Goal: Information Seeking & Learning: Learn about a topic

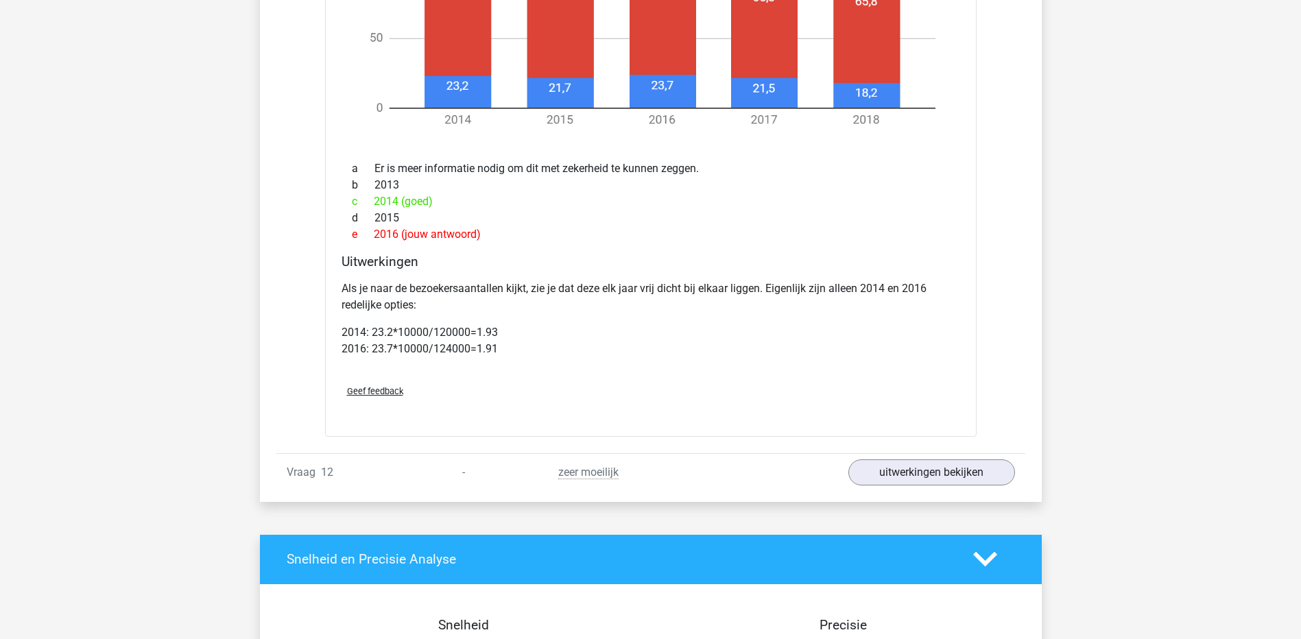
scroll to position [5078, 0]
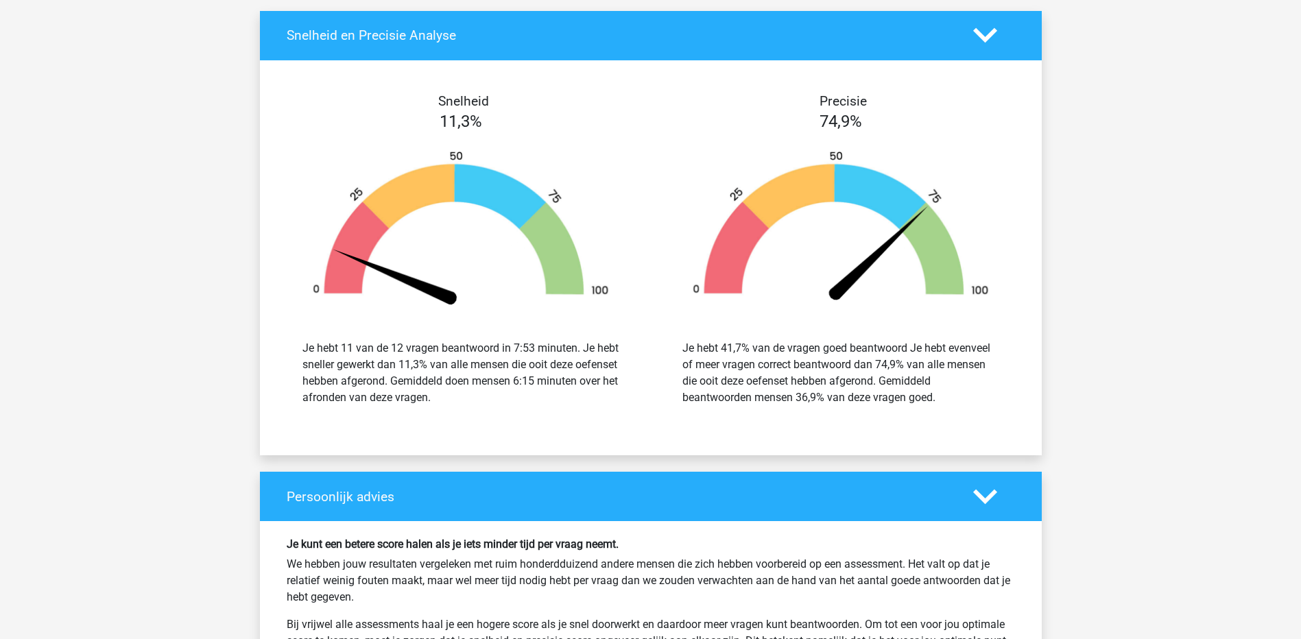
scroll to position [5764, 0]
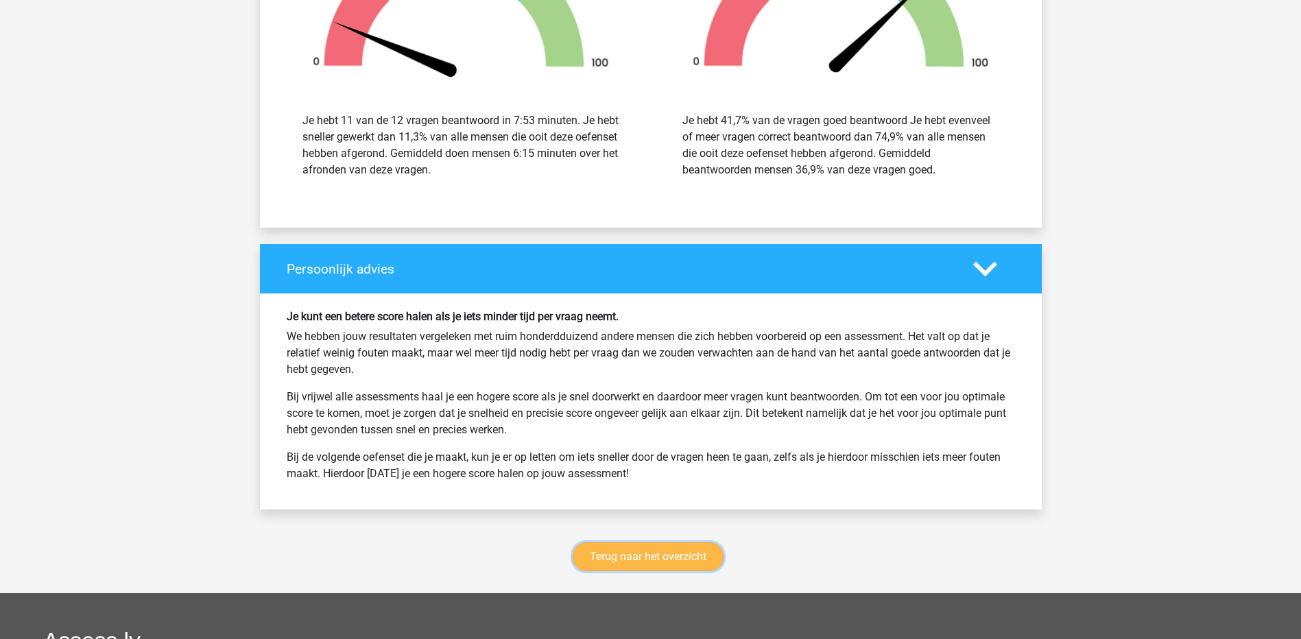
click at [697, 566] on link "Terug naar het overzicht" at bounding box center [648, 556] width 151 height 29
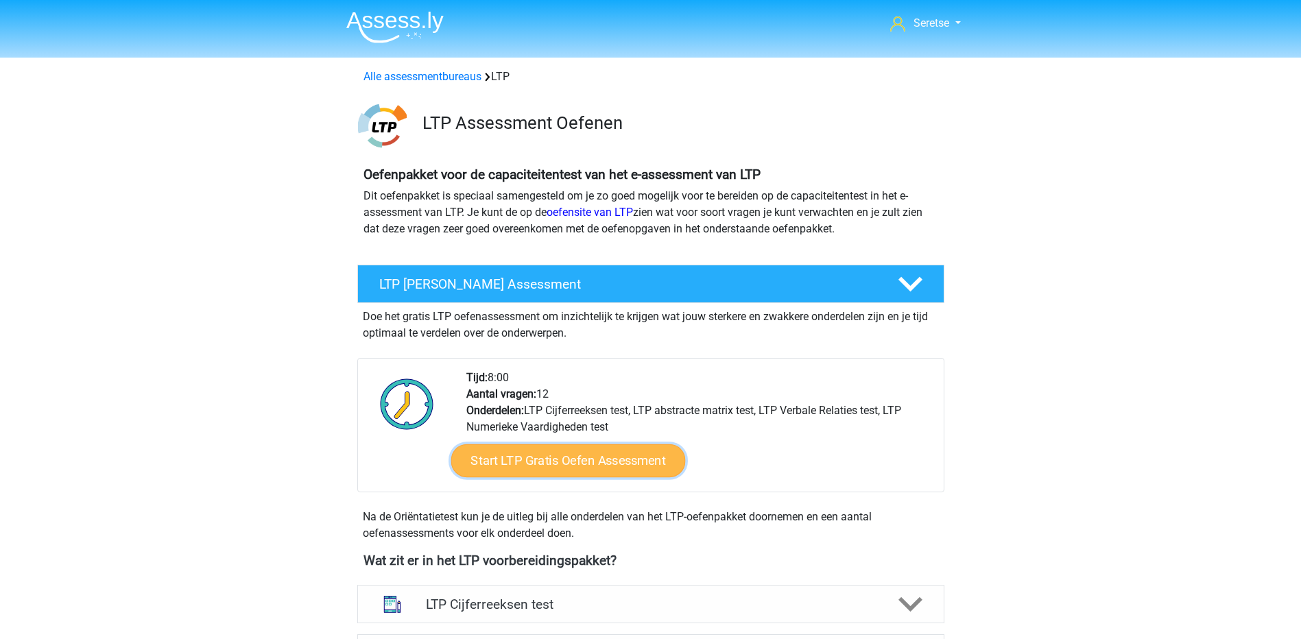
click at [545, 451] on link "Start LTP Gratis Oefen Assessment" at bounding box center [568, 460] width 235 height 33
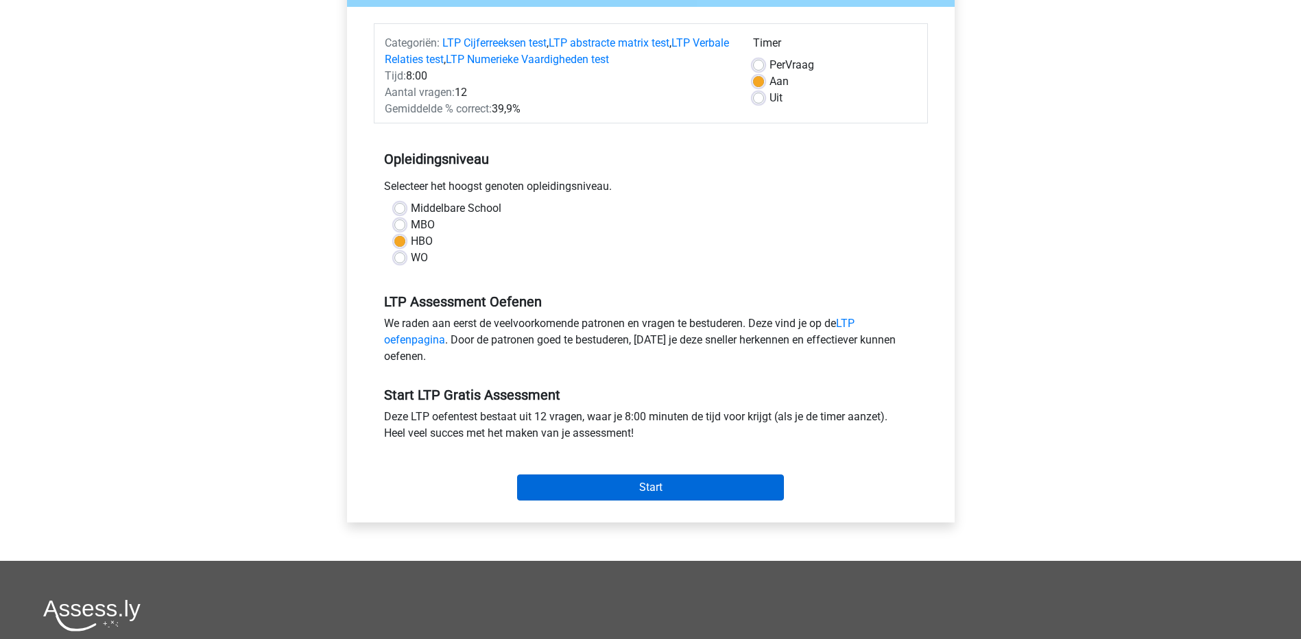
scroll to position [206, 0]
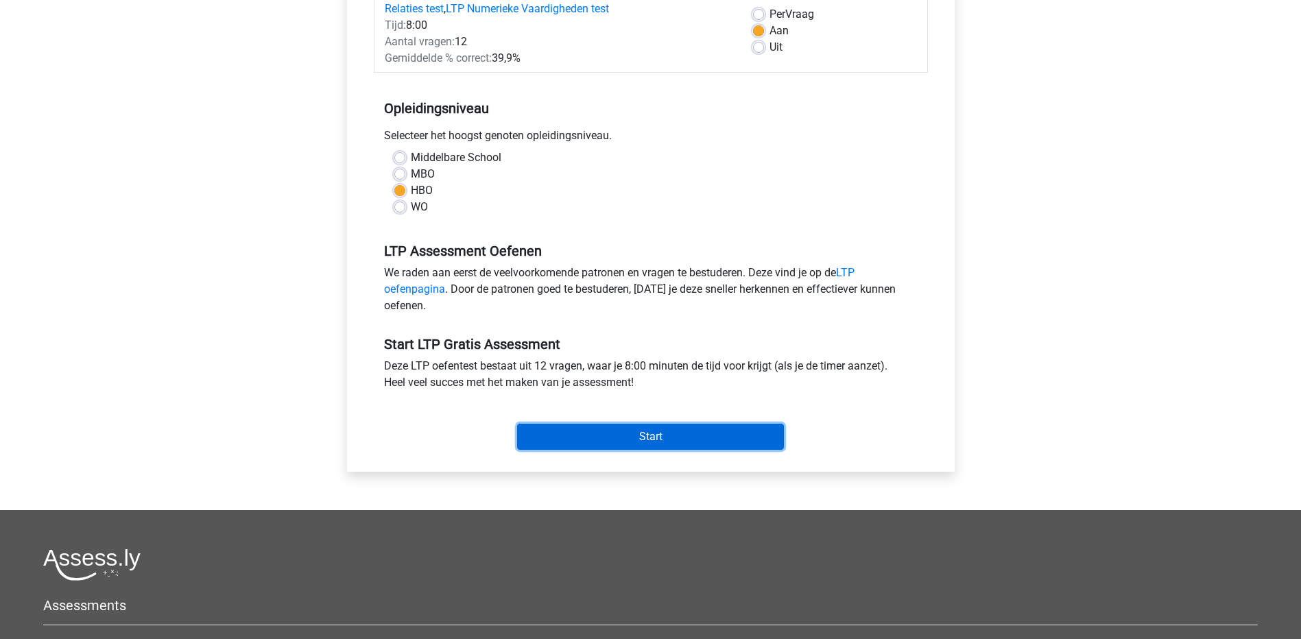
click at [590, 429] on input "Start" at bounding box center [650, 437] width 267 height 26
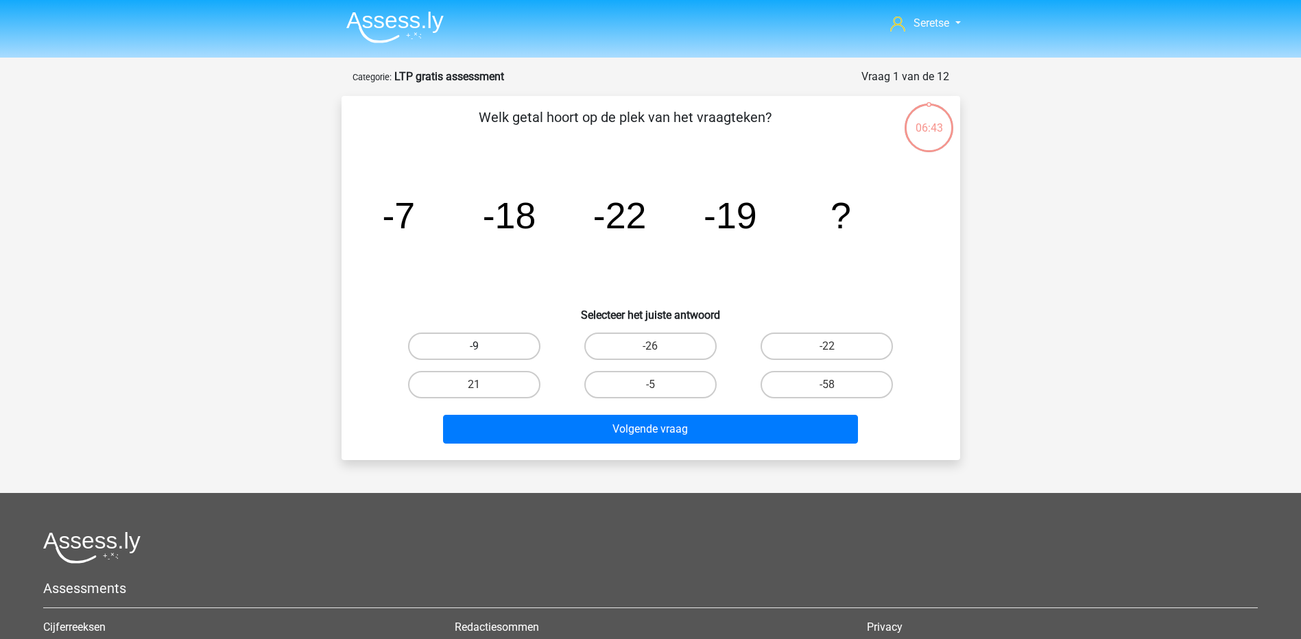
click at [481, 341] on label "-9" at bounding box center [474, 346] width 132 height 27
click at [481, 346] on input "-9" at bounding box center [478, 350] width 9 height 9
radio input "true"
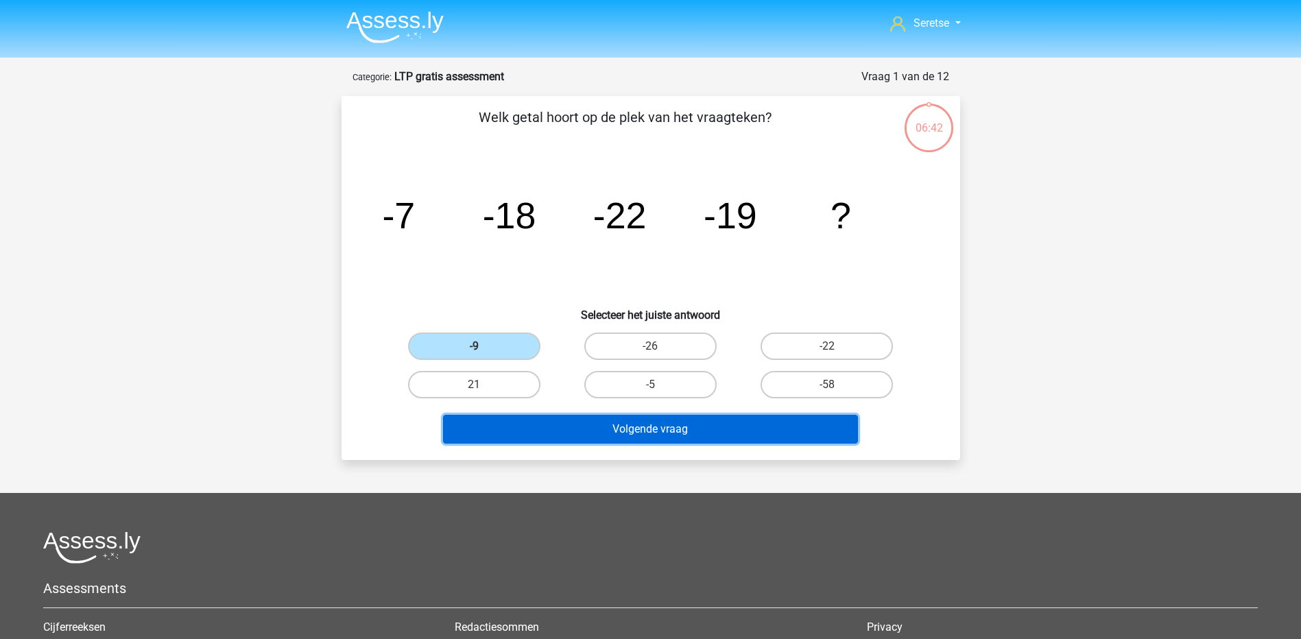
click at [589, 425] on button "Volgende vraag" at bounding box center [650, 429] width 415 height 29
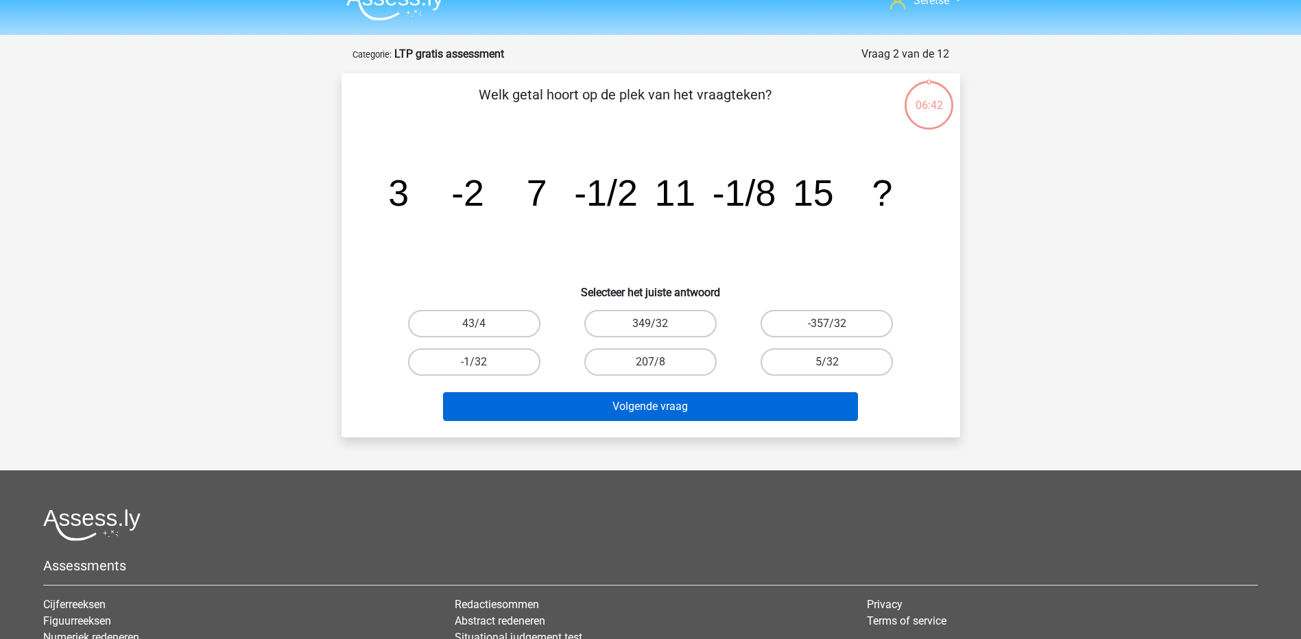
scroll to position [69, 0]
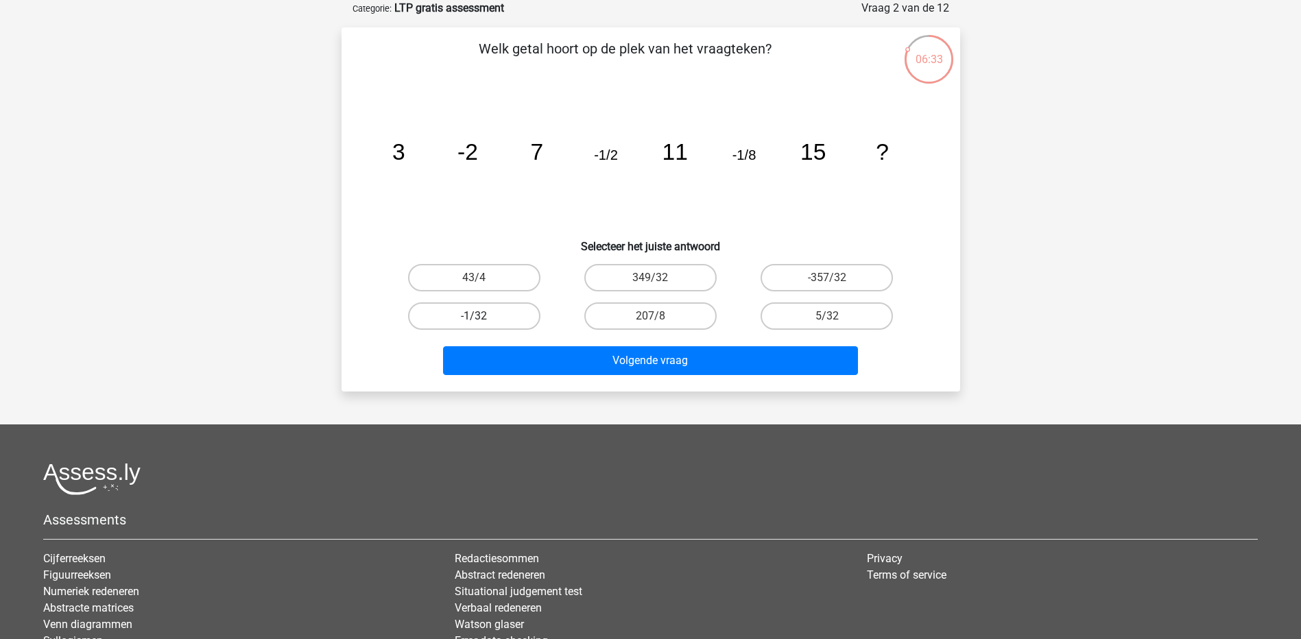
click at [492, 320] on label "-1/32" at bounding box center [474, 315] width 132 height 27
click at [483, 320] on input "-1/32" at bounding box center [478, 320] width 9 height 9
radio input "true"
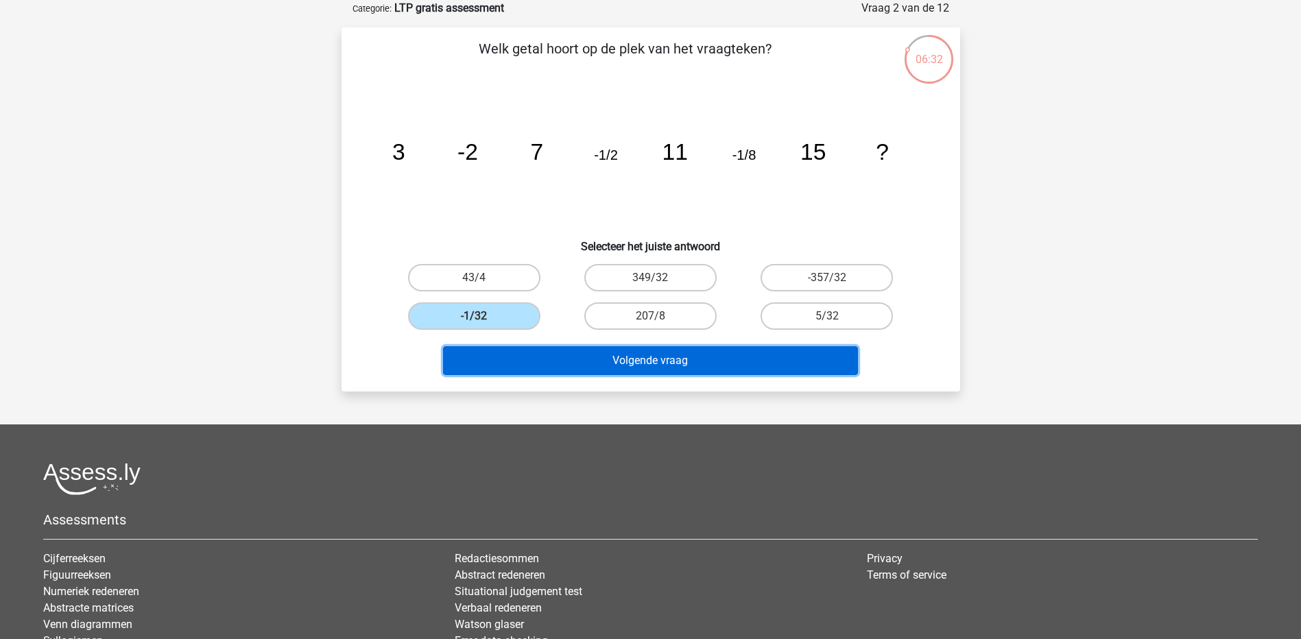
click at [600, 355] on button "Volgende vraag" at bounding box center [650, 360] width 415 height 29
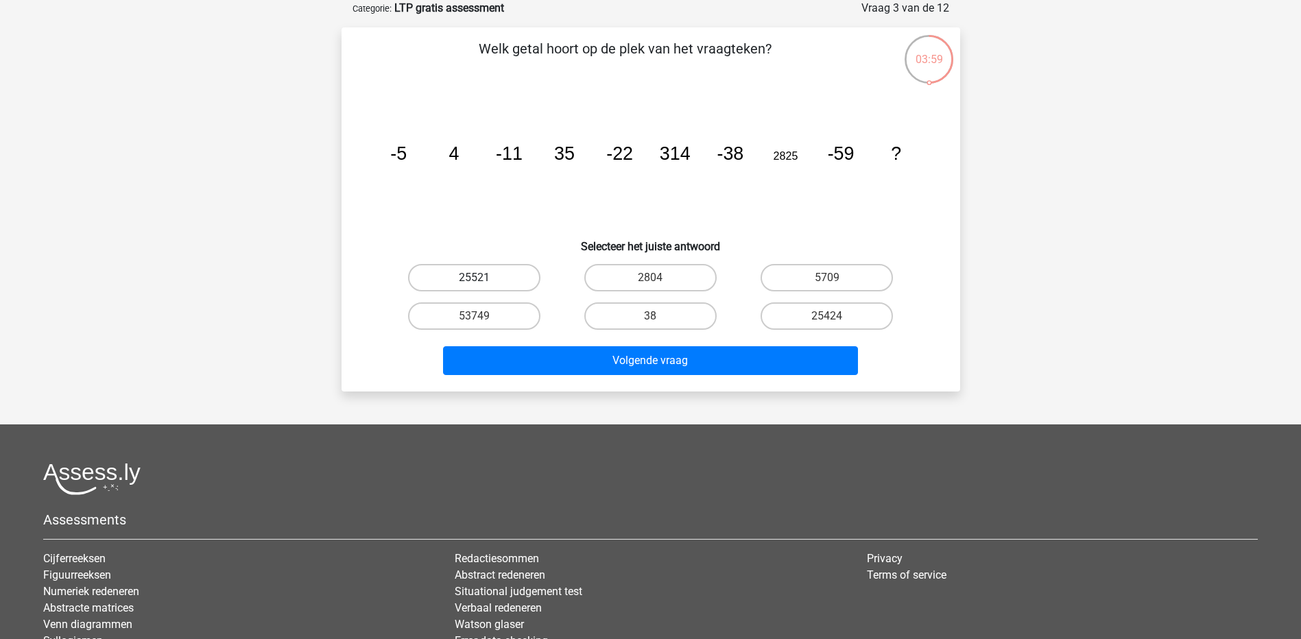
click at [481, 272] on label "25521" at bounding box center [474, 277] width 132 height 27
click at [481, 278] on input "25521" at bounding box center [478, 282] width 9 height 9
radio input "true"
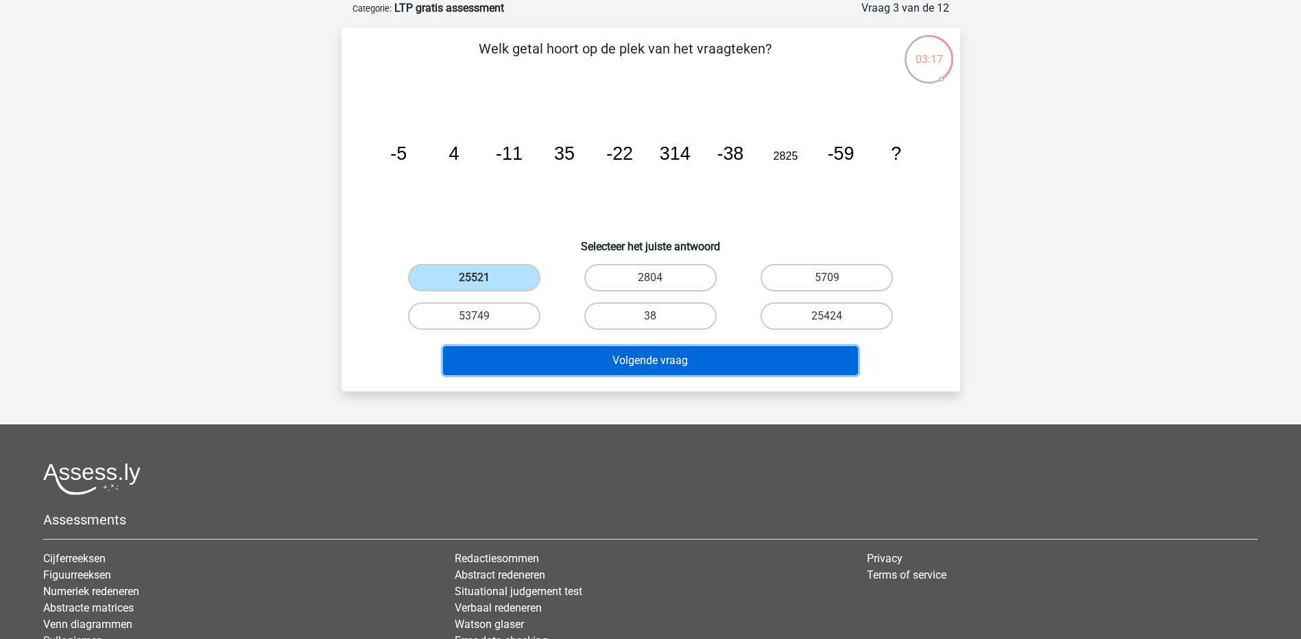
click at [659, 356] on button "Volgende vraag" at bounding box center [650, 360] width 415 height 29
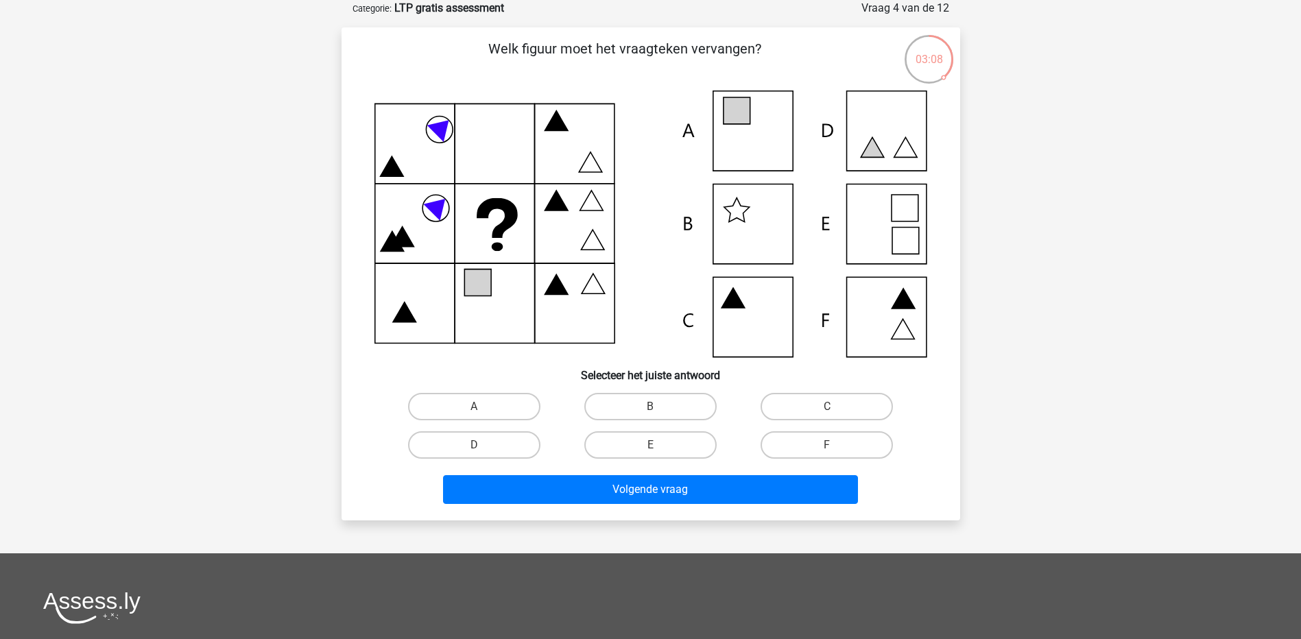
click at [752, 117] on icon at bounding box center [650, 224] width 553 height 267
click at [483, 405] on label "A" at bounding box center [474, 406] width 132 height 27
click at [483, 407] on input "A" at bounding box center [478, 411] width 9 height 9
radio input "true"
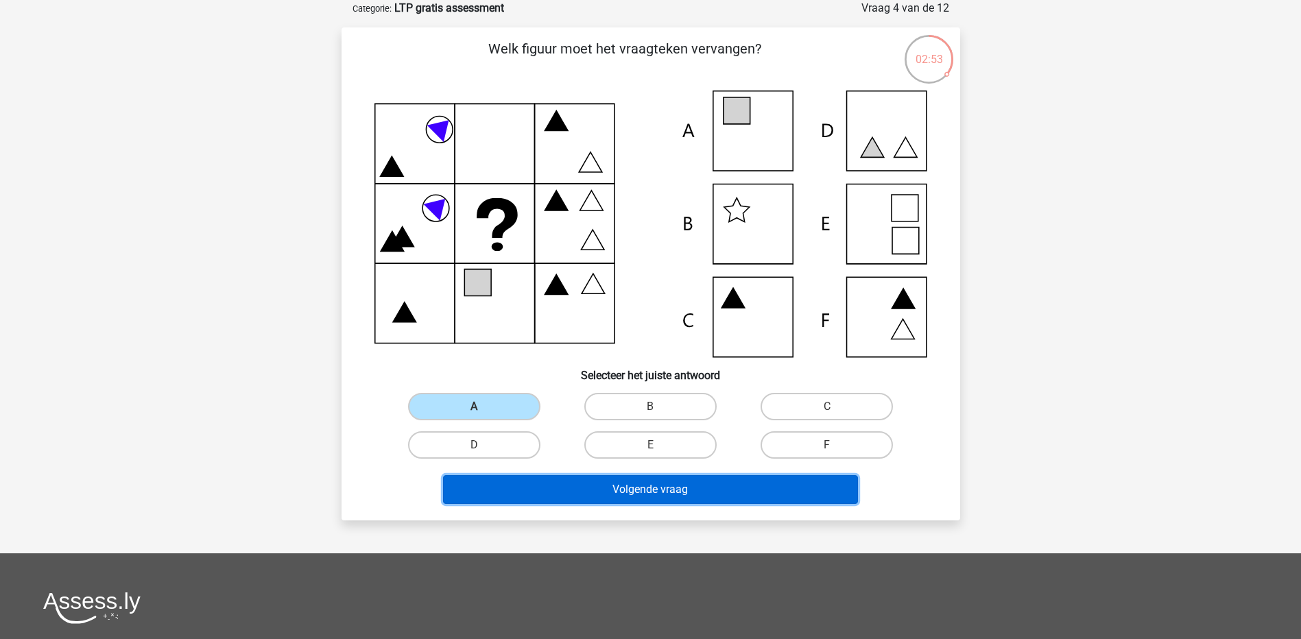
click at [631, 490] on button "Volgende vraag" at bounding box center [650, 489] width 415 height 29
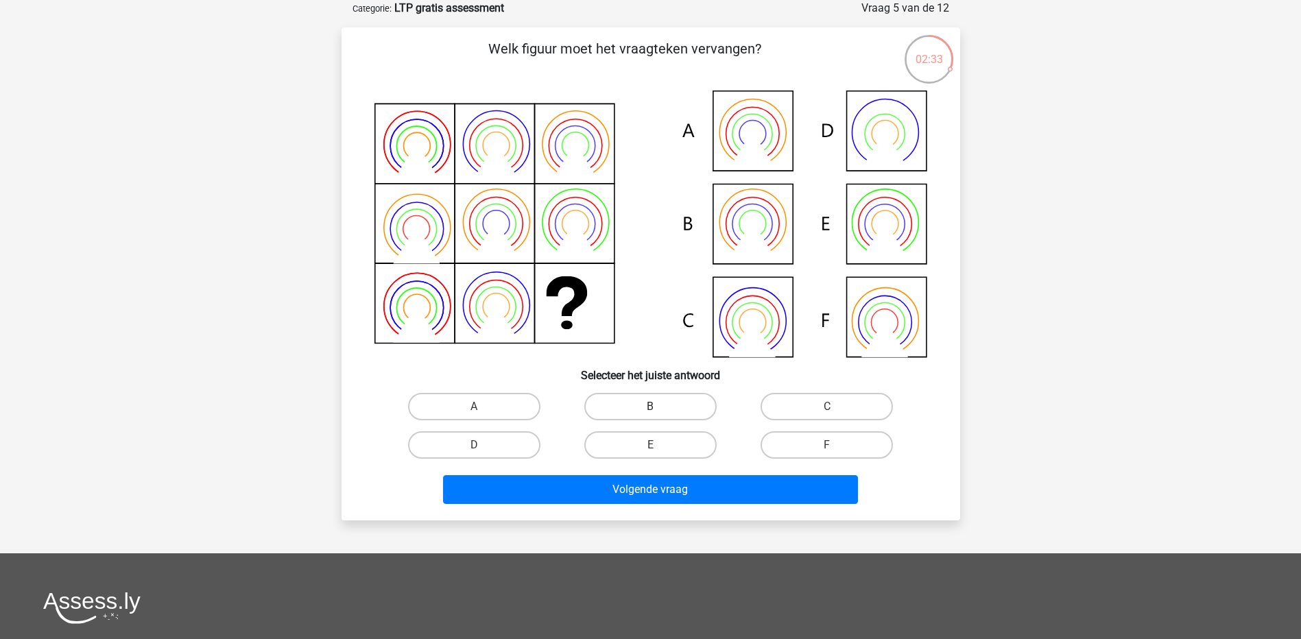
click at [624, 401] on label "B" at bounding box center [650, 406] width 132 height 27
click at [650, 407] on input "B" at bounding box center [654, 411] width 9 height 9
radio input "true"
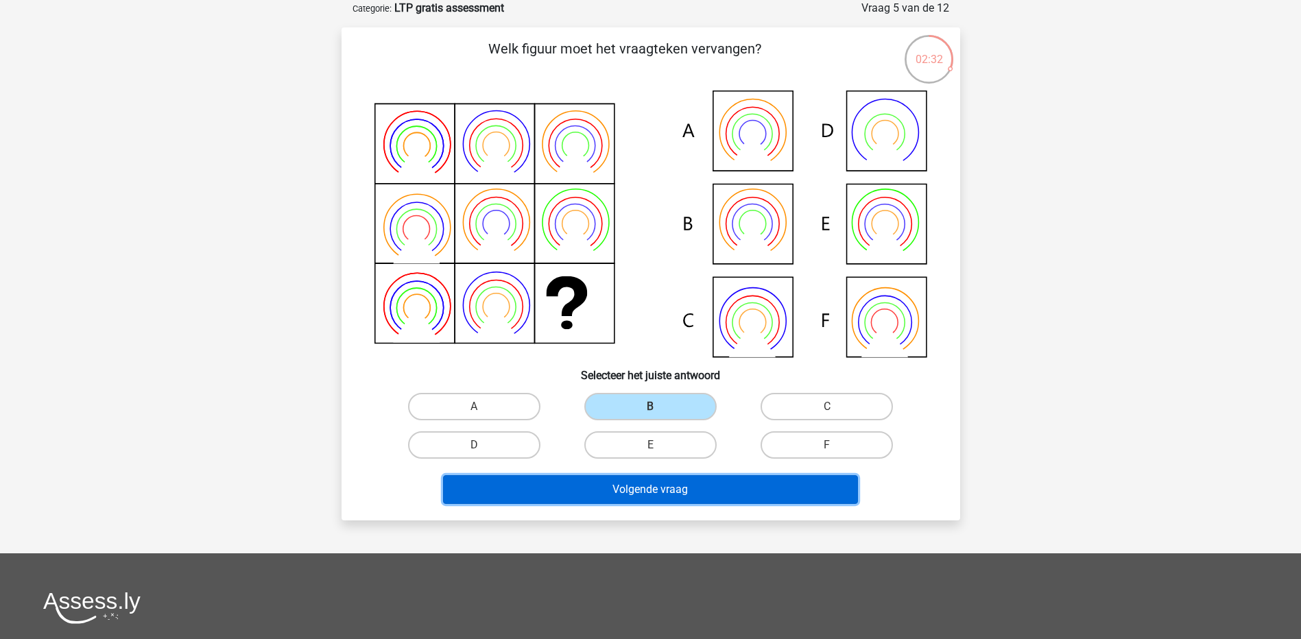
click at [618, 491] on button "Volgende vraag" at bounding box center [650, 489] width 415 height 29
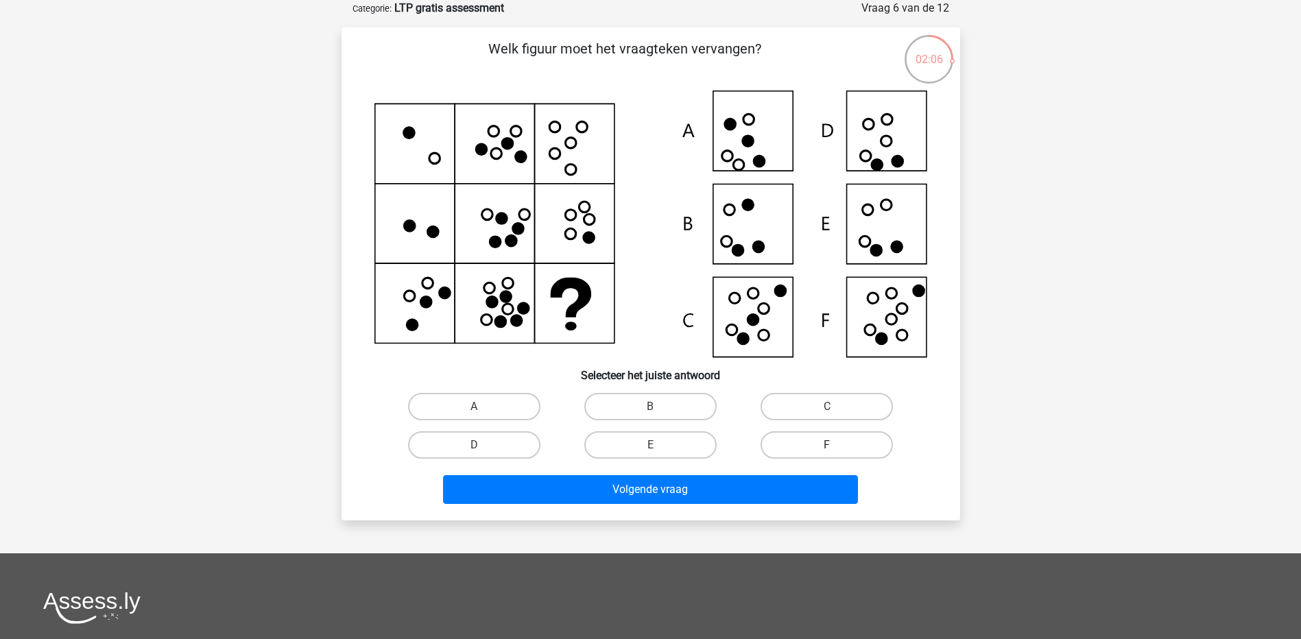
click at [811, 453] on label "F" at bounding box center [826, 444] width 132 height 27
click at [827, 453] on input "F" at bounding box center [831, 449] width 9 height 9
radio input "true"
click at [795, 505] on div "Volgende vraag" at bounding box center [650, 492] width 529 height 34
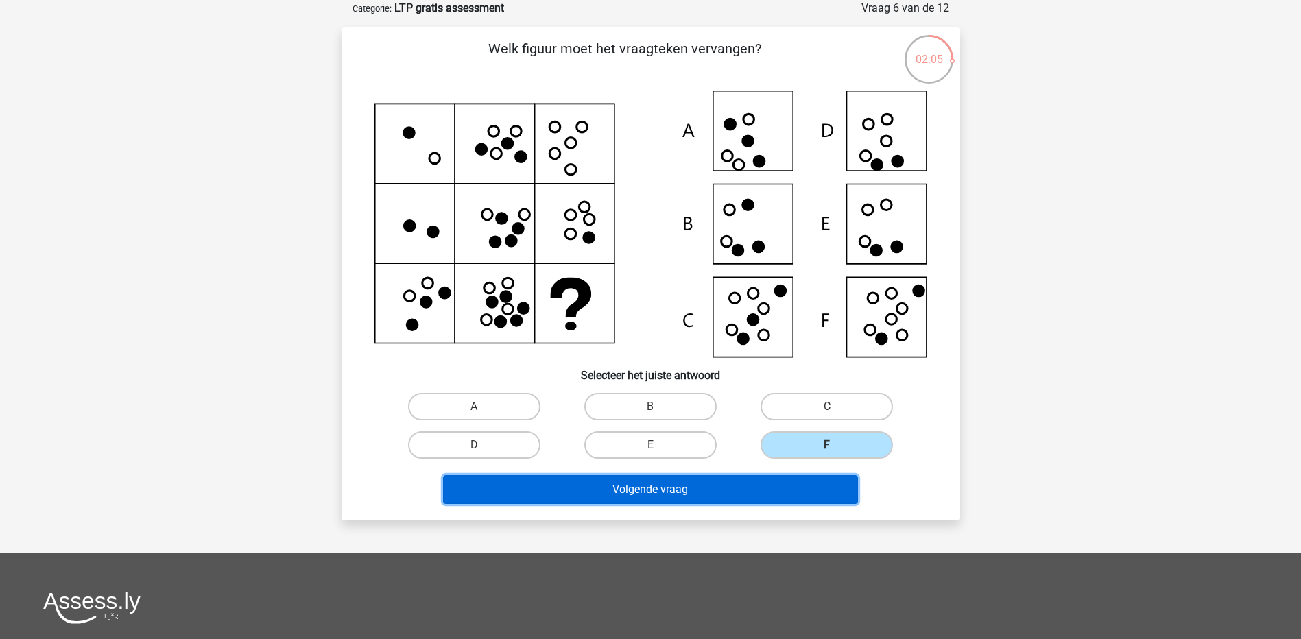
click at [784, 487] on button "Volgende vraag" at bounding box center [650, 489] width 415 height 29
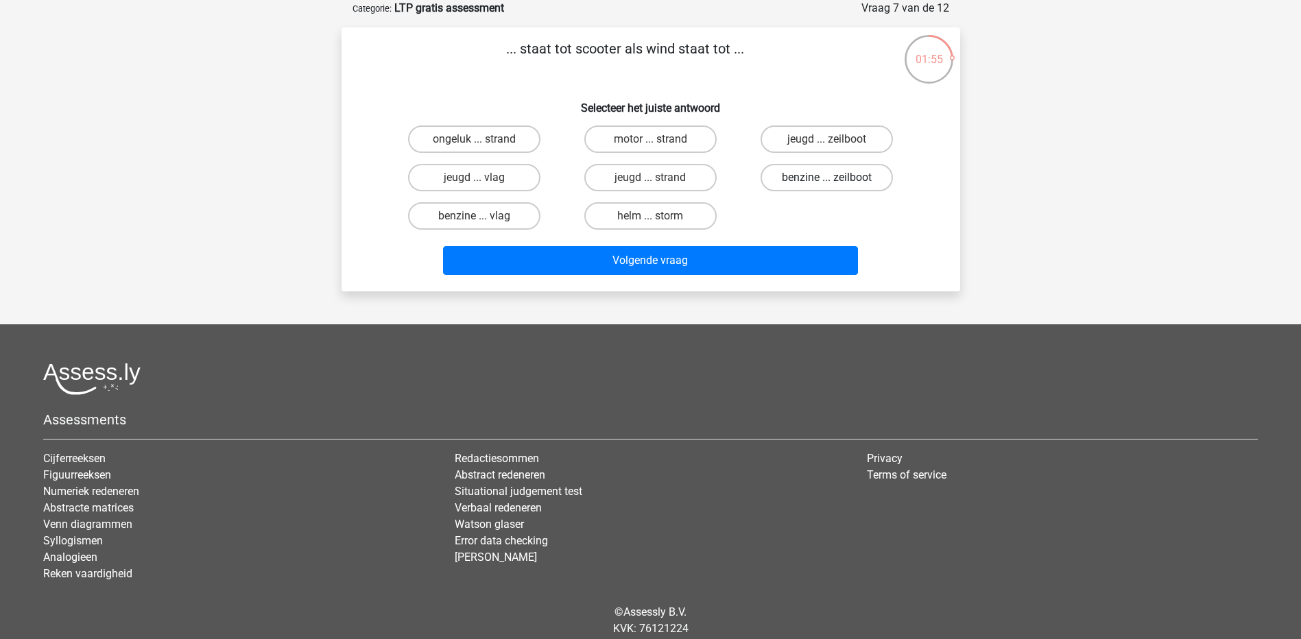
click at [851, 175] on label "benzine ... zeilboot" at bounding box center [826, 177] width 132 height 27
click at [836, 178] on input "benzine ... zeilboot" at bounding box center [831, 182] width 9 height 9
radio input "true"
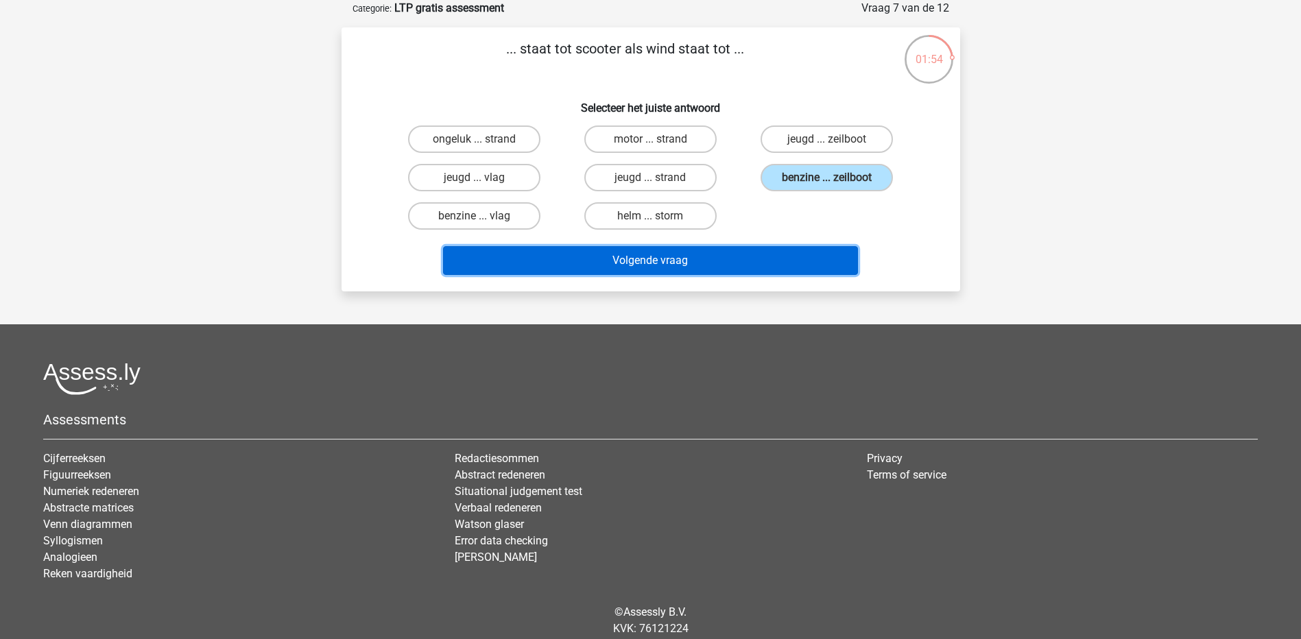
click at [728, 265] on button "Volgende vraag" at bounding box center [650, 260] width 415 height 29
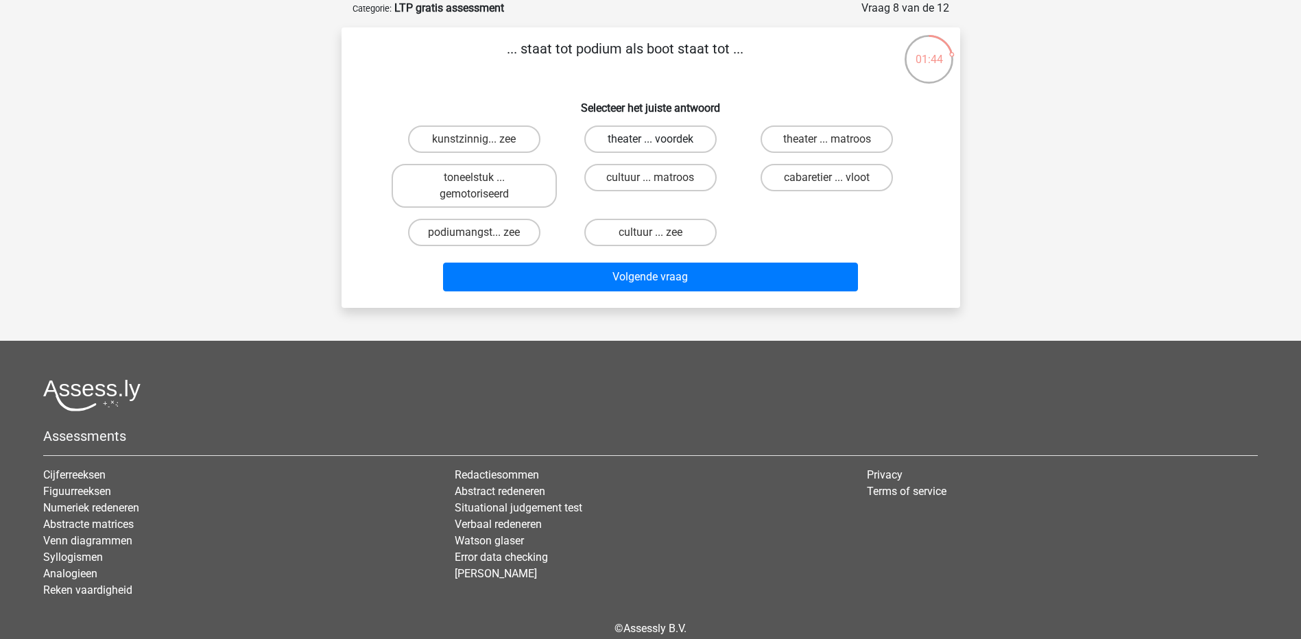
click at [633, 143] on label "theater ... voordek" at bounding box center [650, 138] width 132 height 27
click at [650, 143] on input "theater ... voordek" at bounding box center [654, 143] width 9 height 9
radio input "true"
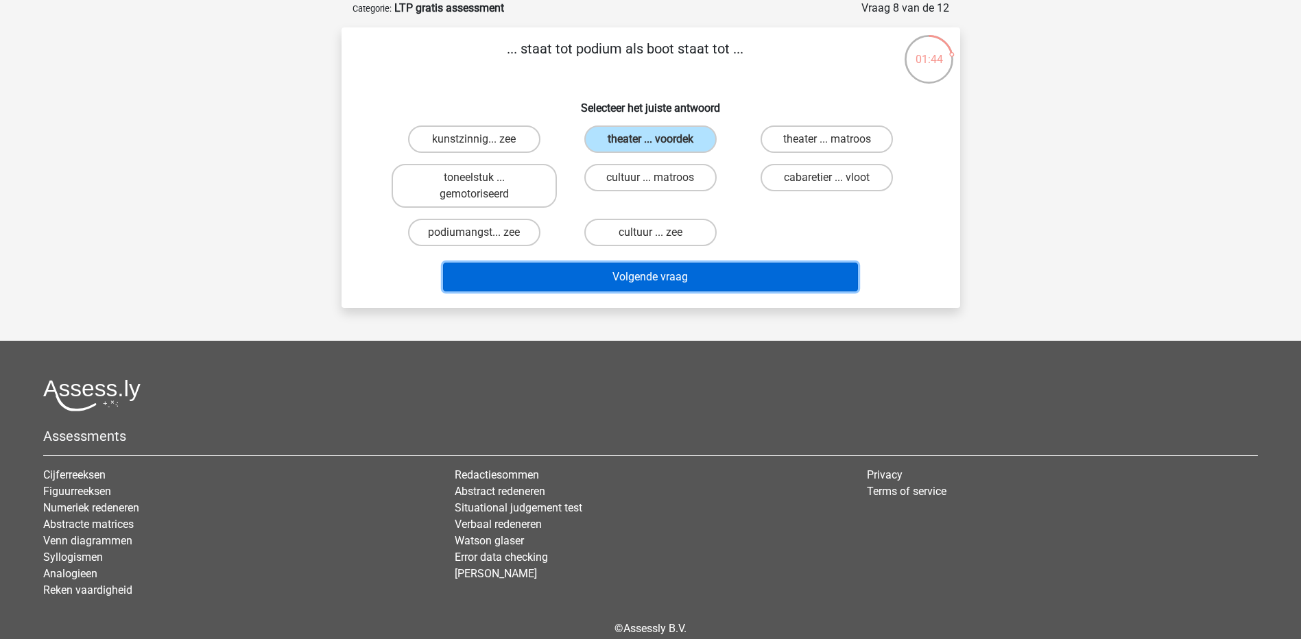
click at [648, 282] on button "Volgende vraag" at bounding box center [650, 277] width 415 height 29
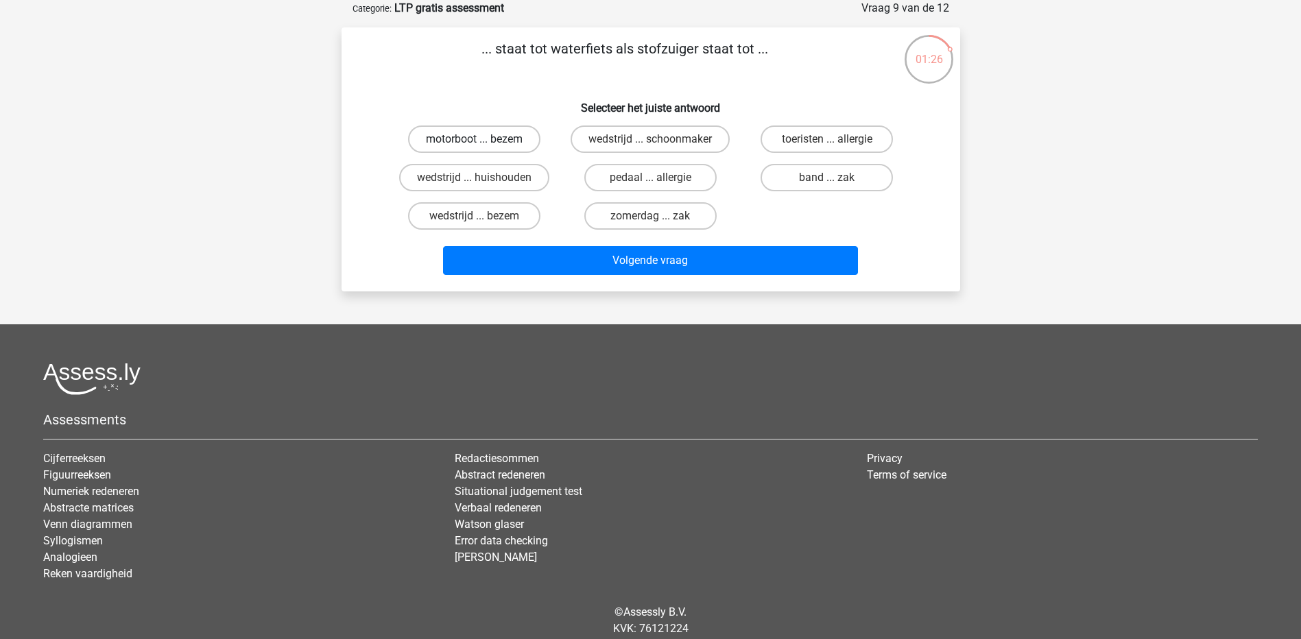
click at [486, 137] on label "motorboot ... bezem" at bounding box center [474, 138] width 132 height 27
click at [483, 139] on input "motorboot ... bezem" at bounding box center [478, 143] width 9 height 9
radio input "true"
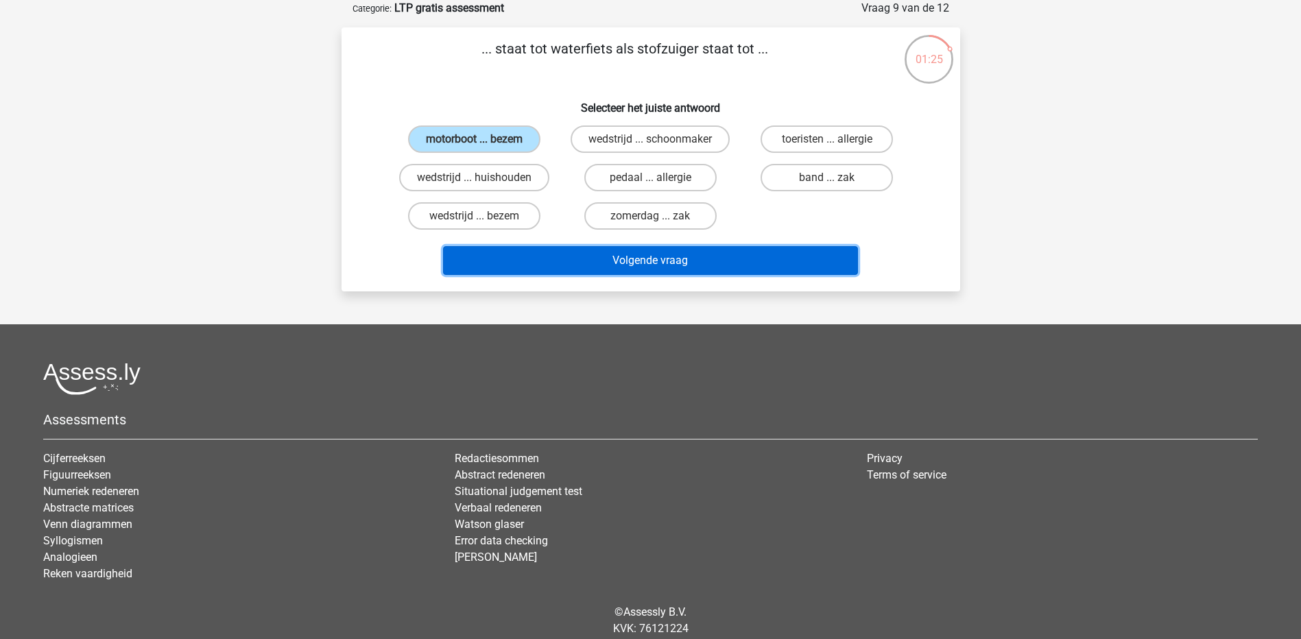
click at [659, 267] on button "Volgende vraag" at bounding box center [650, 260] width 415 height 29
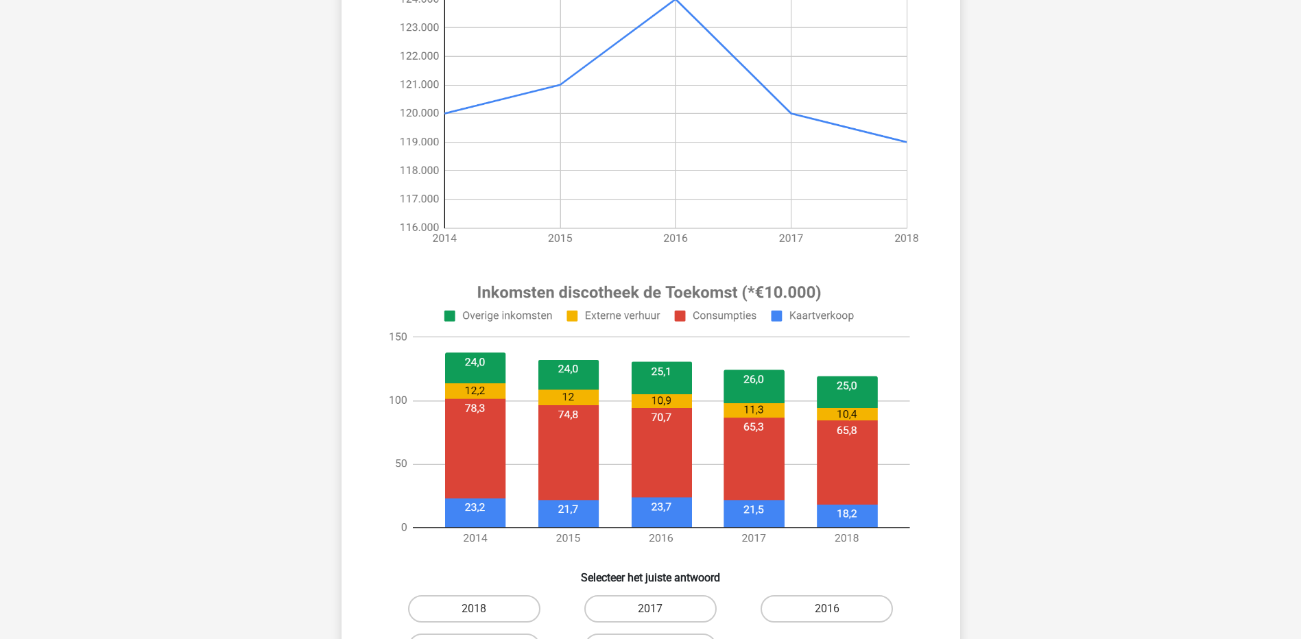
scroll to position [274, 0]
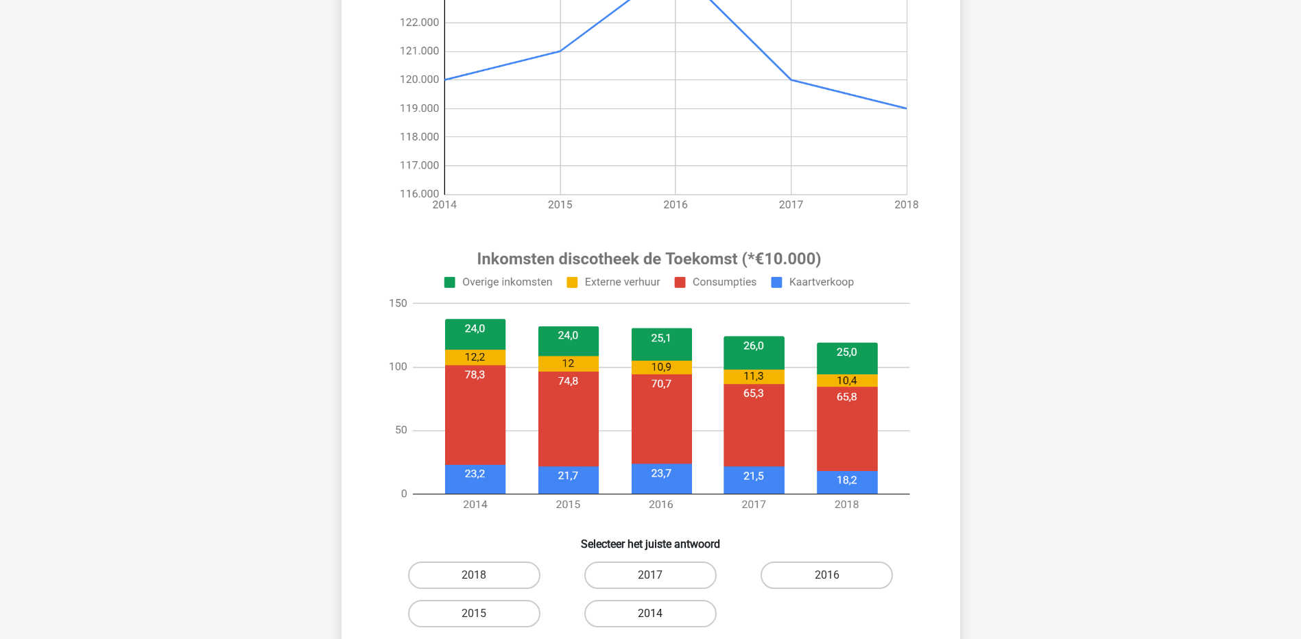
click at [655, 608] on label "2014" at bounding box center [650, 613] width 132 height 27
click at [655, 614] on input "2014" at bounding box center [654, 618] width 9 height 9
radio input "true"
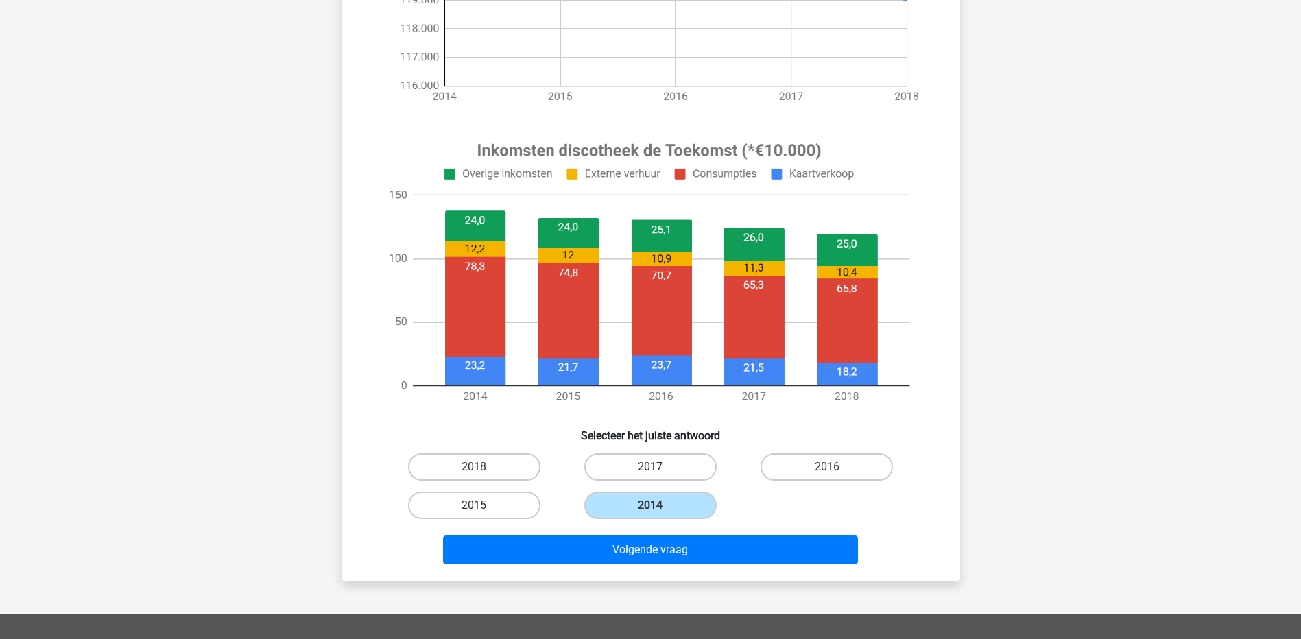
scroll to position [411, 0]
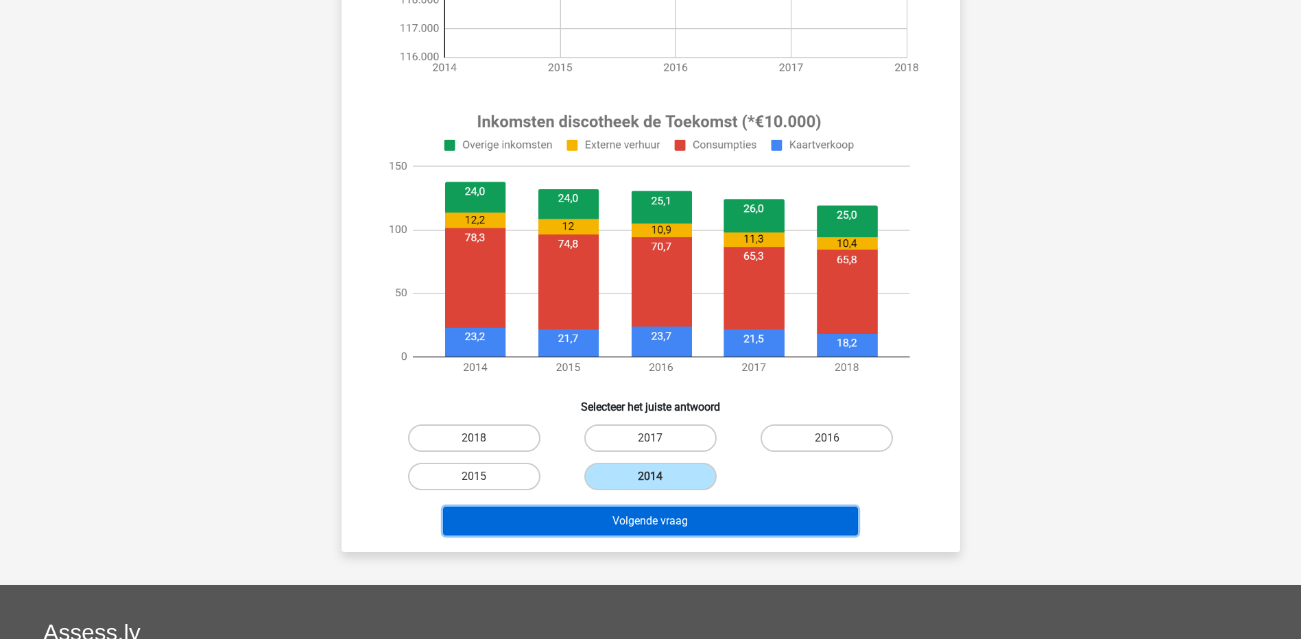
click at [662, 523] on button "Volgende vraag" at bounding box center [650, 521] width 415 height 29
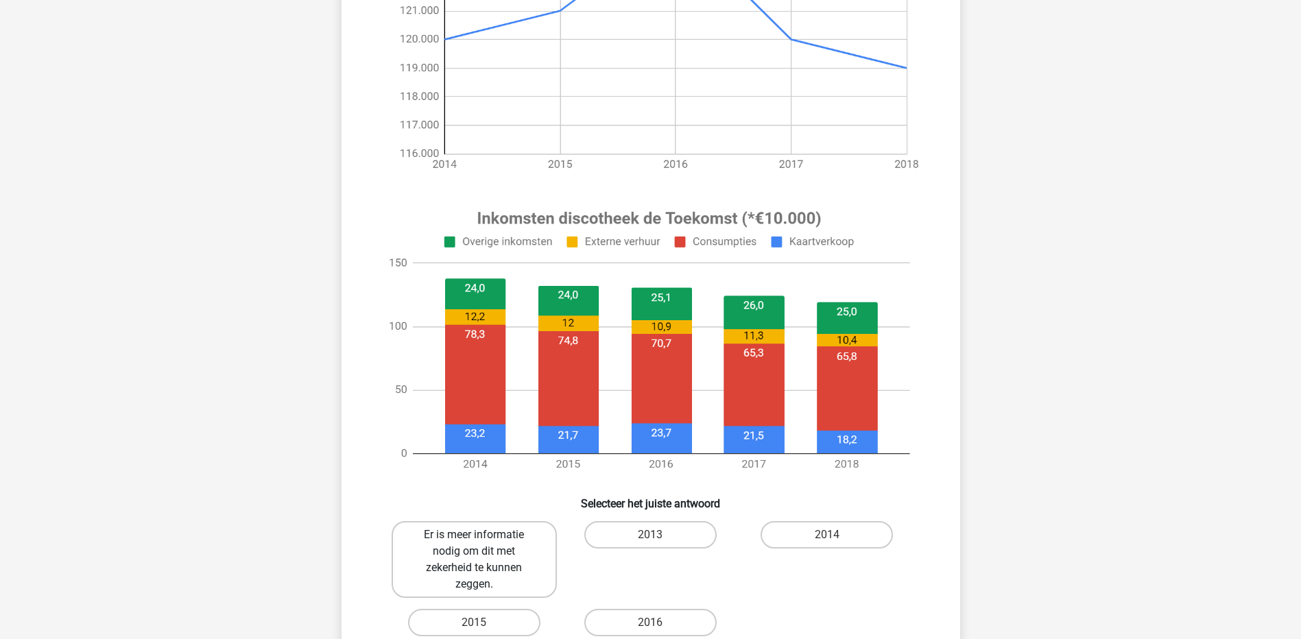
scroll to position [343, 0]
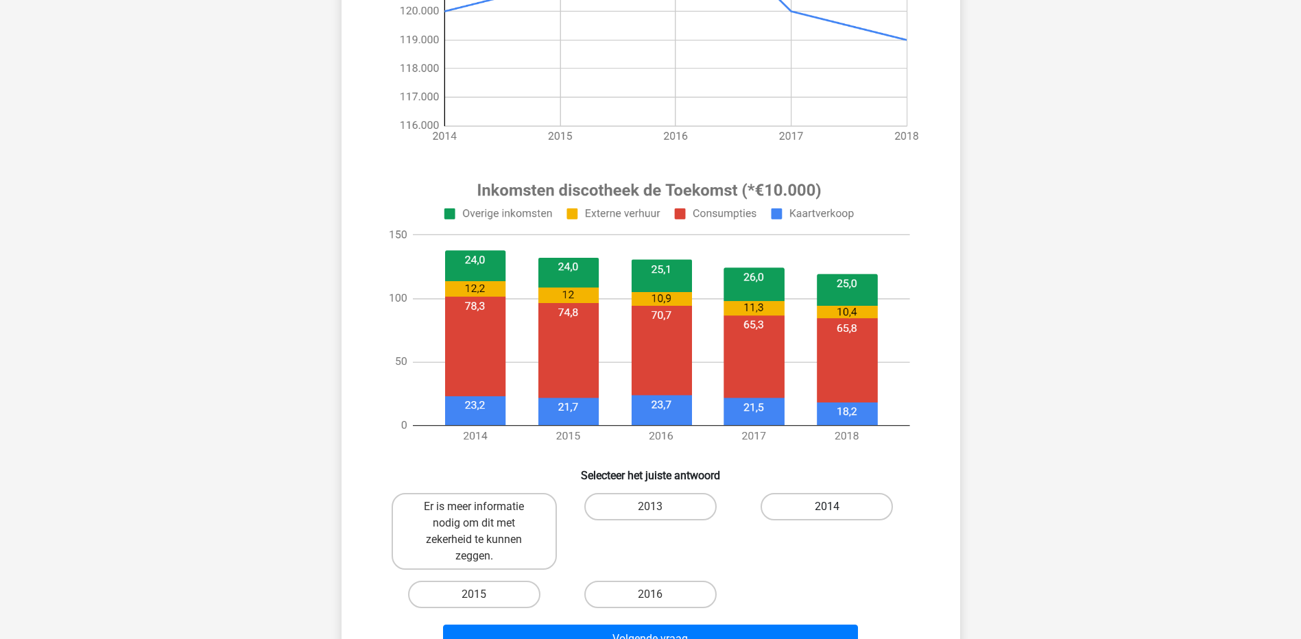
click at [845, 513] on label "2014" at bounding box center [826, 506] width 132 height 27
click at [836, 513] on input "2014" at bounding box center [831, 511] width 9 height 9
radio input "true"
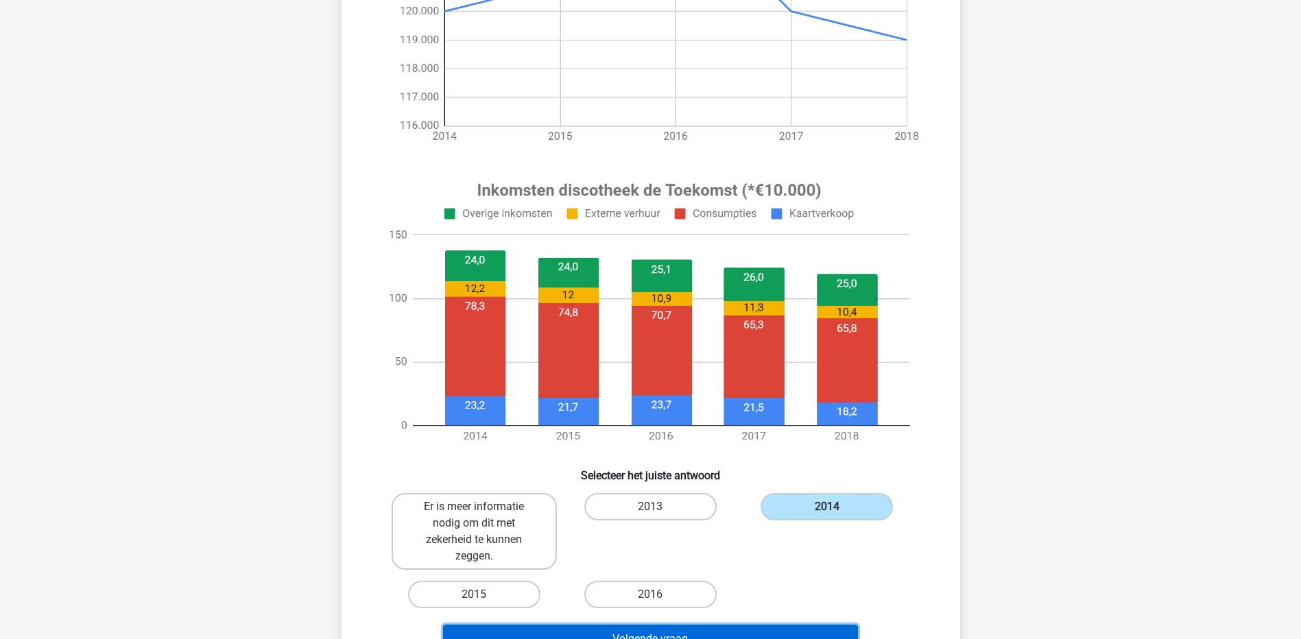
click at [797, 631] on button "Volgende vraag" at bounding box center [650, 639] width 415 height 29
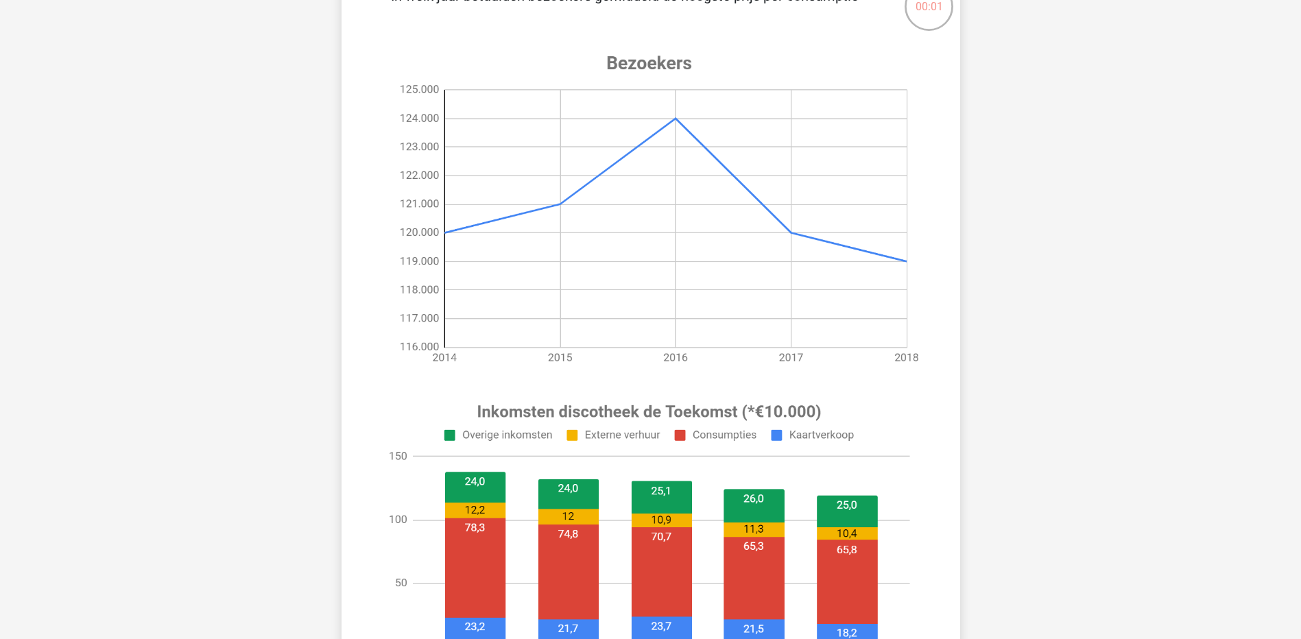
scroll to position [137, 0]
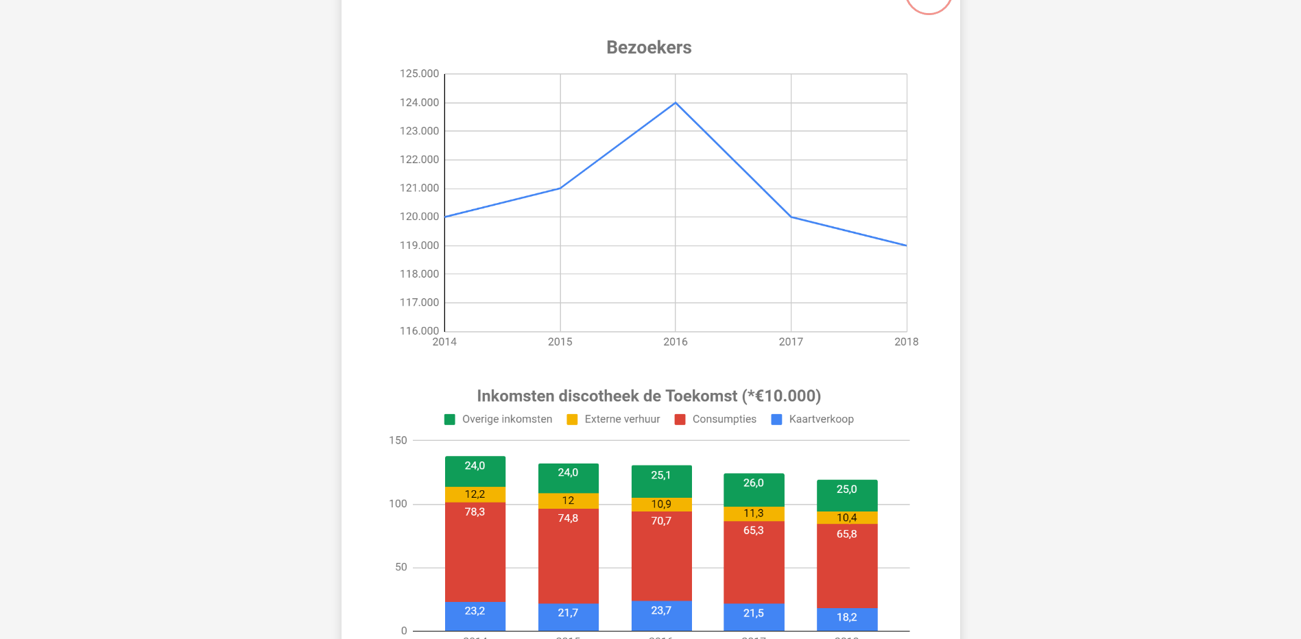
scroll to position [137, 0]
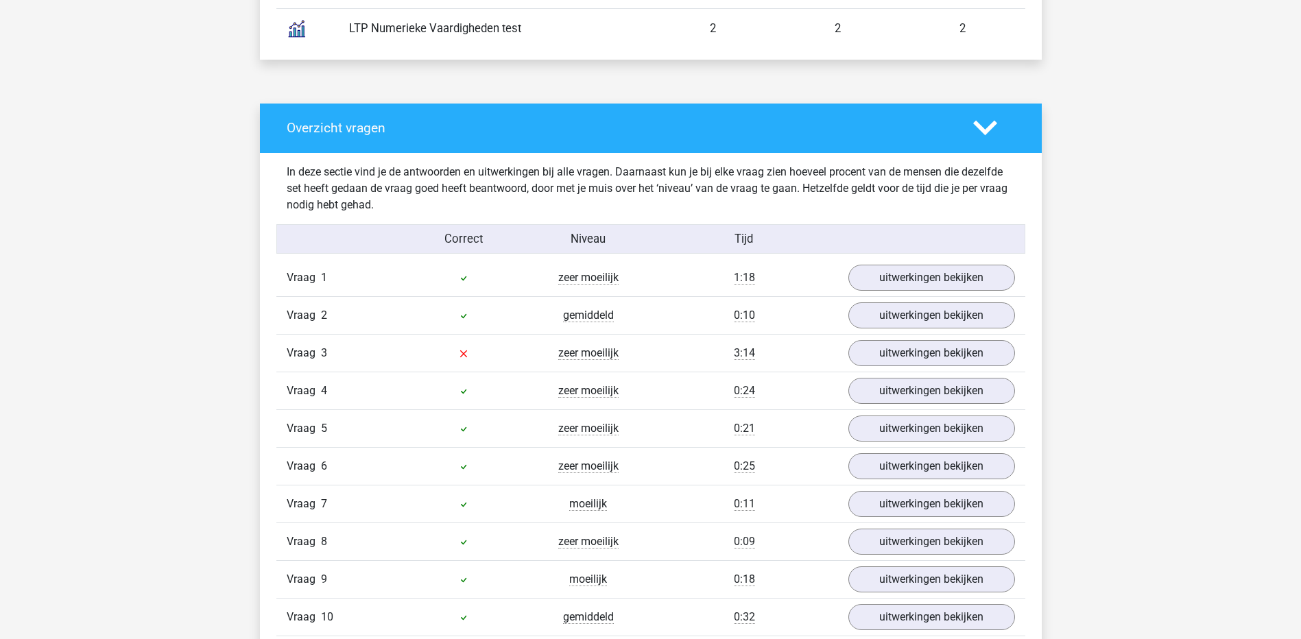
scroll to position [1097, 0]
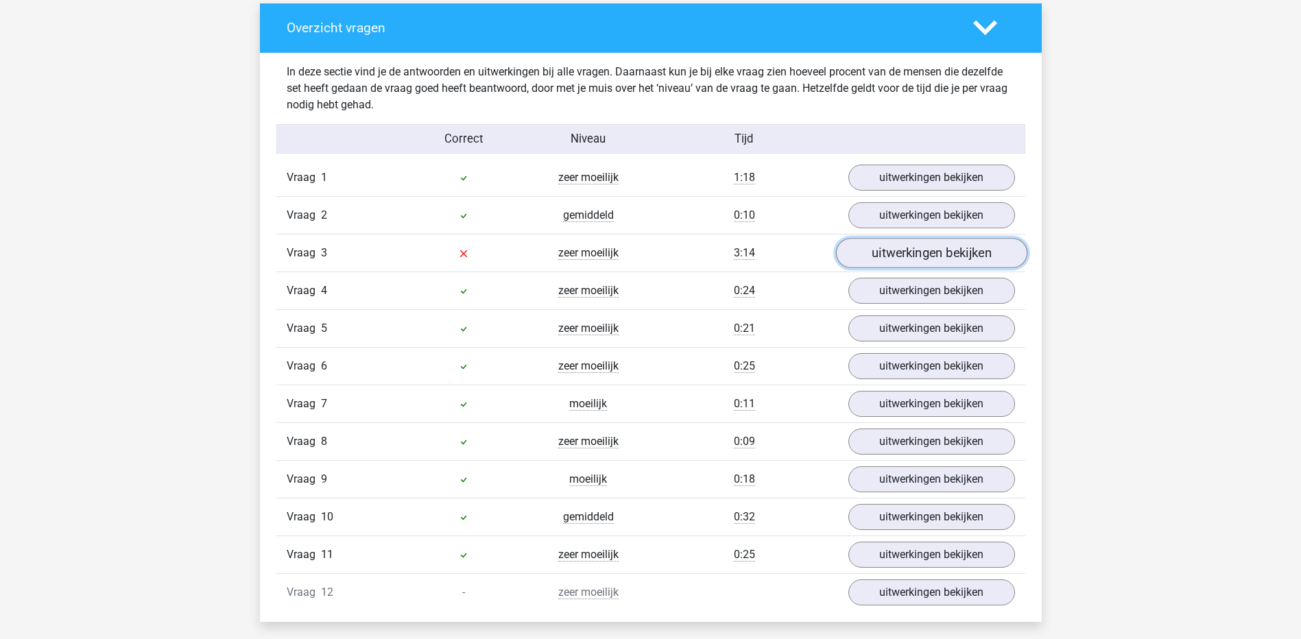
click at [911, 250] on link "uitwerkingen bekijken" at bounding box center [930, 253] width 191 height 30
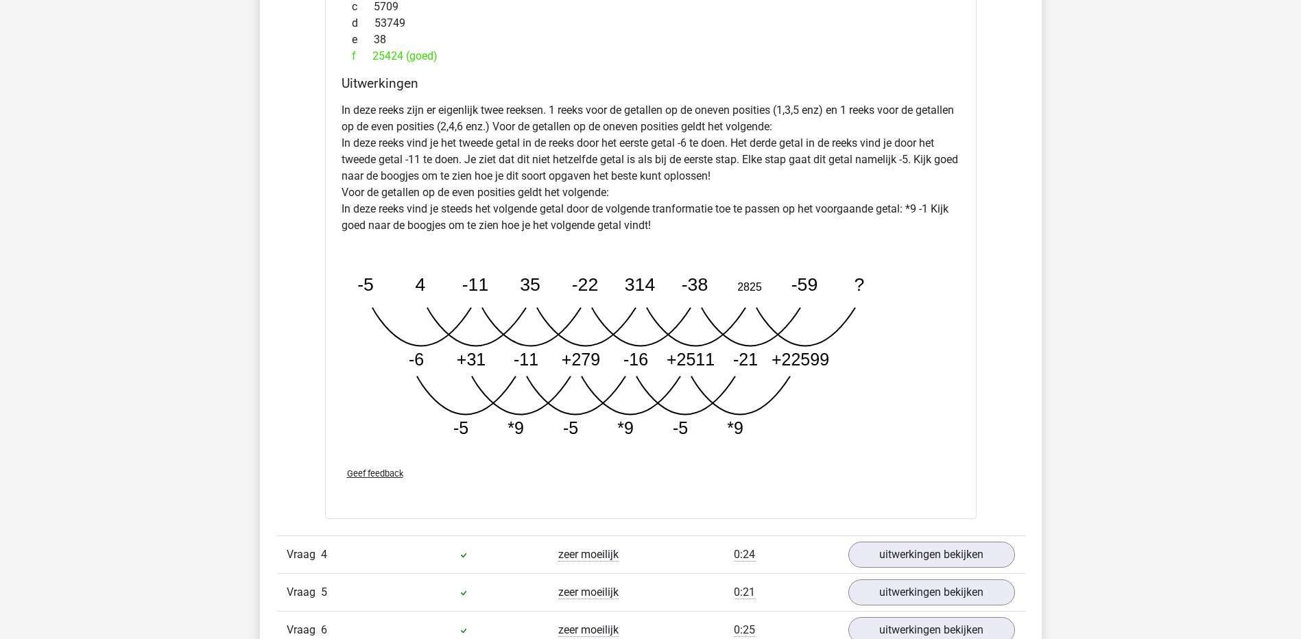
scroll to position [1989, 0]
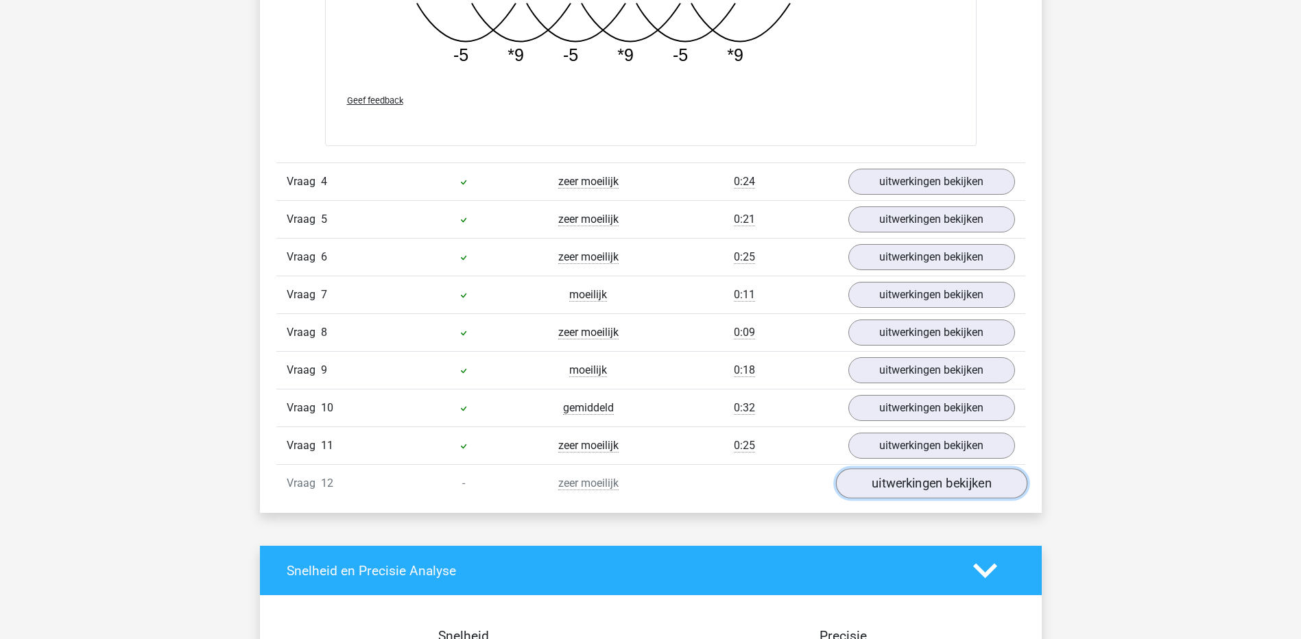
click at [912, 483] on link "uitwerkingen bekijken" at bounding box center [930, 484] width 191 height 30
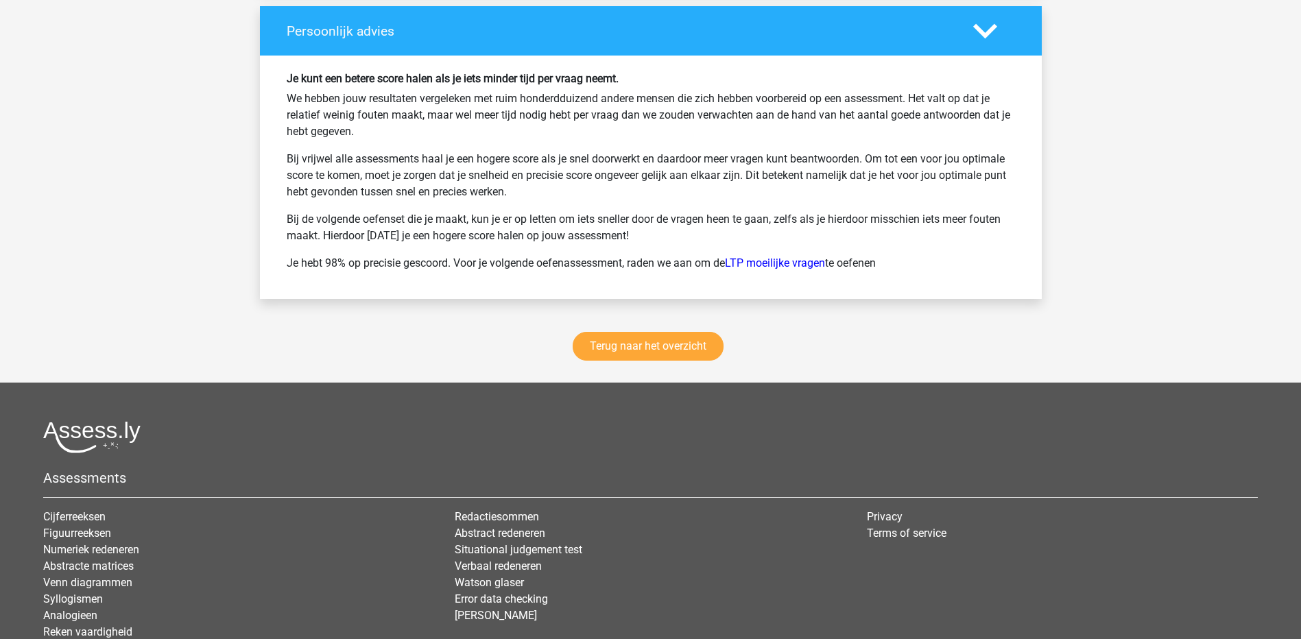
scroll to position [4094, 0]
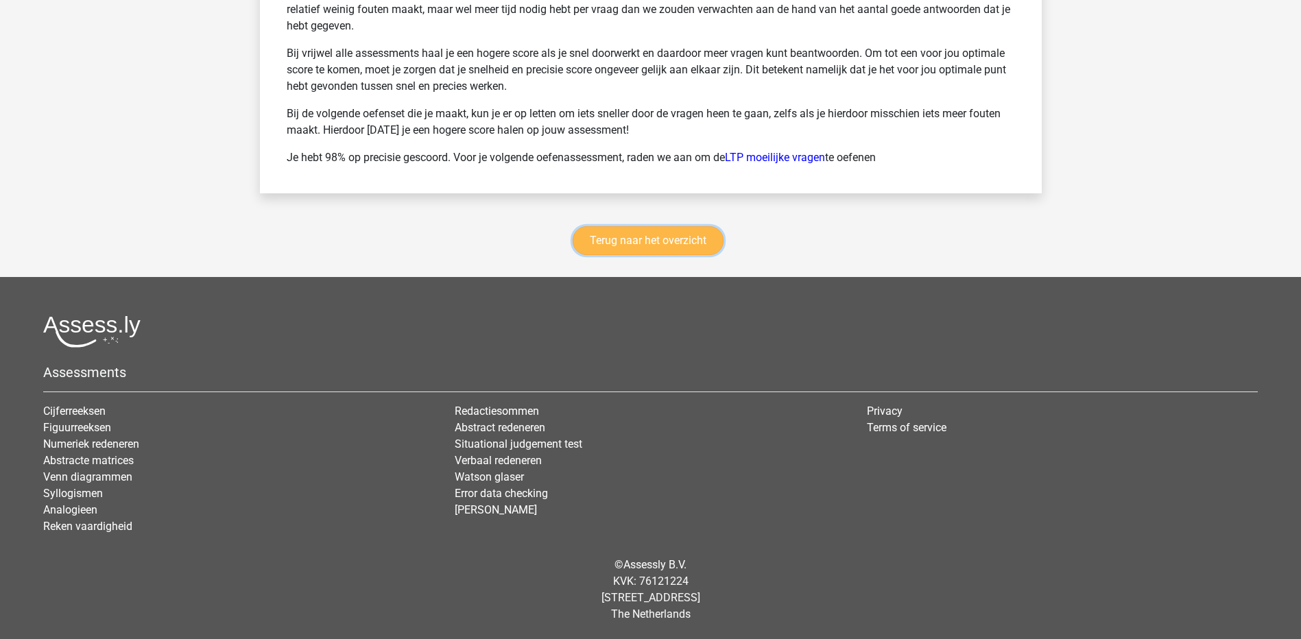
click at [634, 239] on link "Terug naar het overzicht" at bounding box center [648, 240] width 151 height 29
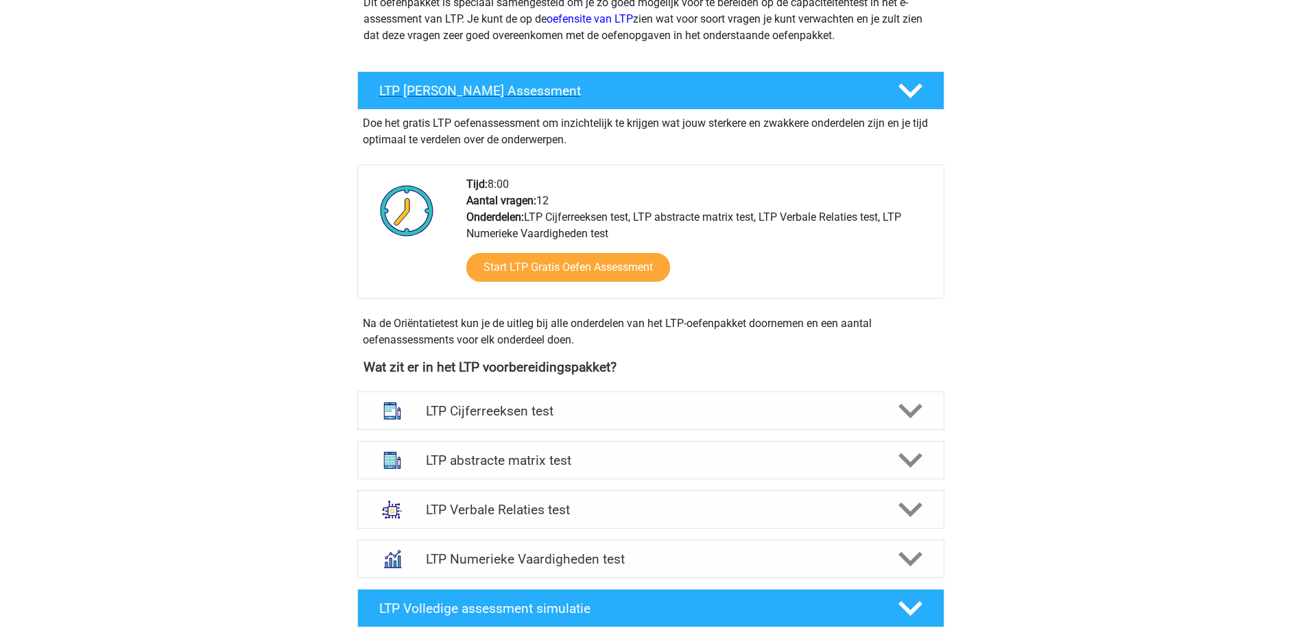
scroll to position [274, 0]
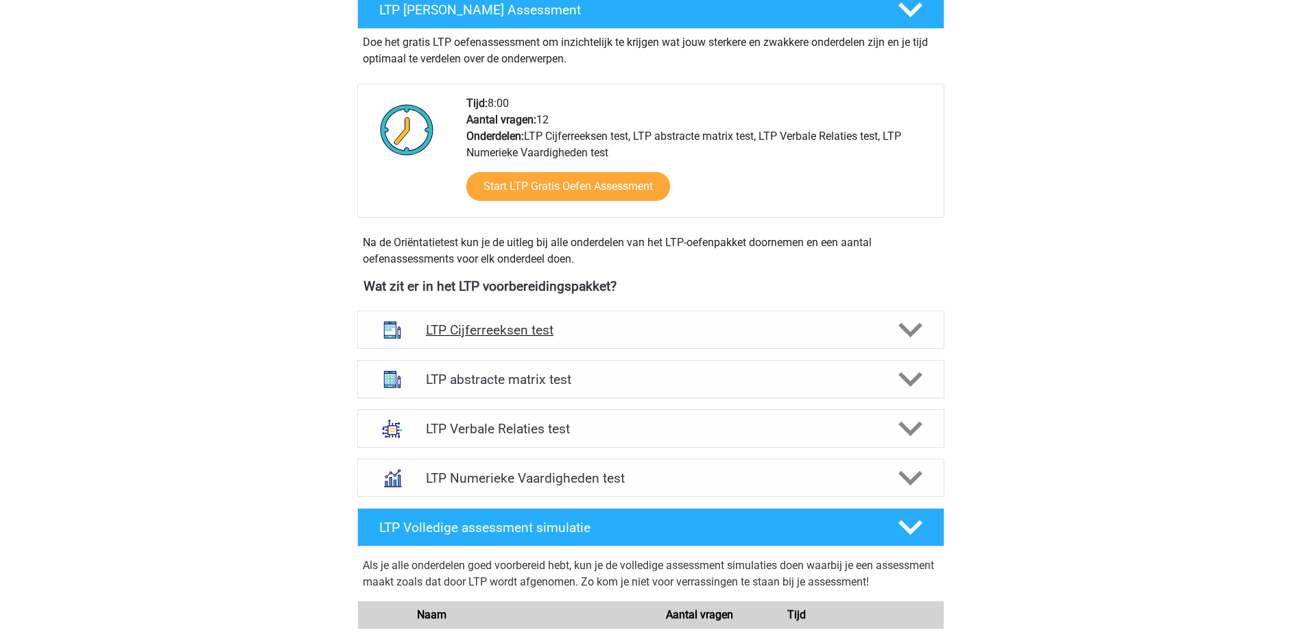
click at [586, 325] on h4 "LTP Cijferreeksen test" at bounding box center [650, 330] width 449 height 16
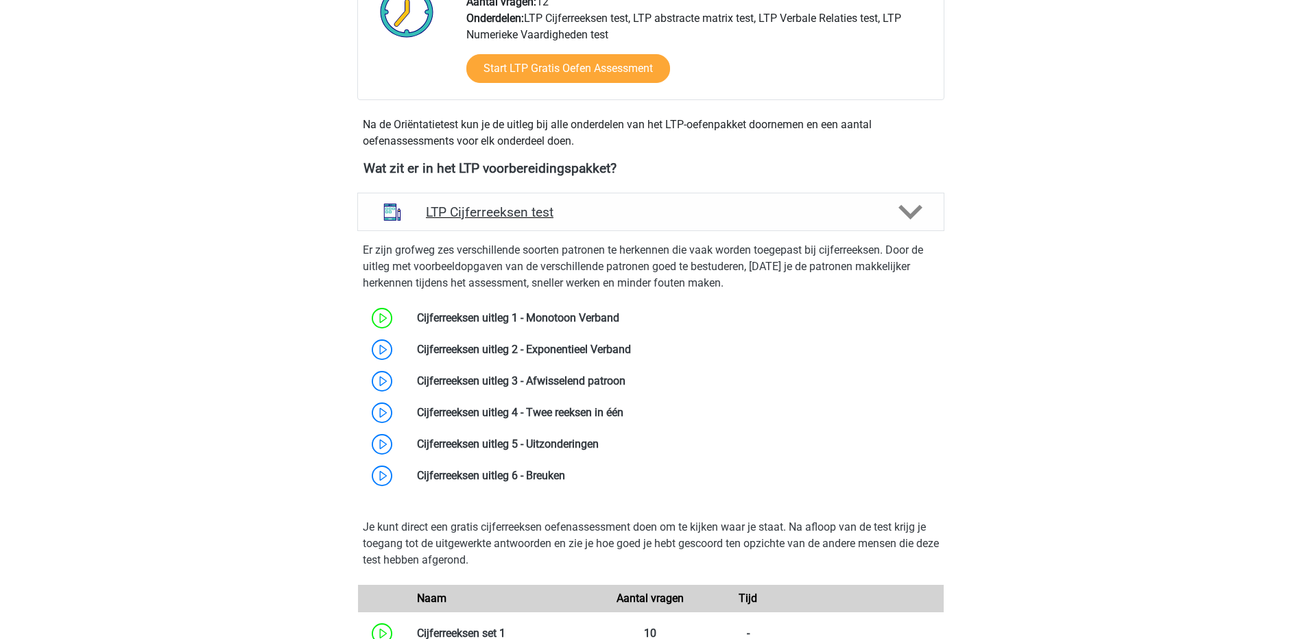
scroll to position [411, 0]
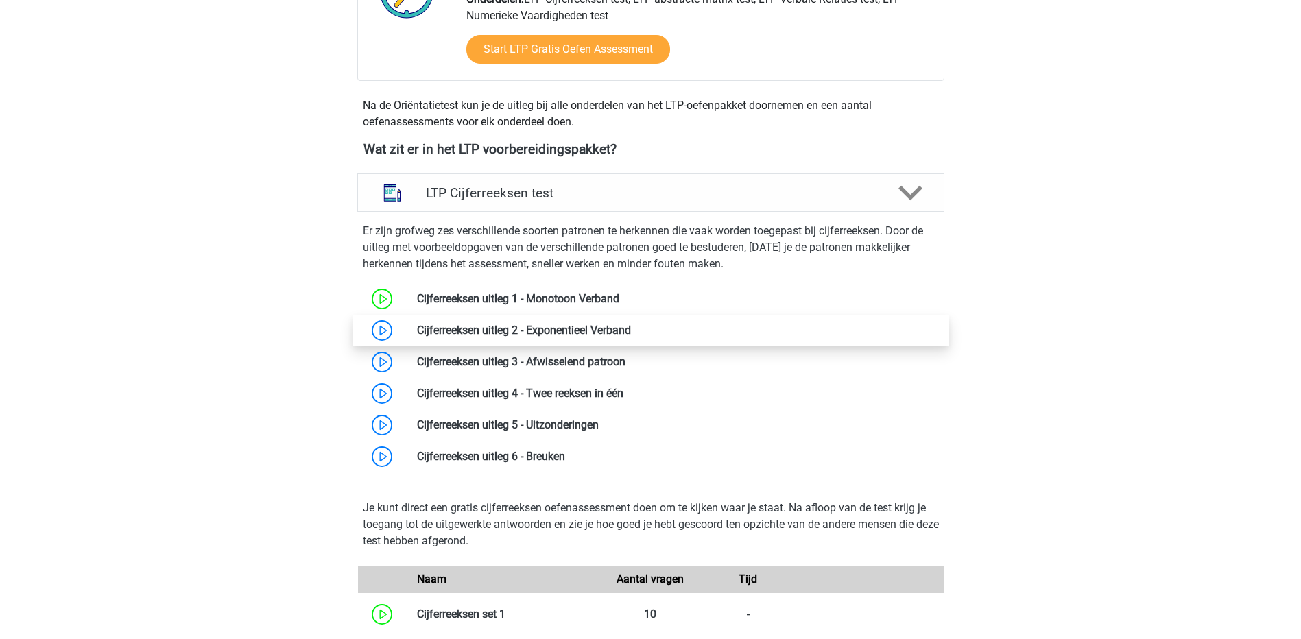
click at [631, 328] on link at bounding box center [631, 330] width 0 height 13
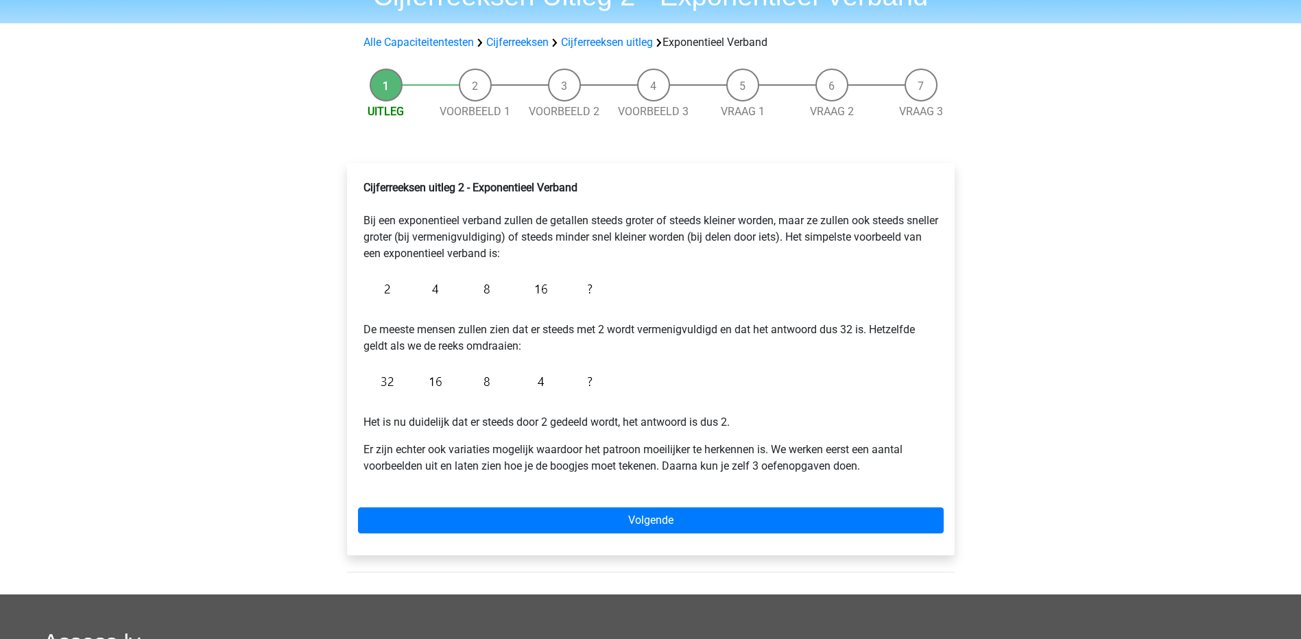
scroll to position [137, 0]
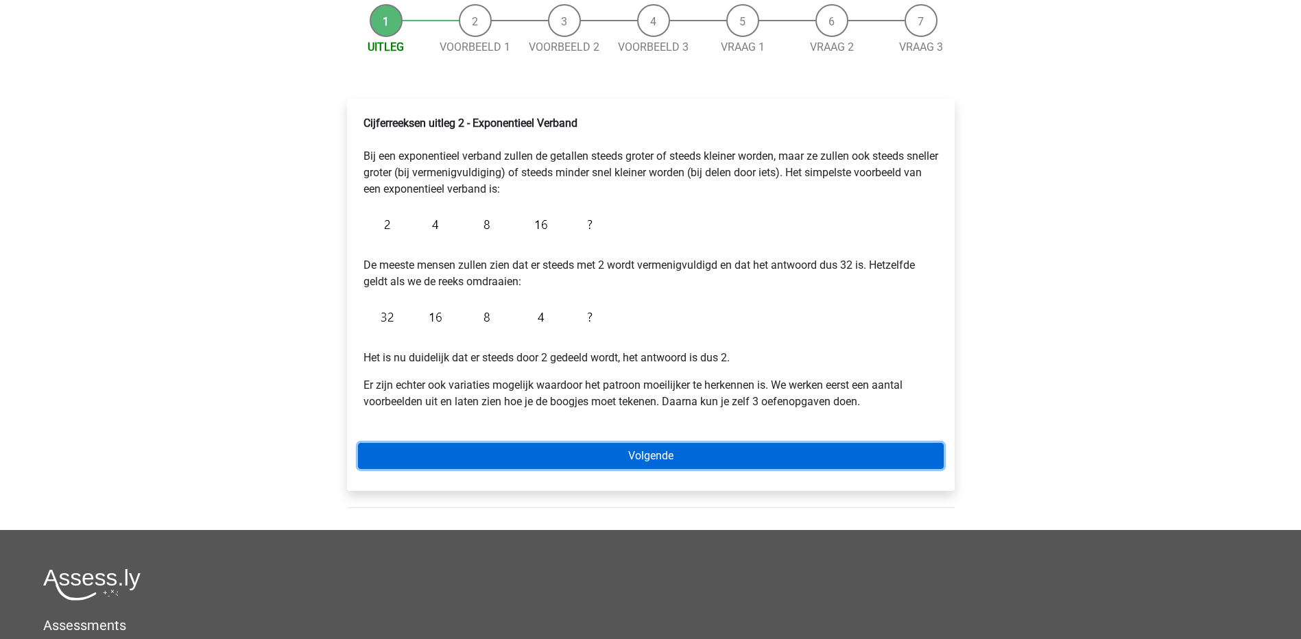
click at [579, 457] on link "Volgende" at bounding box center [651, 456] width 586 height 26
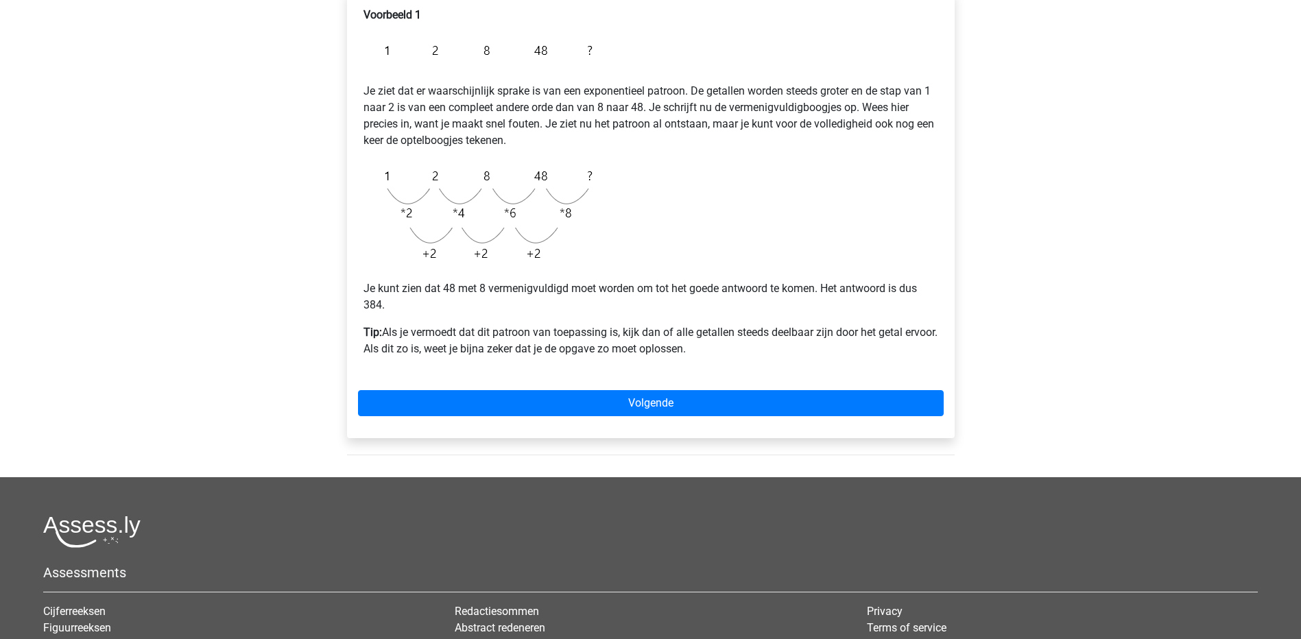
scroll to position [274, 0]
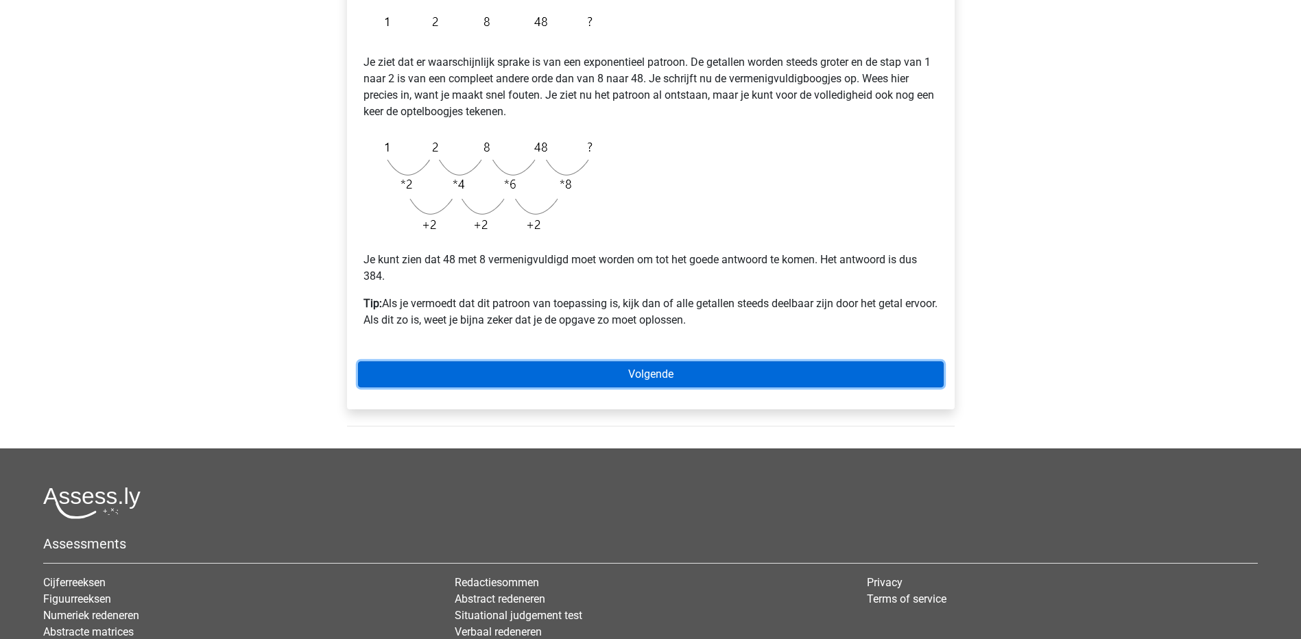
click at [518, 368] on link "Volgende" at bounding box center [651, 374] width 586 height 26
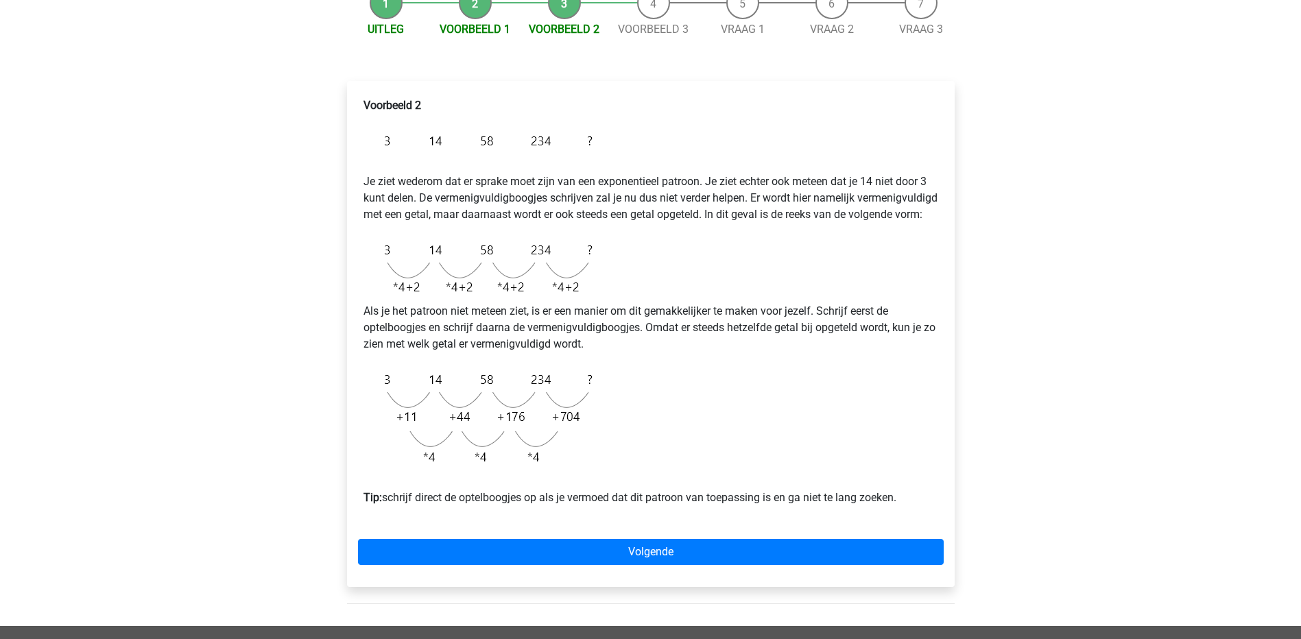
scroll to position [206, 0]
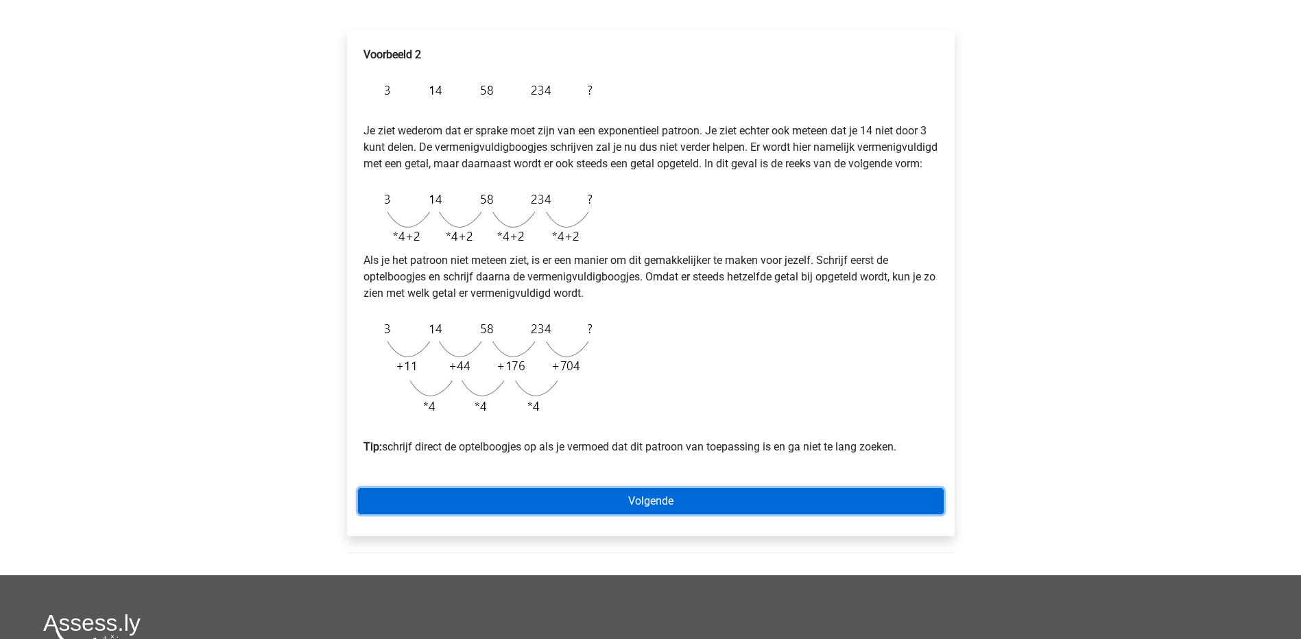
click at [608, 514] on link "Volgende" at bounding box center [651, 501] width 586 height 26
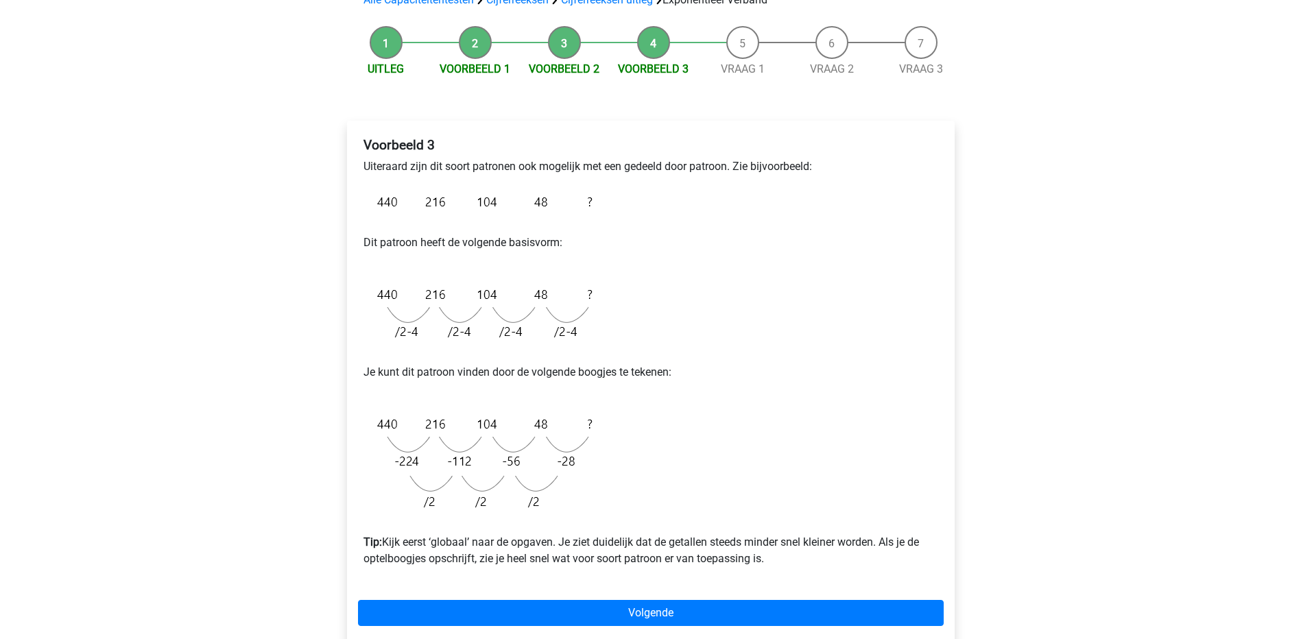
scroll to position [137, 0]
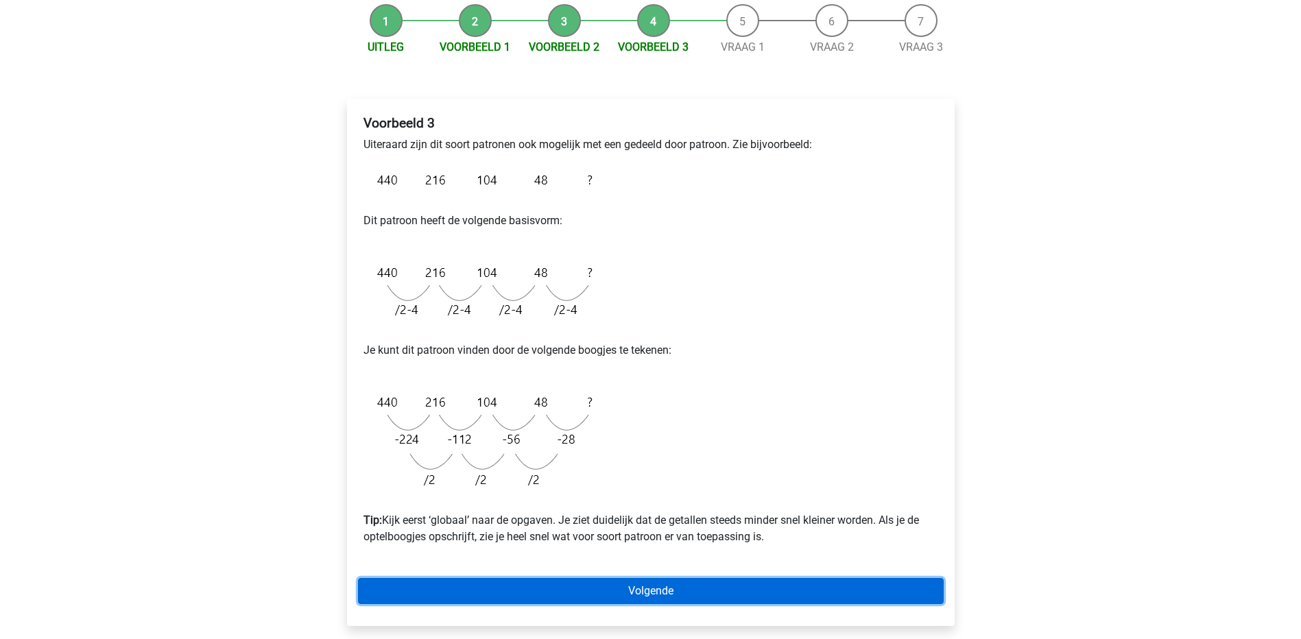
click at [635, 587] on link "Volgende" at bounding box center [651, 591] width 586 height 26
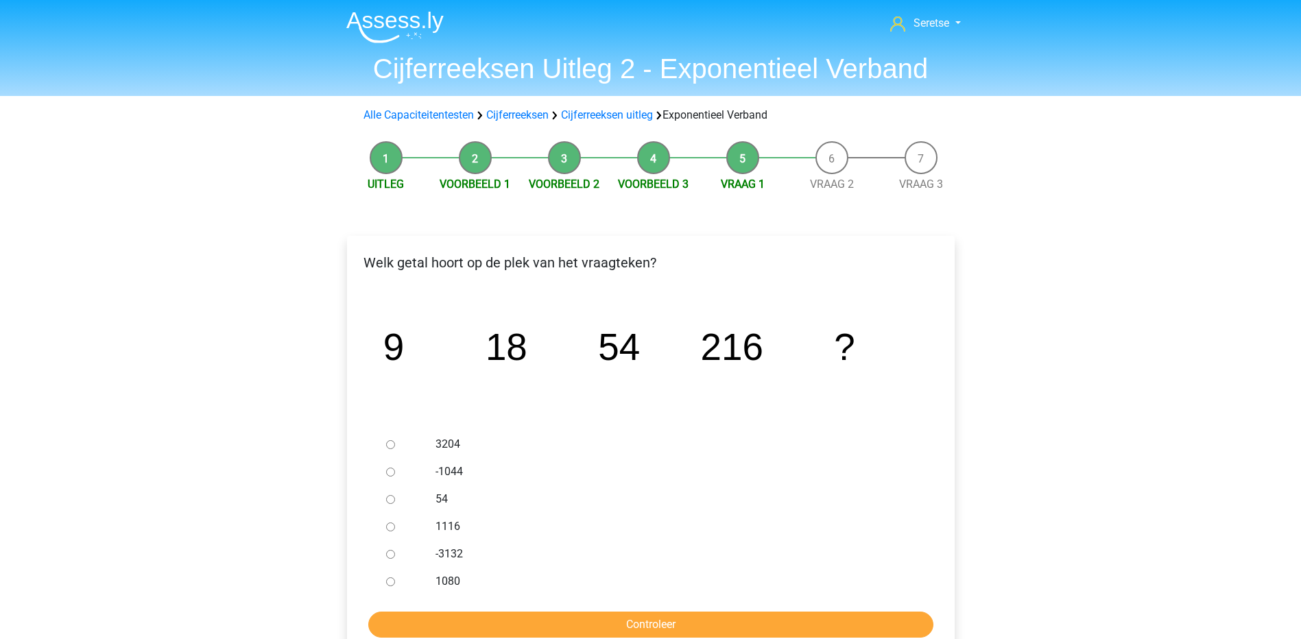
click at [392, 584] on input "1080" at bounding box center [390, 581] width 9 height 9
radio input "true"
click at [514, 621] on input "Controleer" at bounding box center [650, 625] width 565 height 26
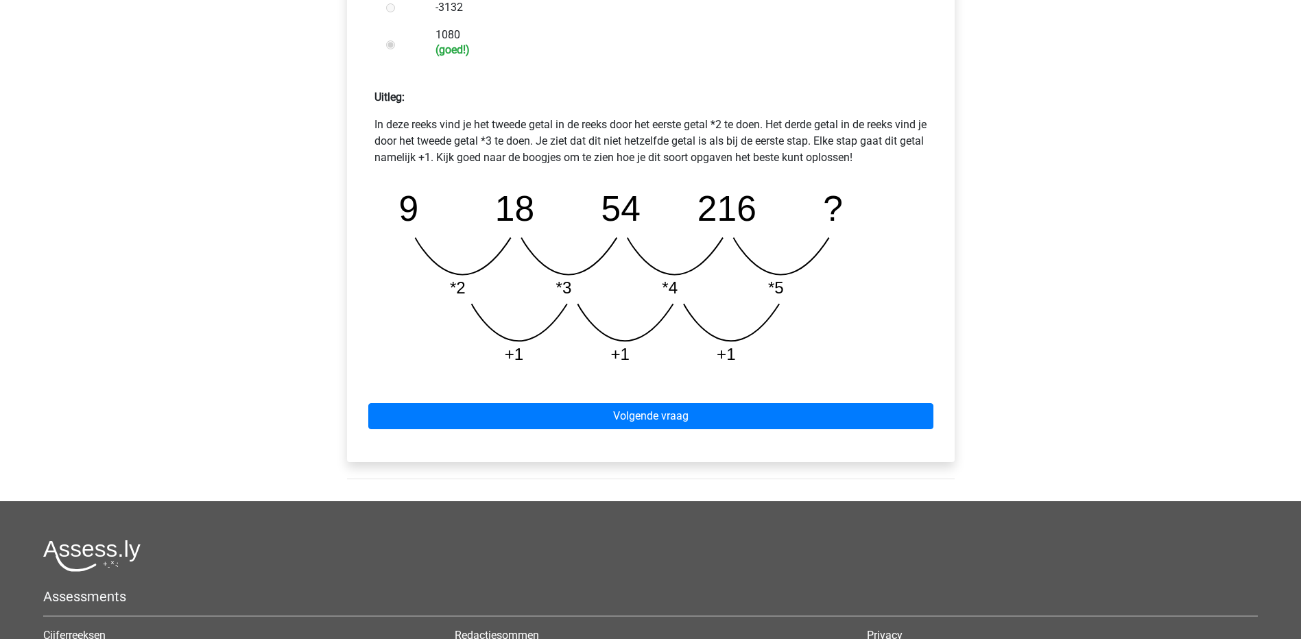
scroll to position [549, 0]
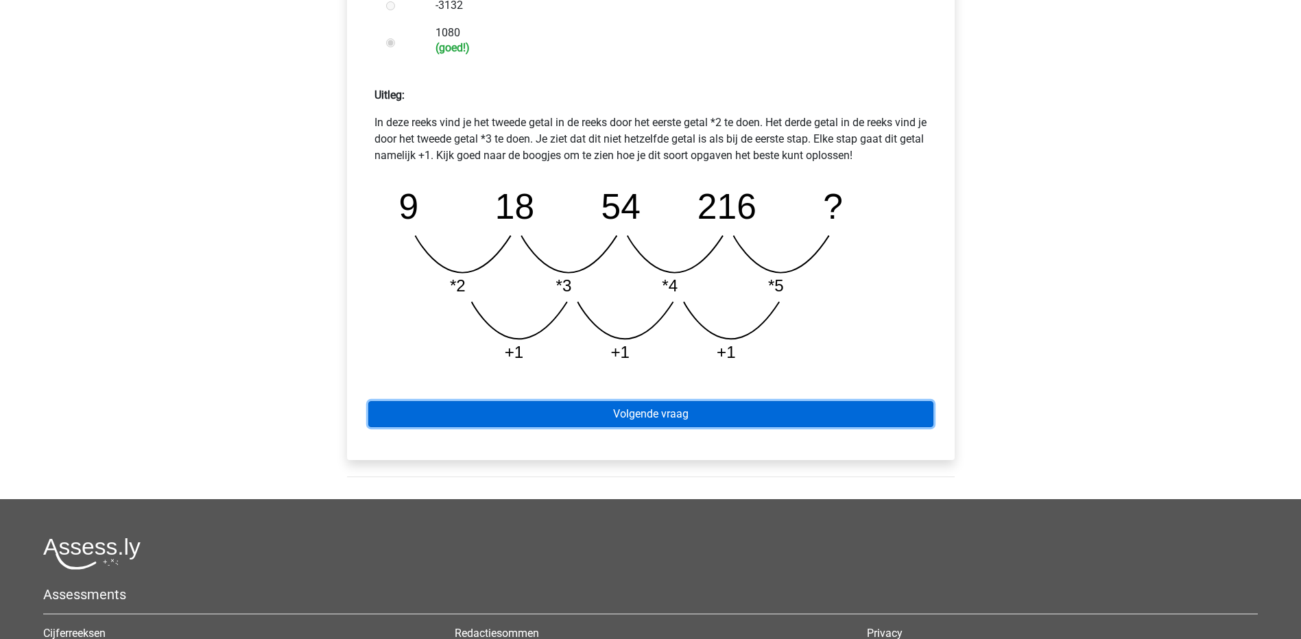
click at [627, 420] on link "Volgende vraag" at bounding box center [650, 414] width 565 height 26
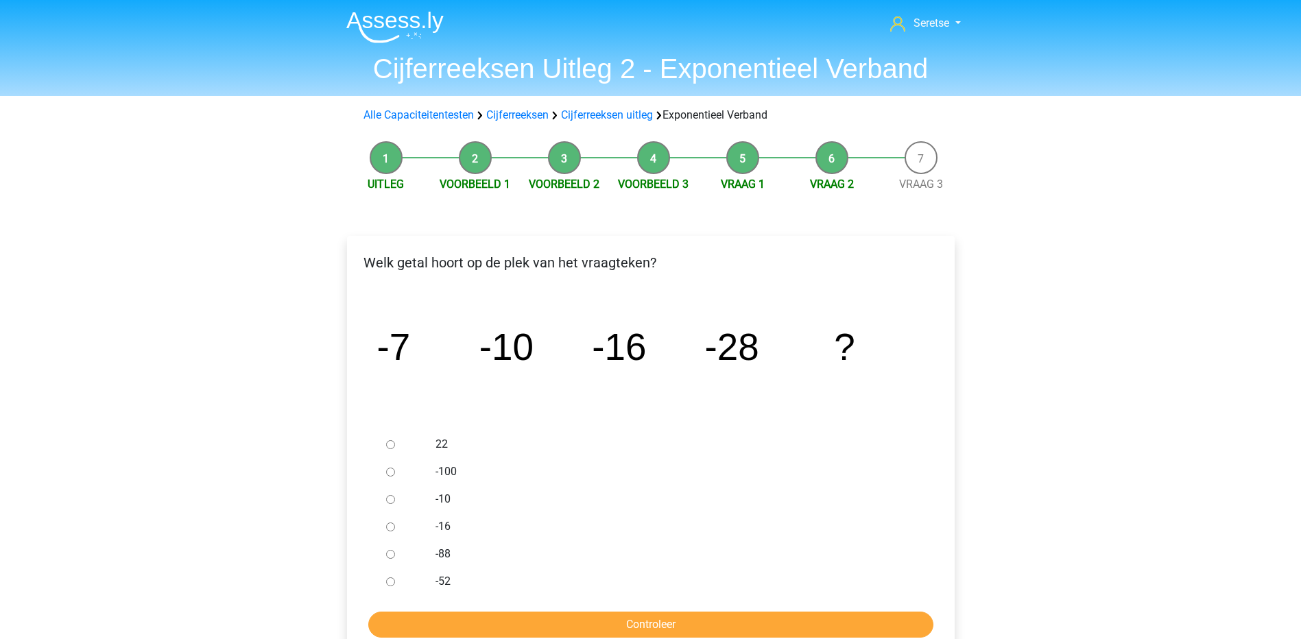
click at [392, 578] on input "-52" at bounding box center [390, 581] width 9 height 9
radio input "true"
click at [467, 628] on input "Controleer" at bounding box center [650, 625] width 565 height 26
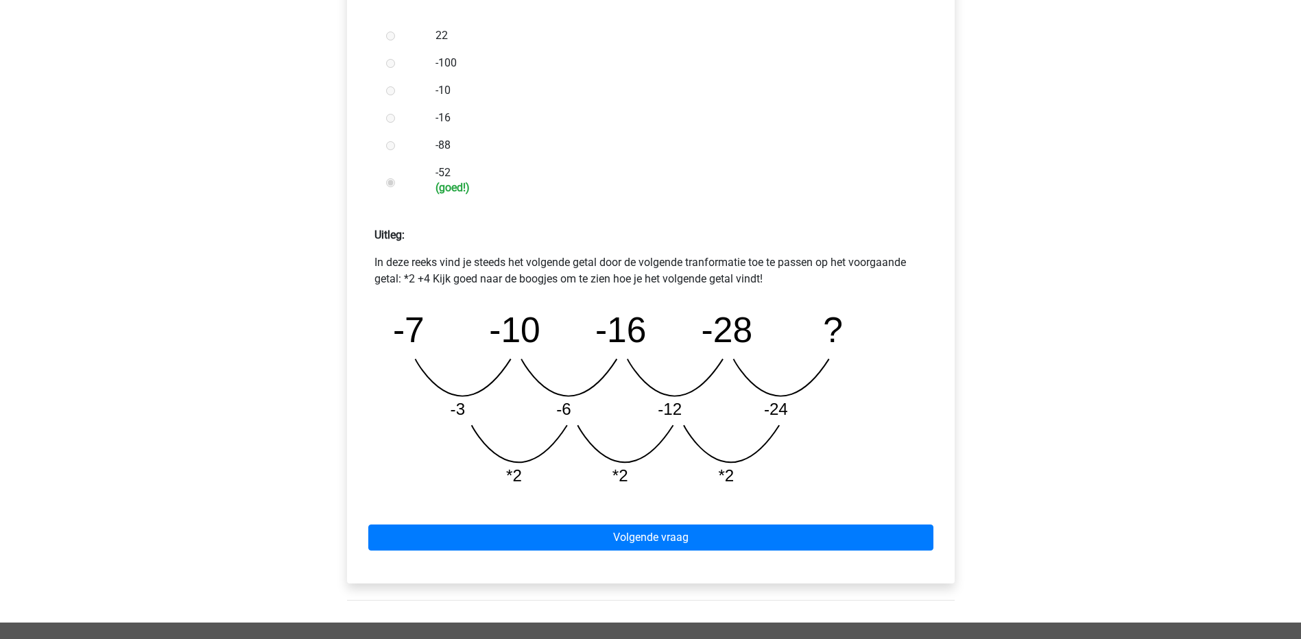
scroll to position [411, 0]
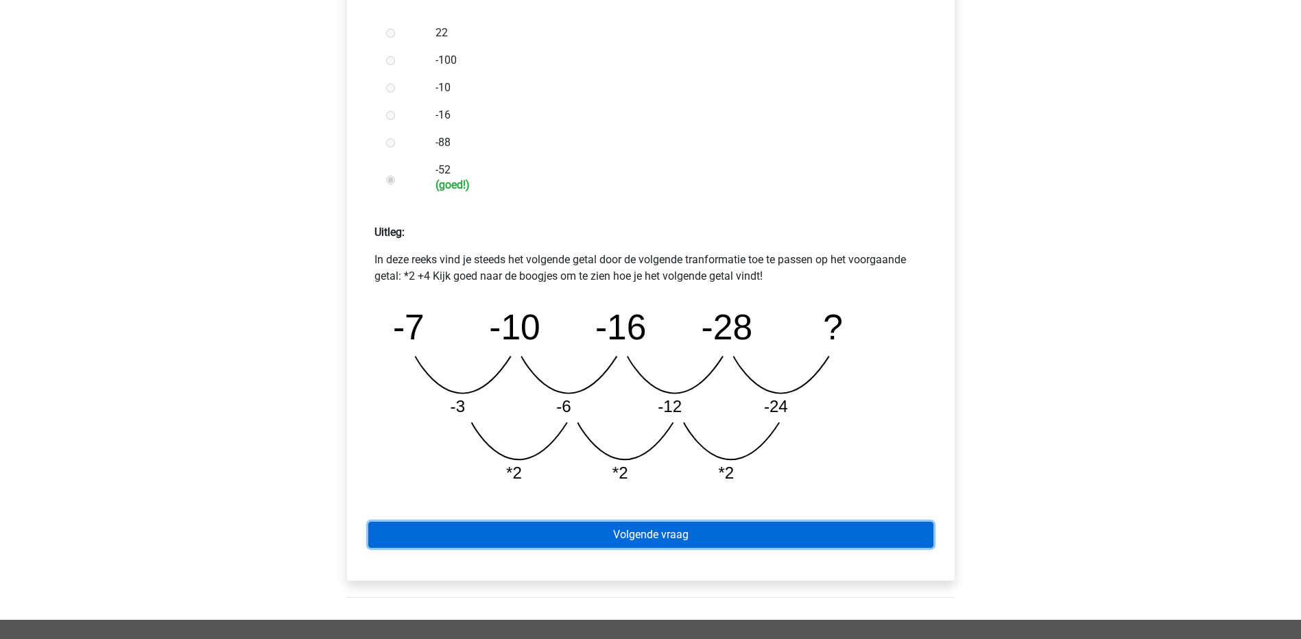
click at [656, 534] on link "Volgende vraag" at bounding box center [650, 535] width 565 height 26
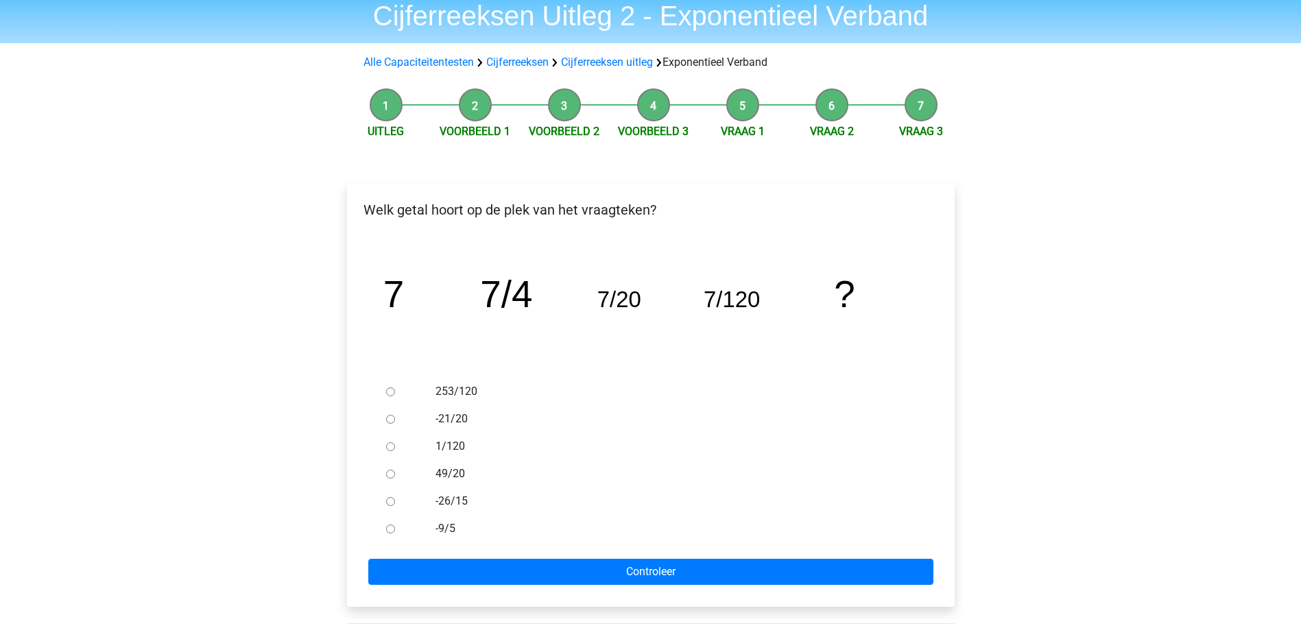
scroll to position [69, 0]
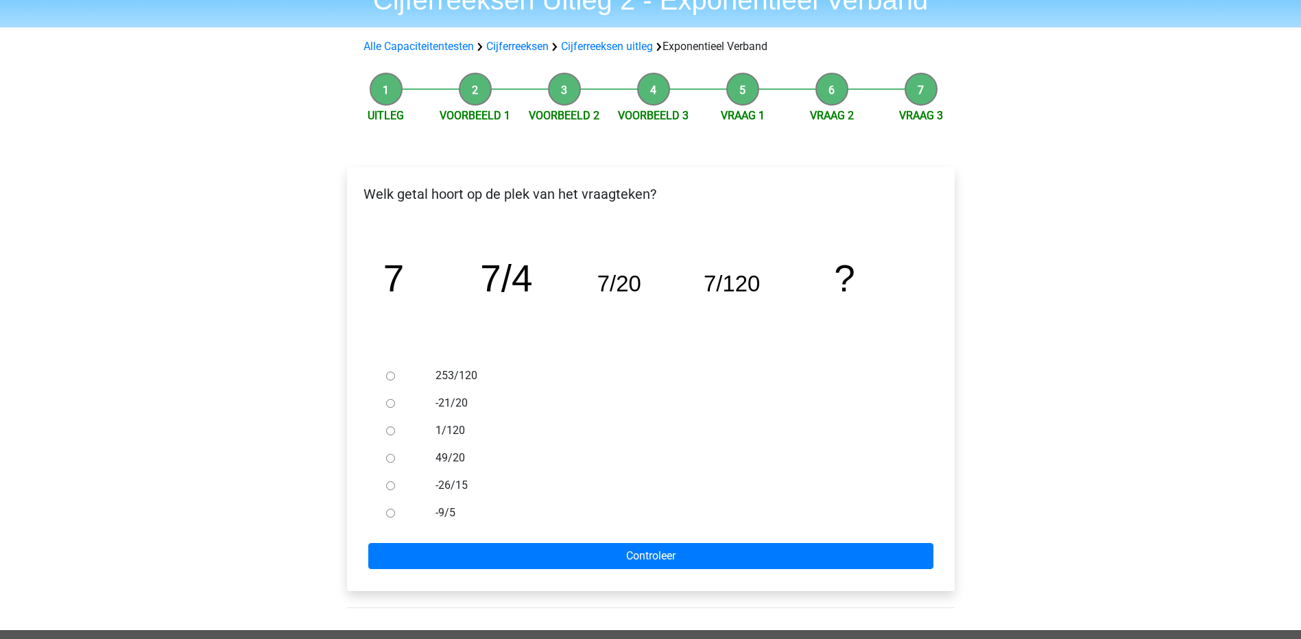
click at [453, 376] on label "253/120" at bounding box center [672, 376] width 475 height 16
click at [395, 376] on input "253/120" at bounding box center [390, 376] width 9 height 9
radio input "true"
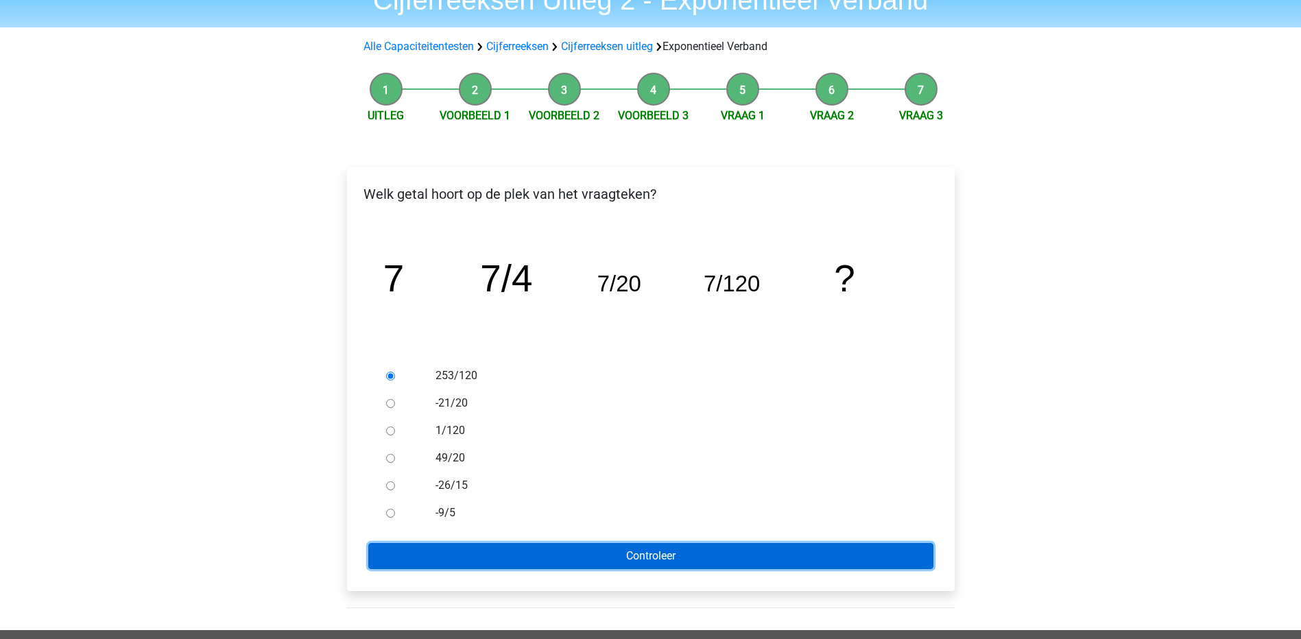
click at [586, 545] on input "Controleer" at bounding box center [650, 556] width 565 height 26
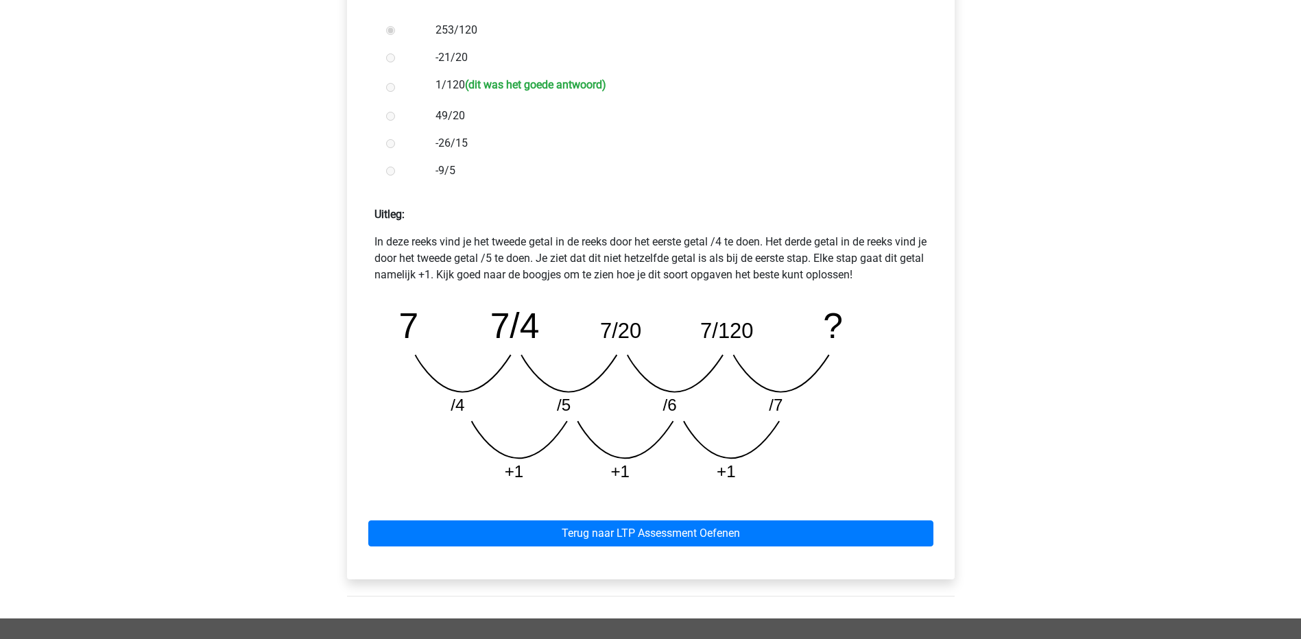
scroll to position [480, 0]
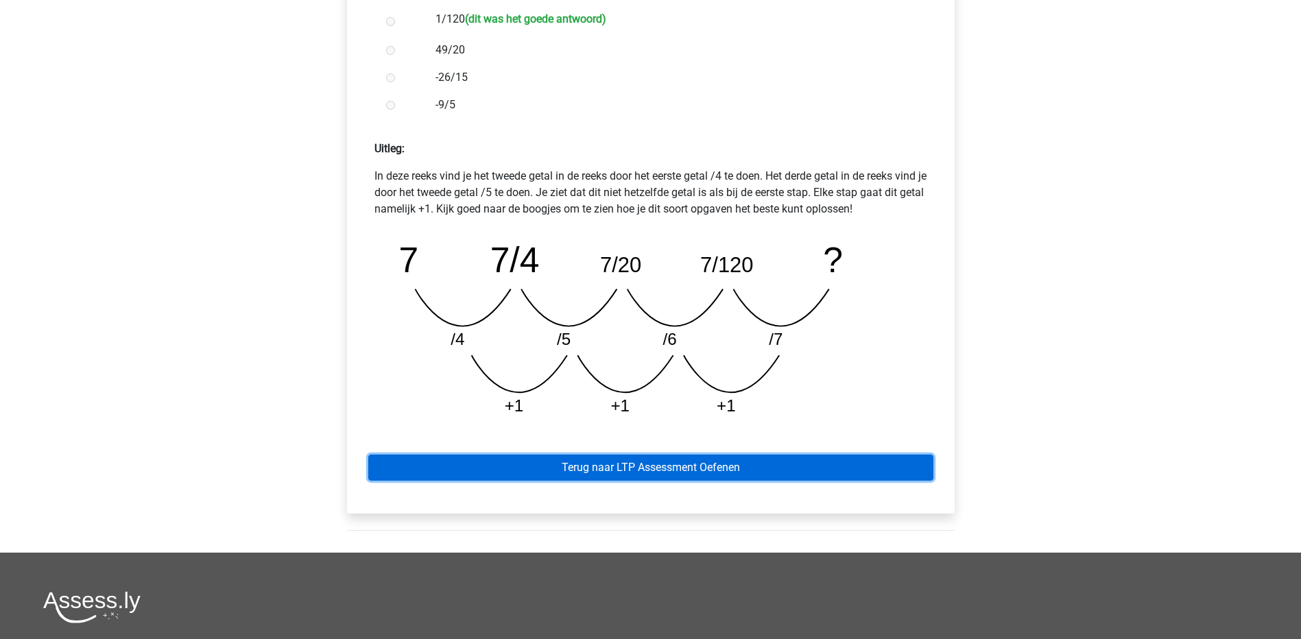
click at [651, 474] on link "Terug naar LTP Assessment Oefenen" at bounding box center [650, 468] width 565 height 26
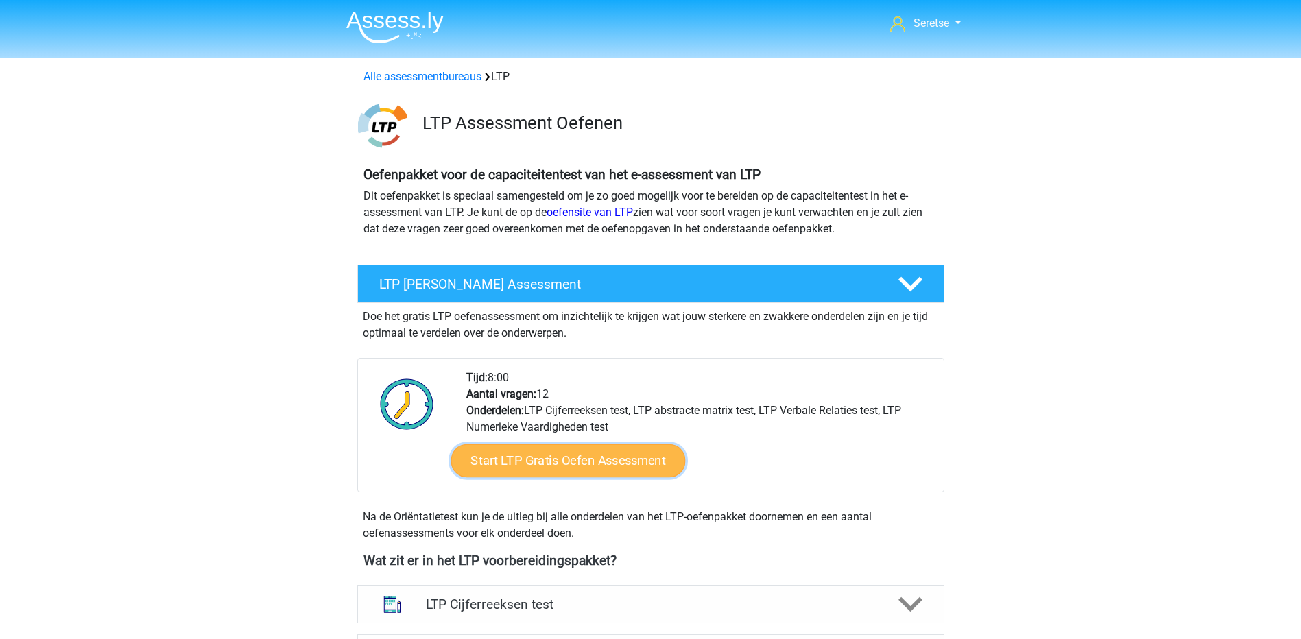
click at [621, 468] on link "Start LTP Gratis Oefen Assessment" at bounding box center [568, 460] width 235 height 33
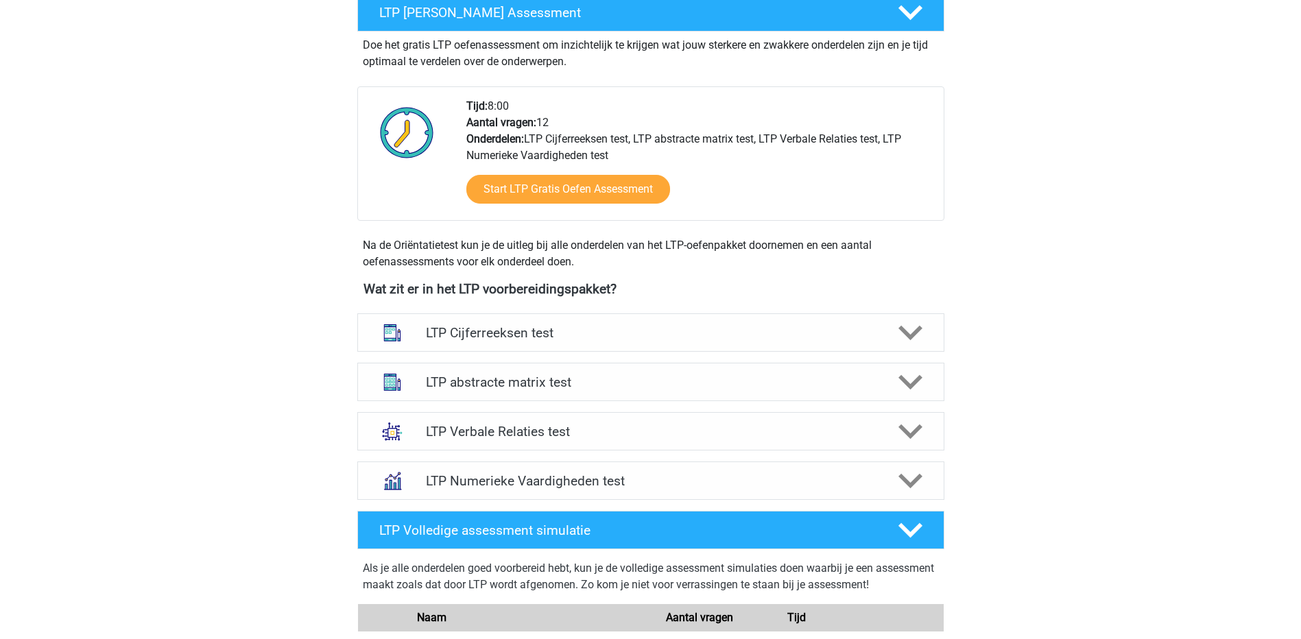
scroll to position [274, 0]
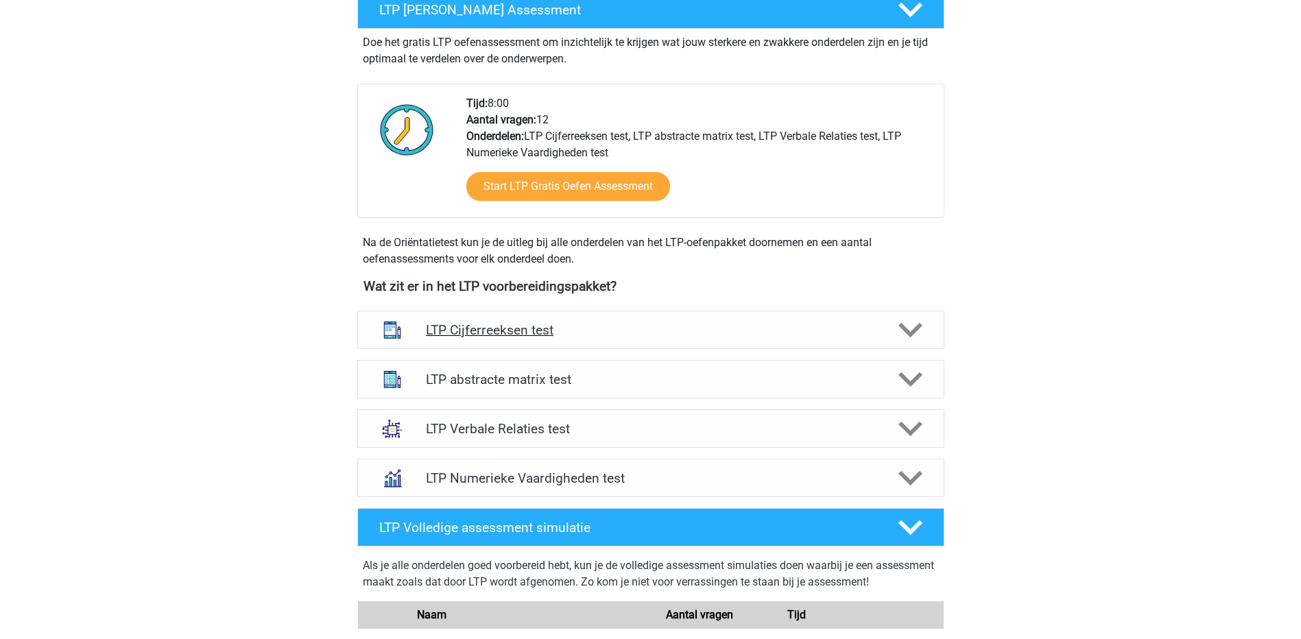
click at [503, 332] on h4 "LTP Cijferreeksen test" at bounding box center [650, 330] width 449 height 16
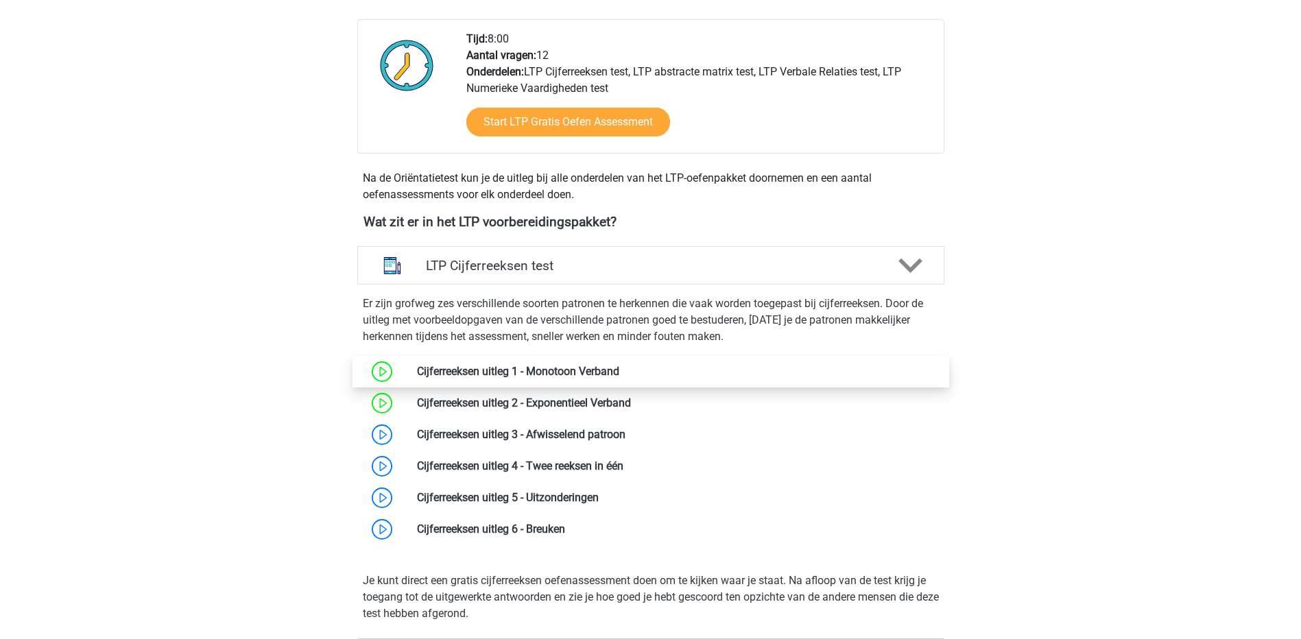
scroll to position [343, 0]
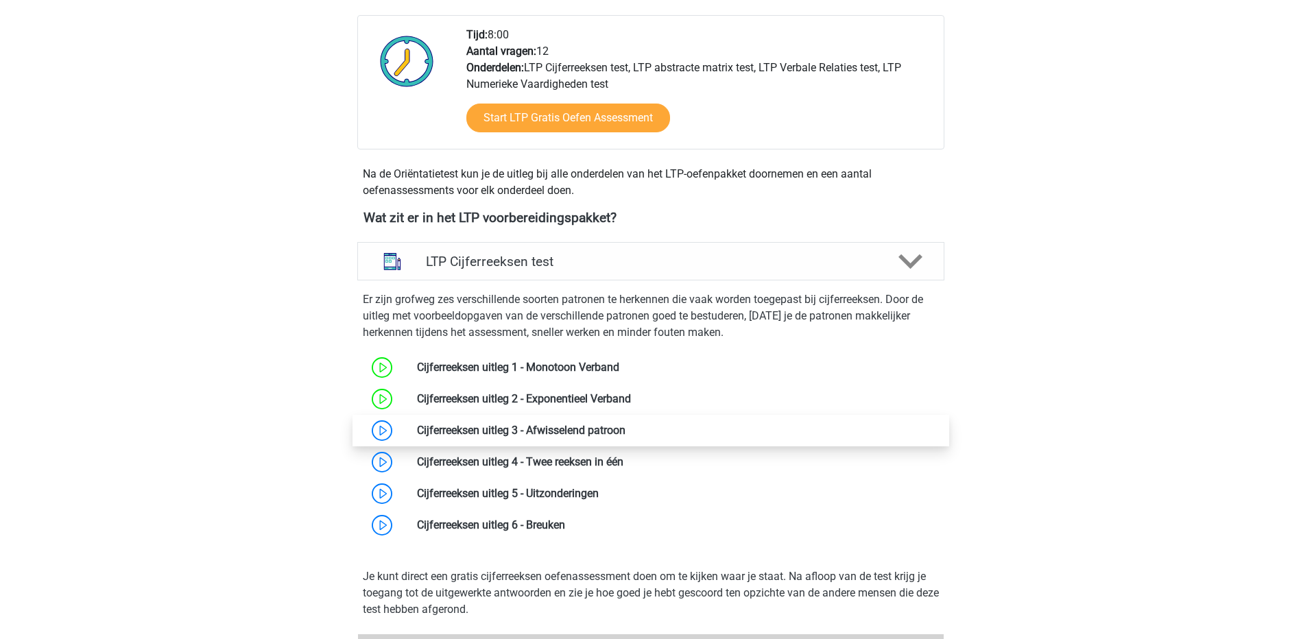
click at [625, 435] on link at bounding box center [625, 430] width 0 height 13
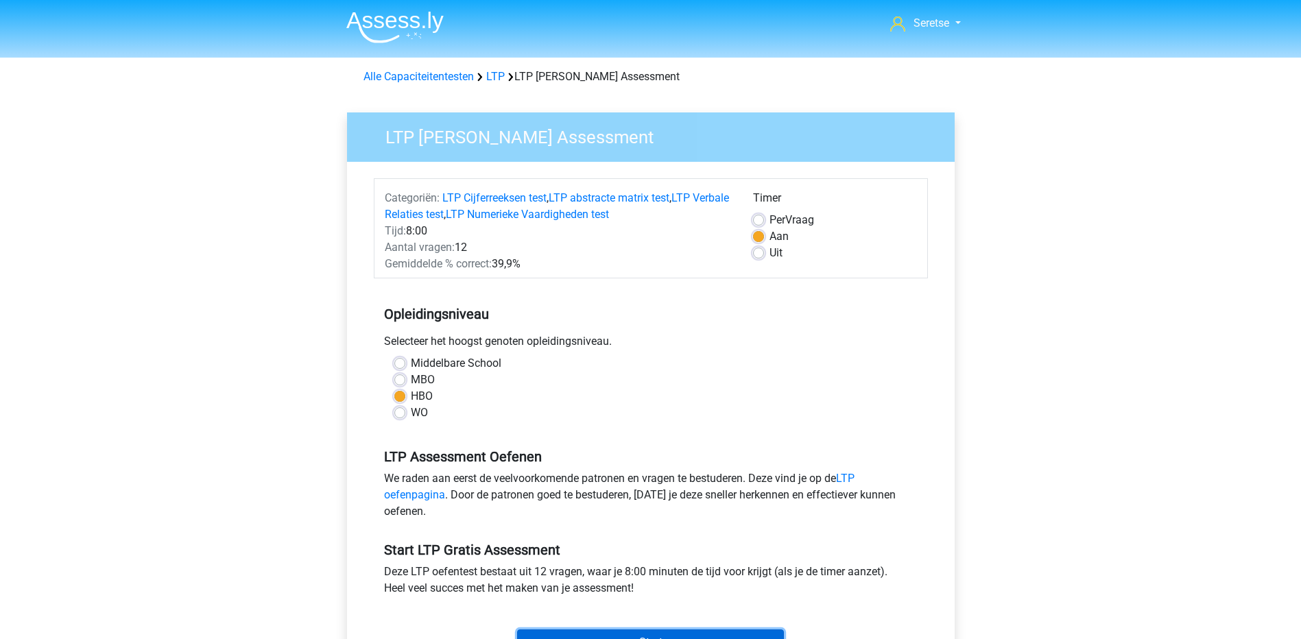
click at [682, 631] on input "Start" at bounding box center [650, 642] width 267 height 26
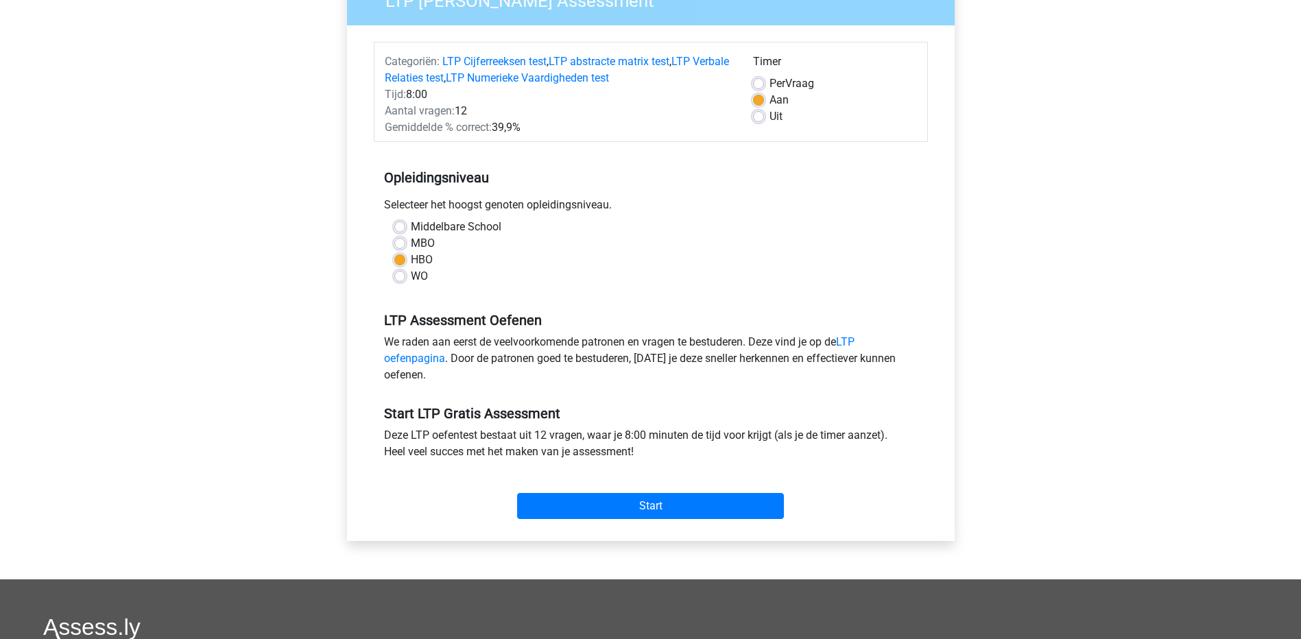
scroll to position [137, 0]
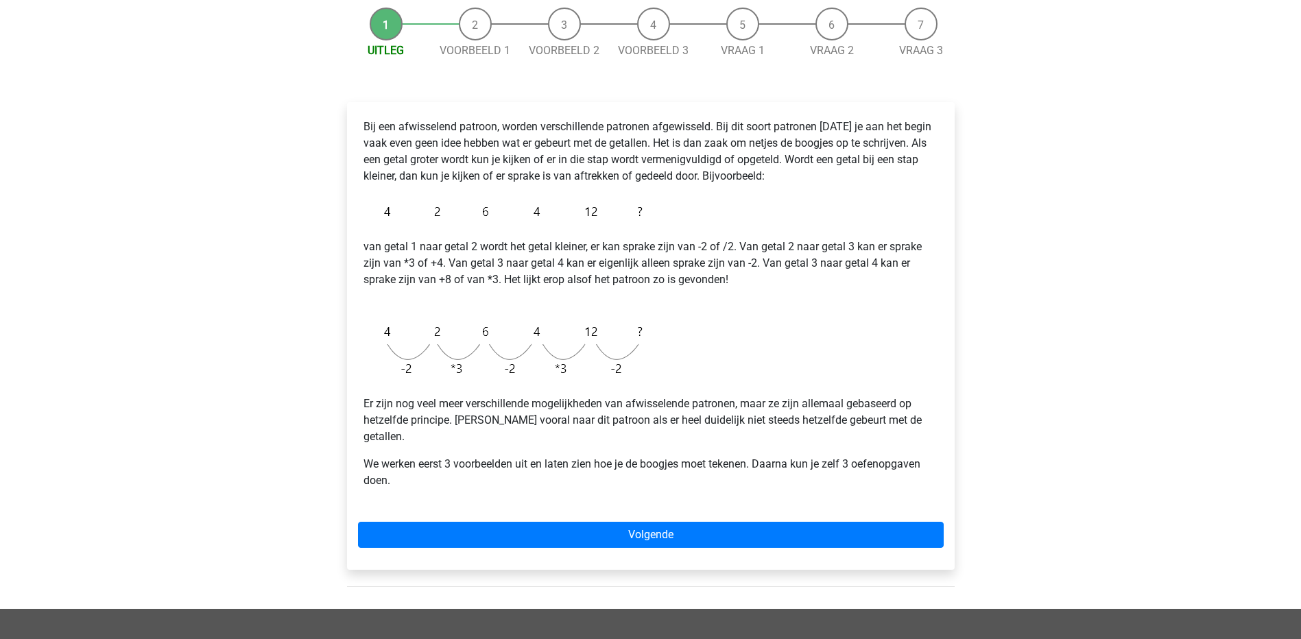
scroll to position [137, 0]
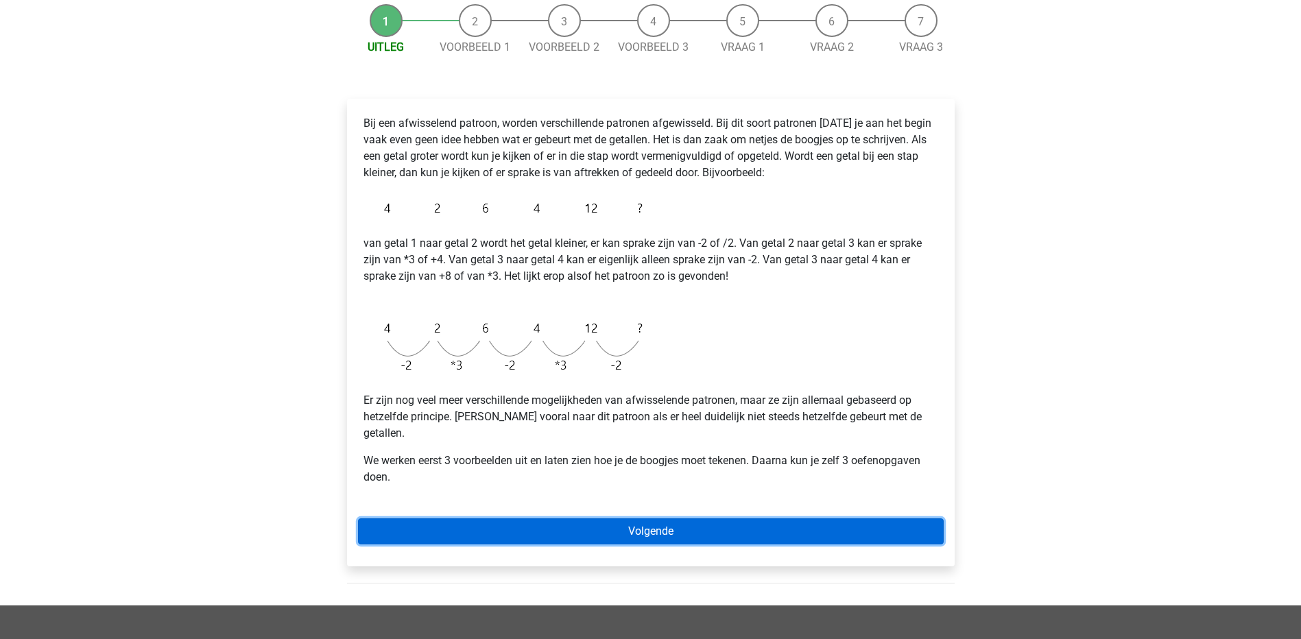
click at [614, 518] on link "Volgende" at bounding box center [651, 531] width 586 height 26
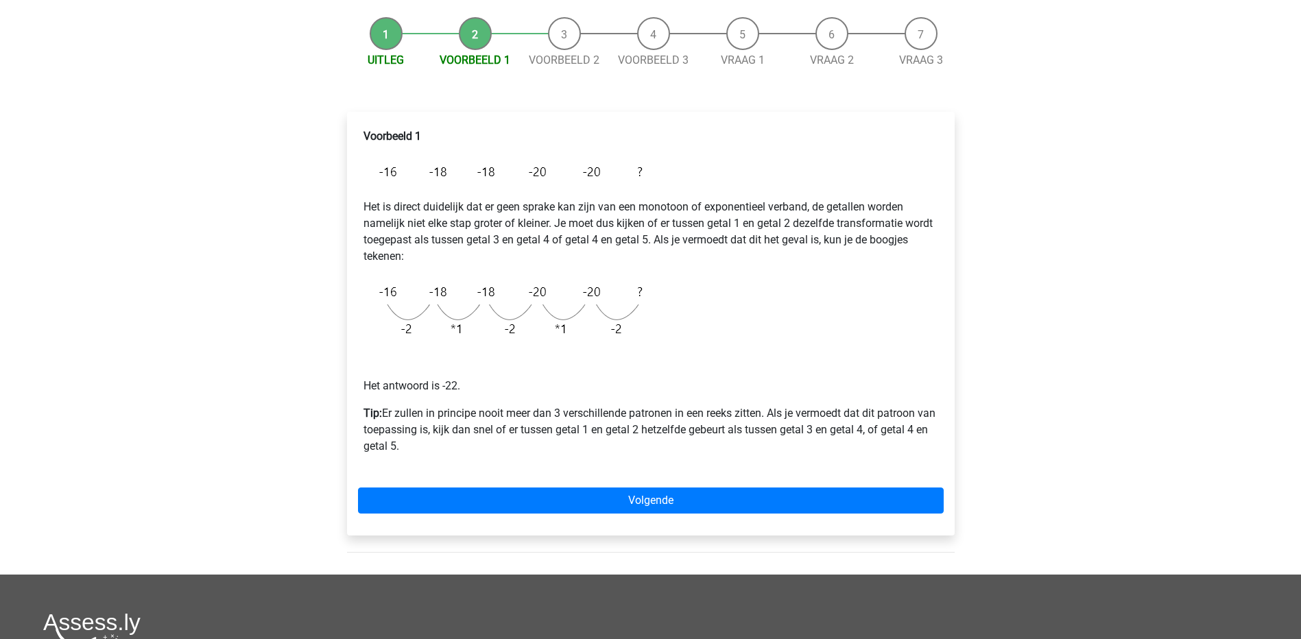
scroll to position [137, 0]
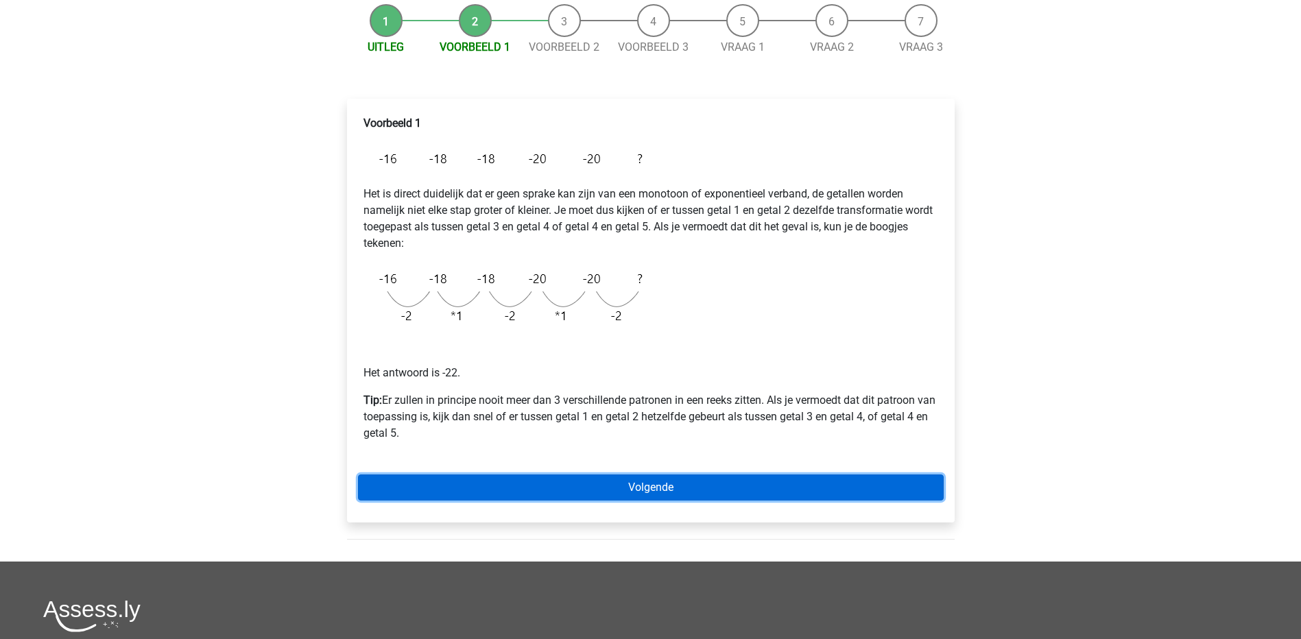
click at [695, 496] on link "Volgende" at bounding box center [651, 488] width 586 height 26
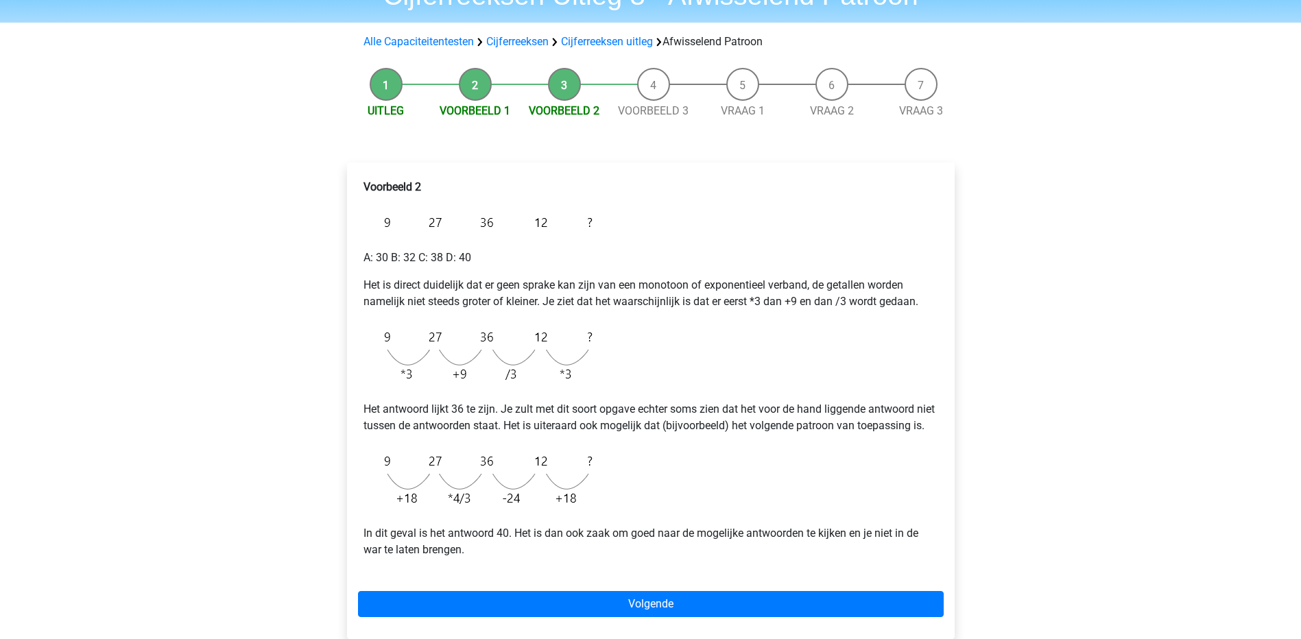
scroll to position [137, 0]
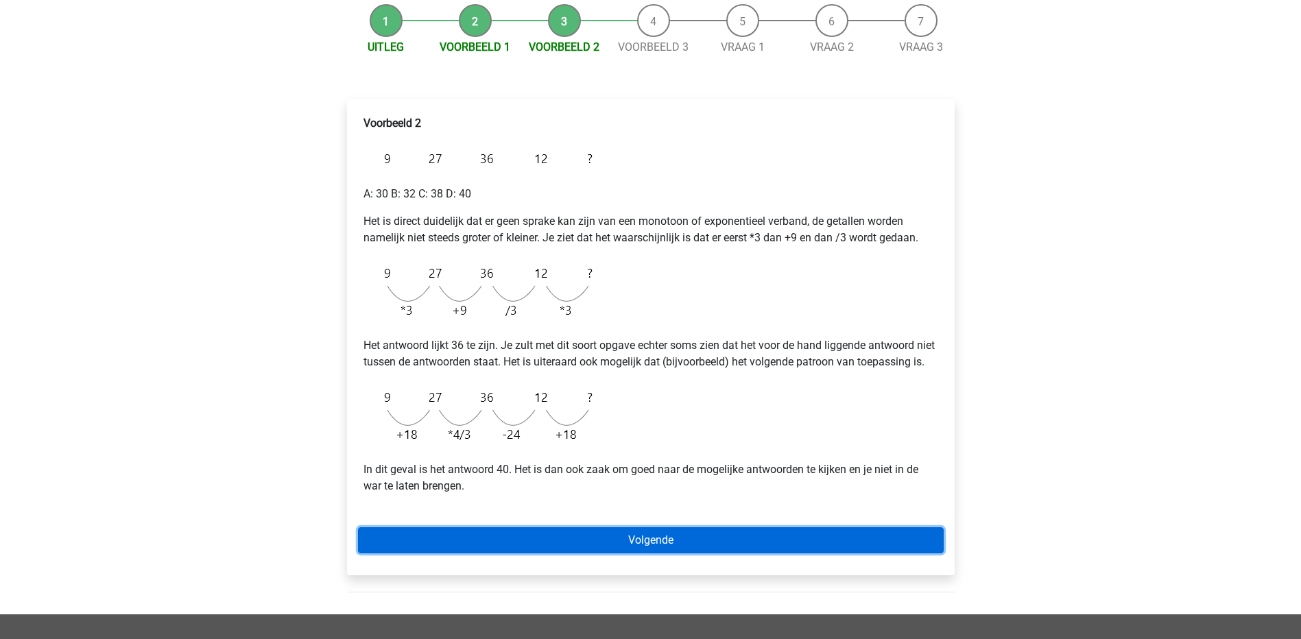
click at [689, 553] on link "Volgende" at bounding box center [651, 540] width 586 height 26
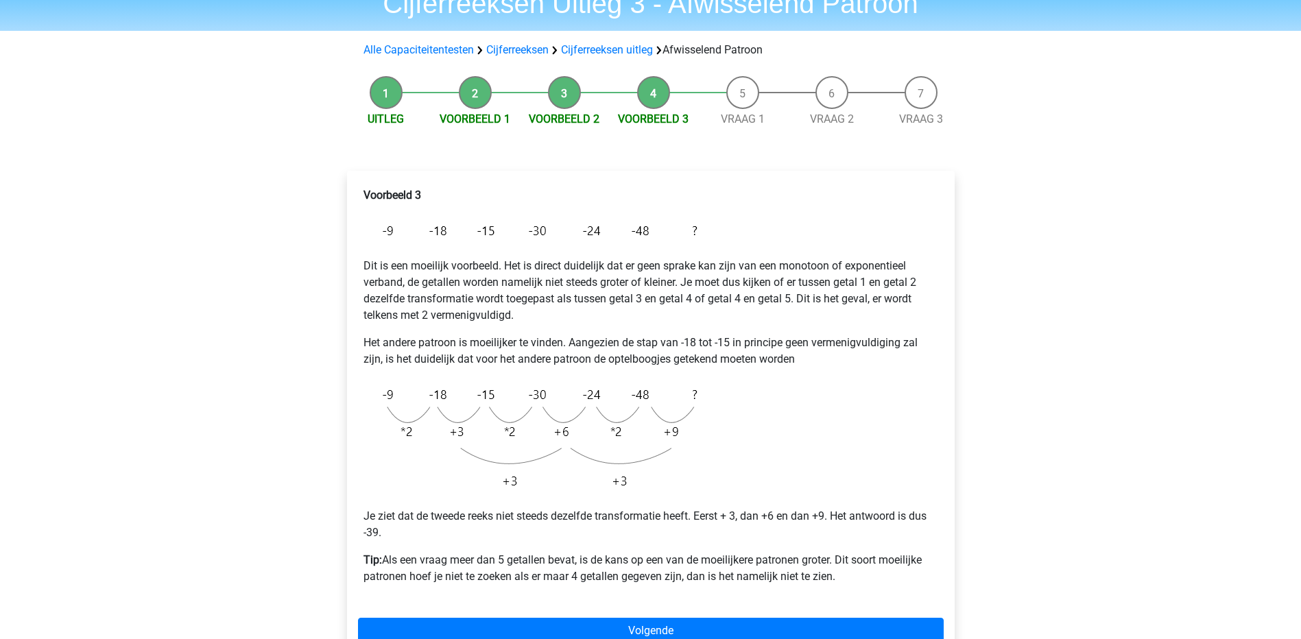
scroll to position [69, 0]
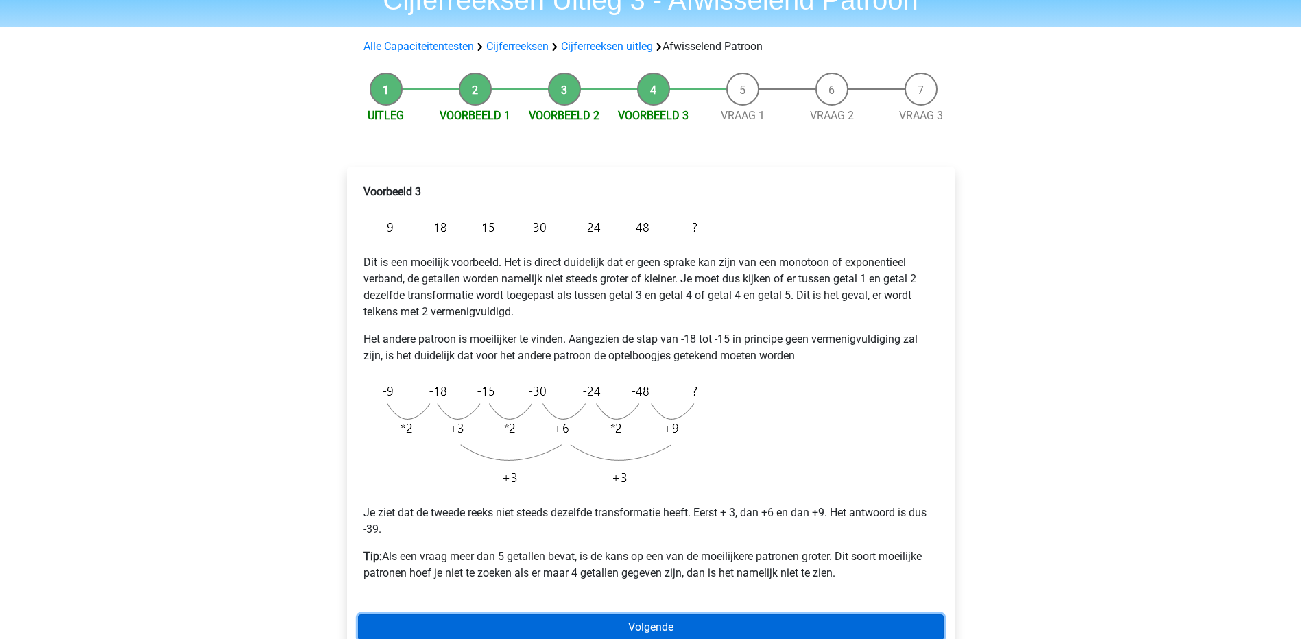
click at [658, 619] on link "Volgende" at bounding box center [651, 627] width 586 height 26
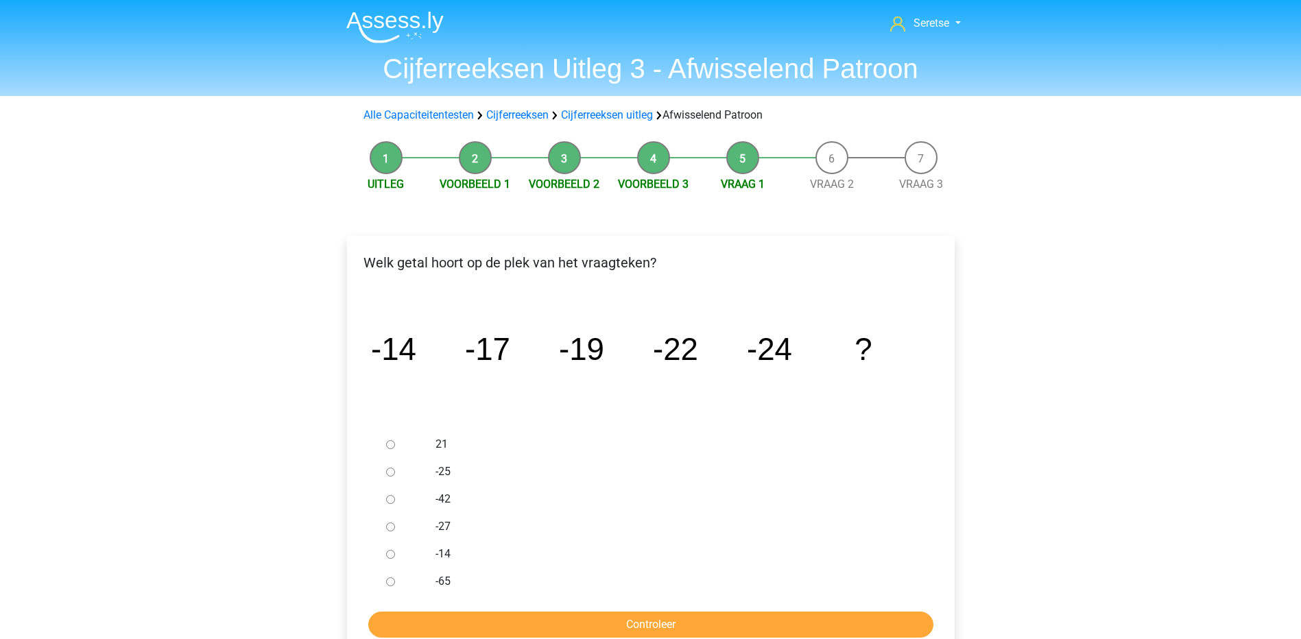
click at [389, 526] on input "-27" at bounding box center [390, 527] width 9 height 9
radio input "true"
click at [503, 632] on input "Controleer" at bounding box center [650, 625] width 565 height 26
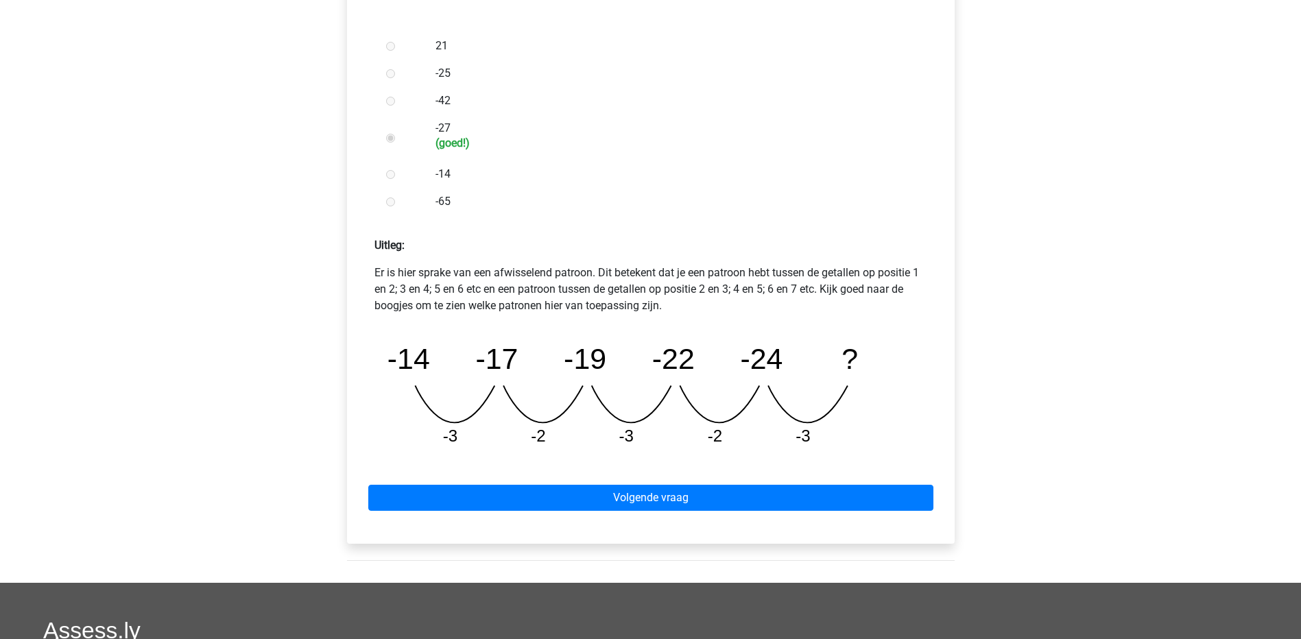
scroll to position [411, 0]
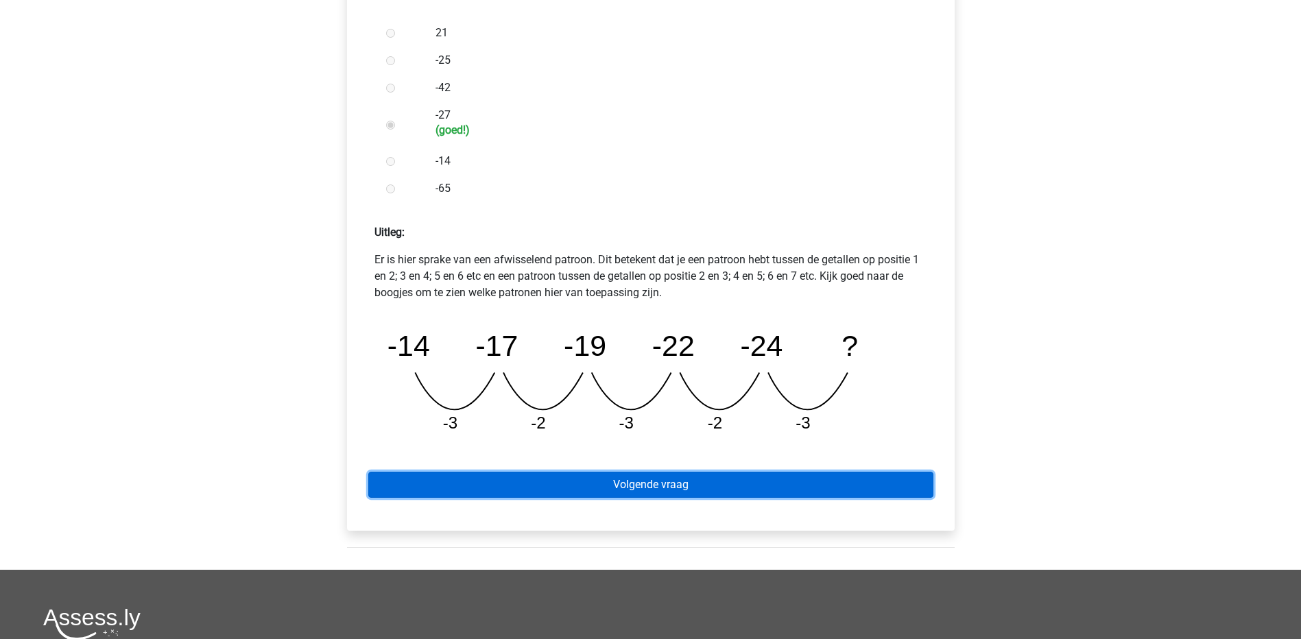
click at [669, 485] on link "Volgende vraag" at bounding box center [650, 485] width 565 height 26
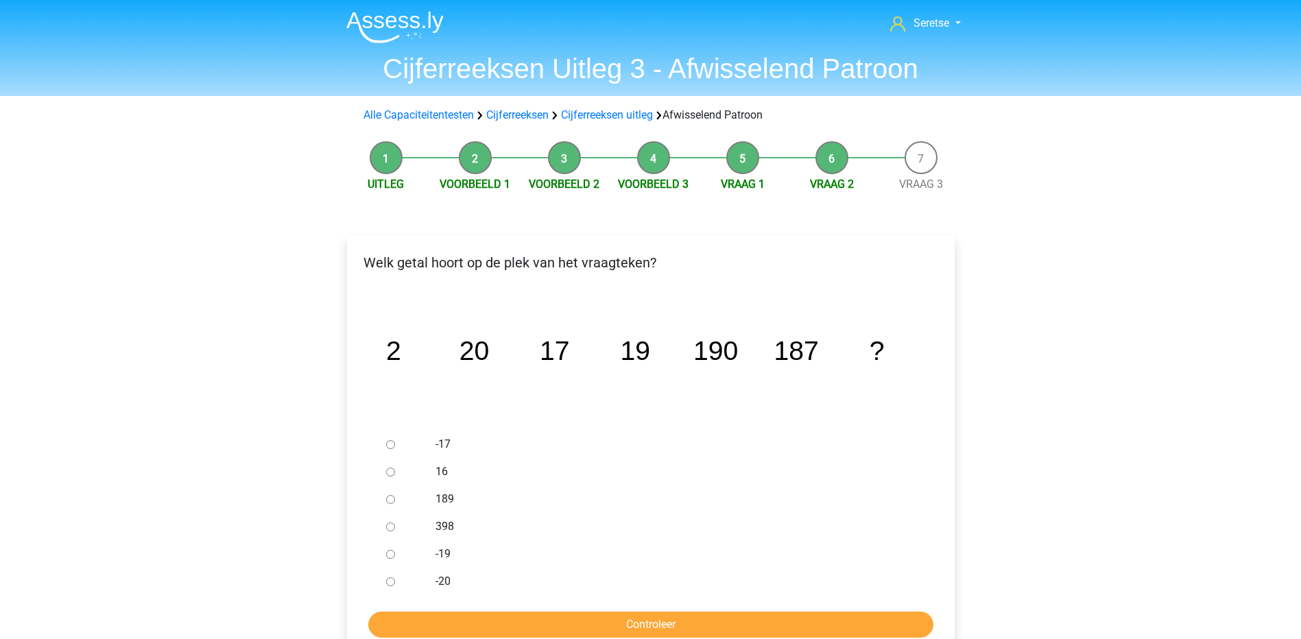
click at [433, 496] on div "189" at bounding box center [672, 498] width 495 height 27
click at [387, 495] on input "189" at bounding box center [390, 499] width 9 height 9
radio input "true"
click at [490, 636] on input "Controleer" at bounding box center [650, 625] width 565 height 26
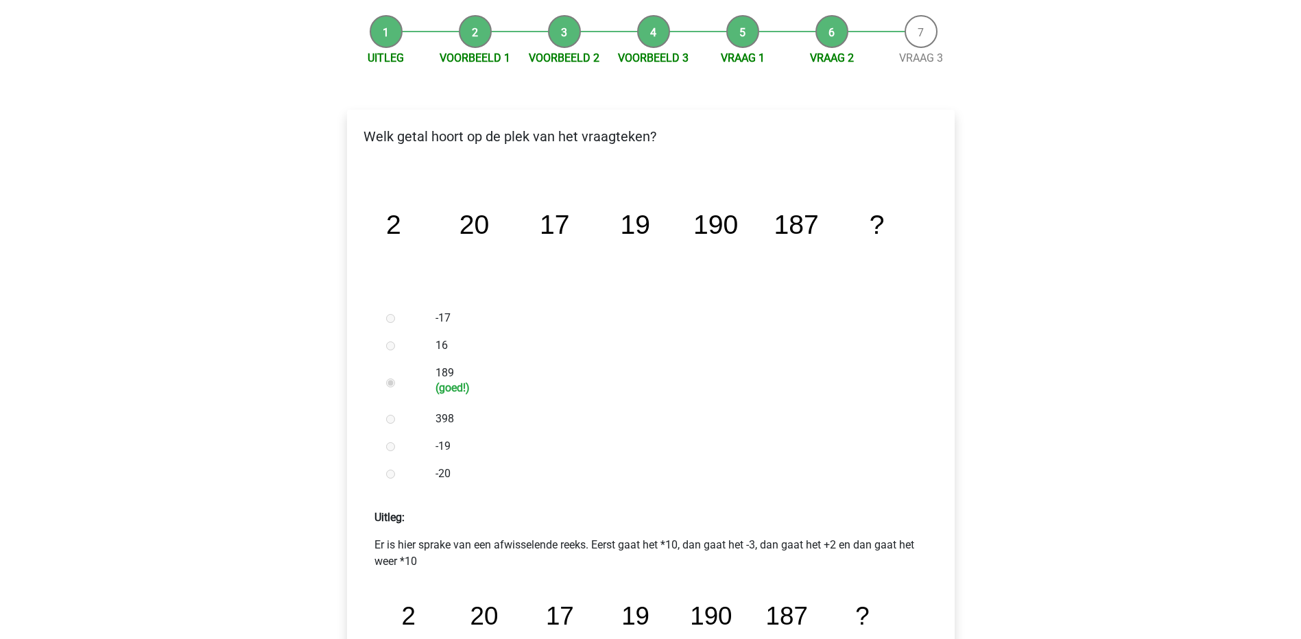
scroll to position [274, 0]
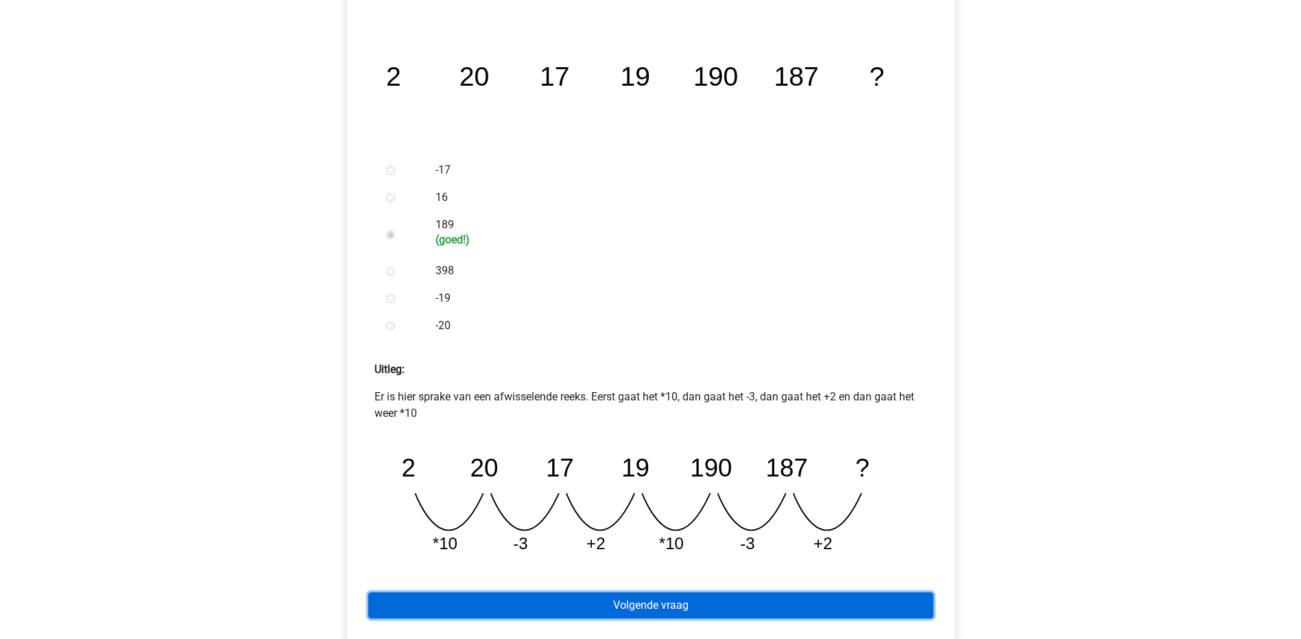
click at [745, 600] on link "Volgende vraag" at bounding box center [650, 605] width 565 height 26
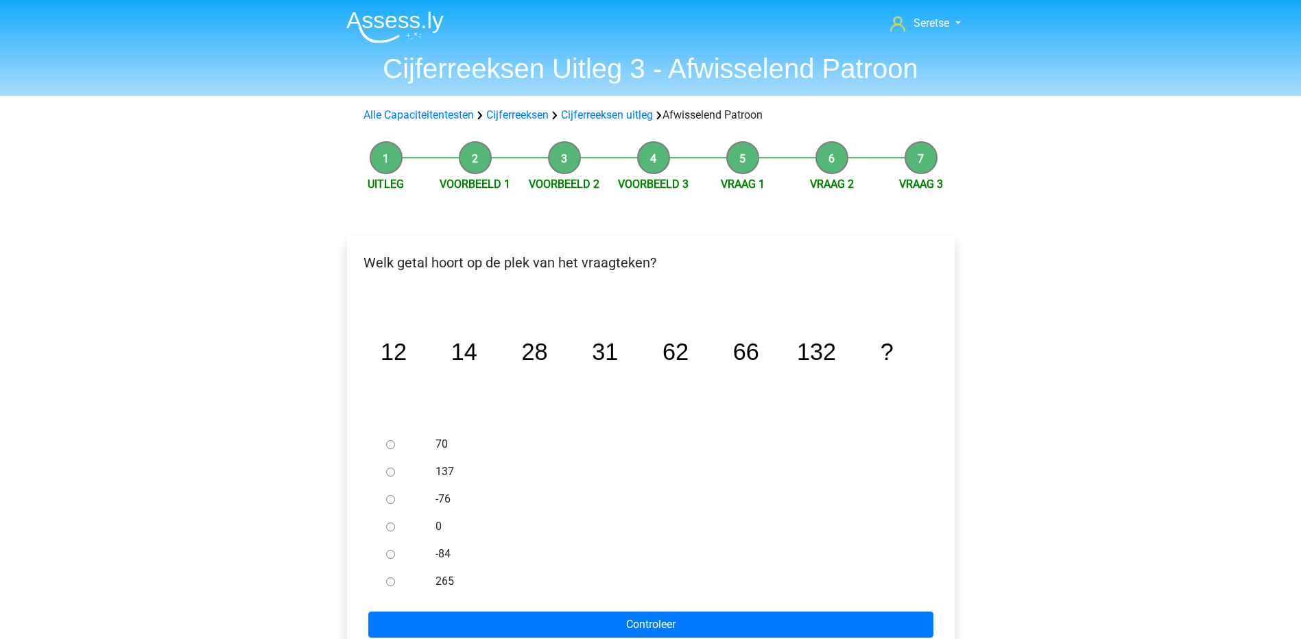
click at [389, 473] on input "137" at bounding box center [390, 472] width 9 height 9
radio input "true"
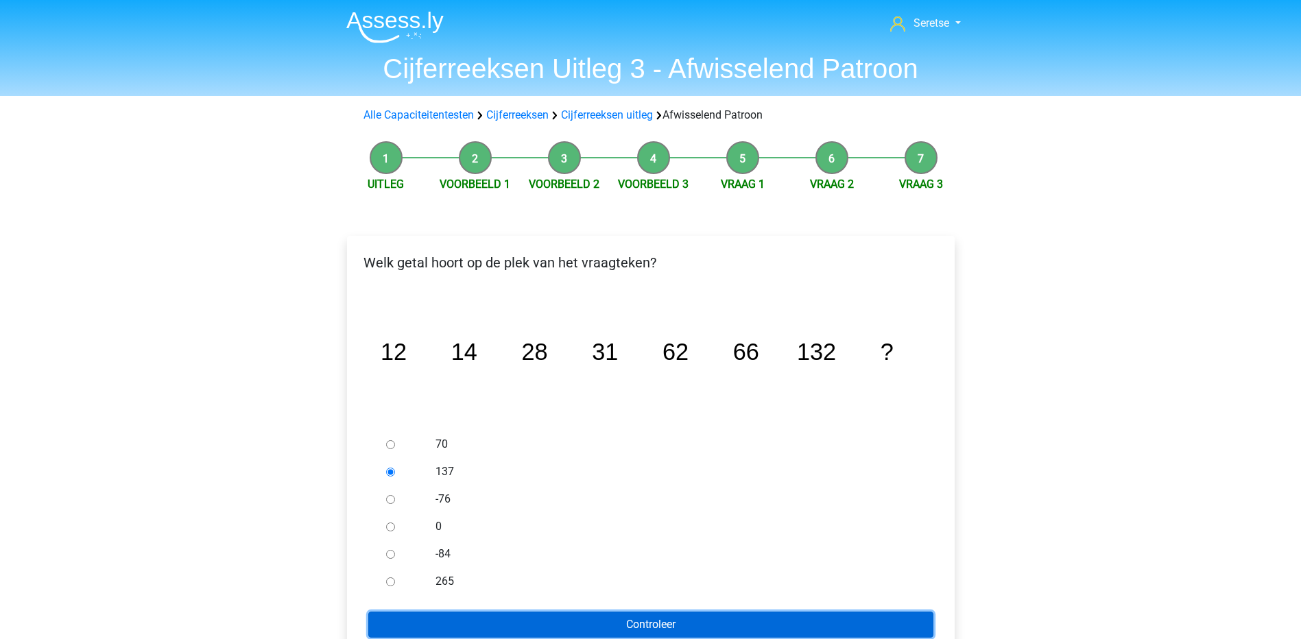
click at [544, 625] on input "Controleer" at bounding box center [650, 625] width 565 height 26
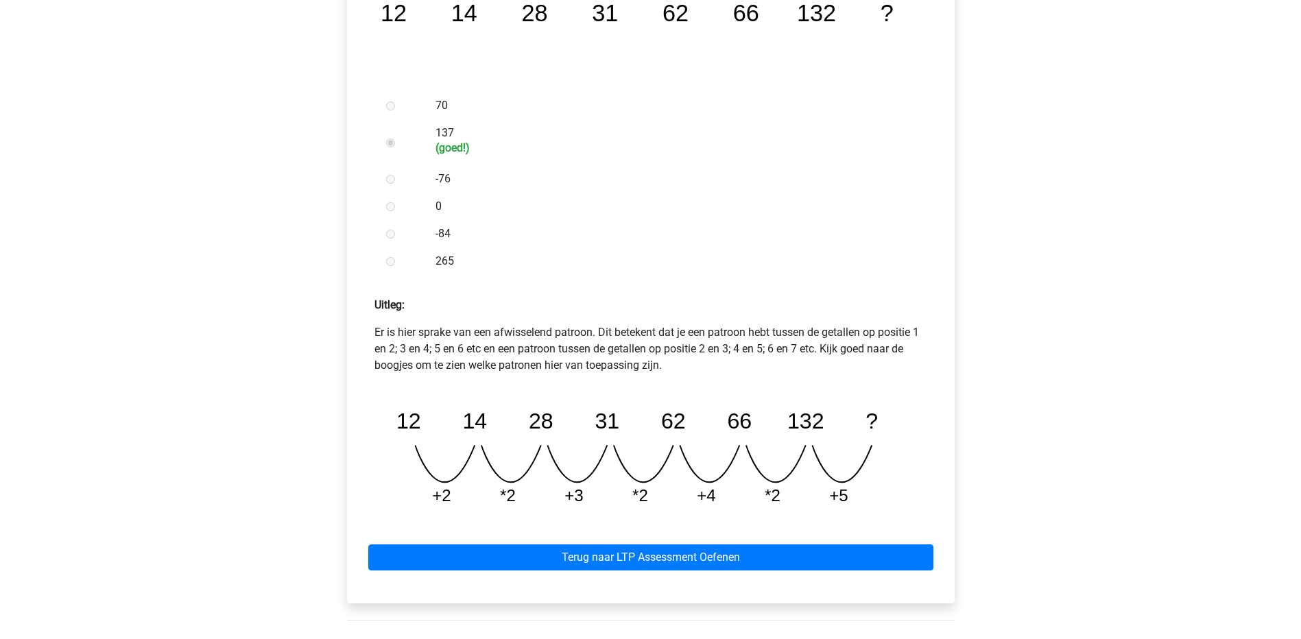
scroll to position [343, 0]
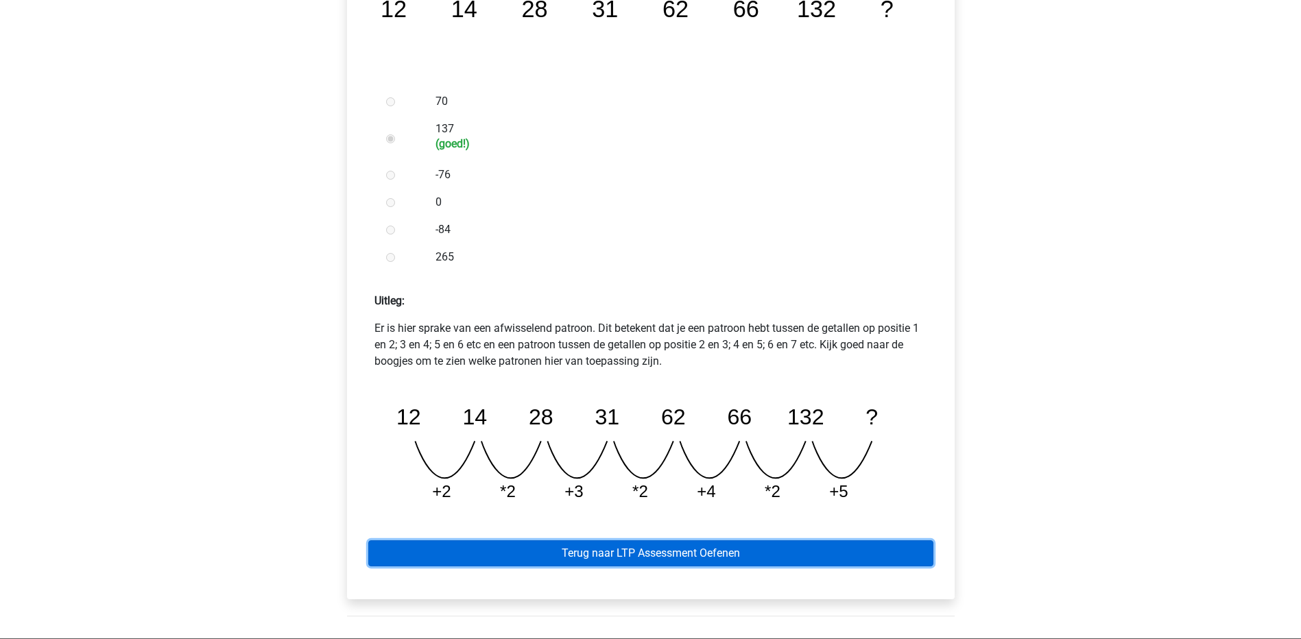
click at [621, 547] on link "Terug naar LTP Assessment Oefenen" at bounding box center [650, 553] width 565 height 26
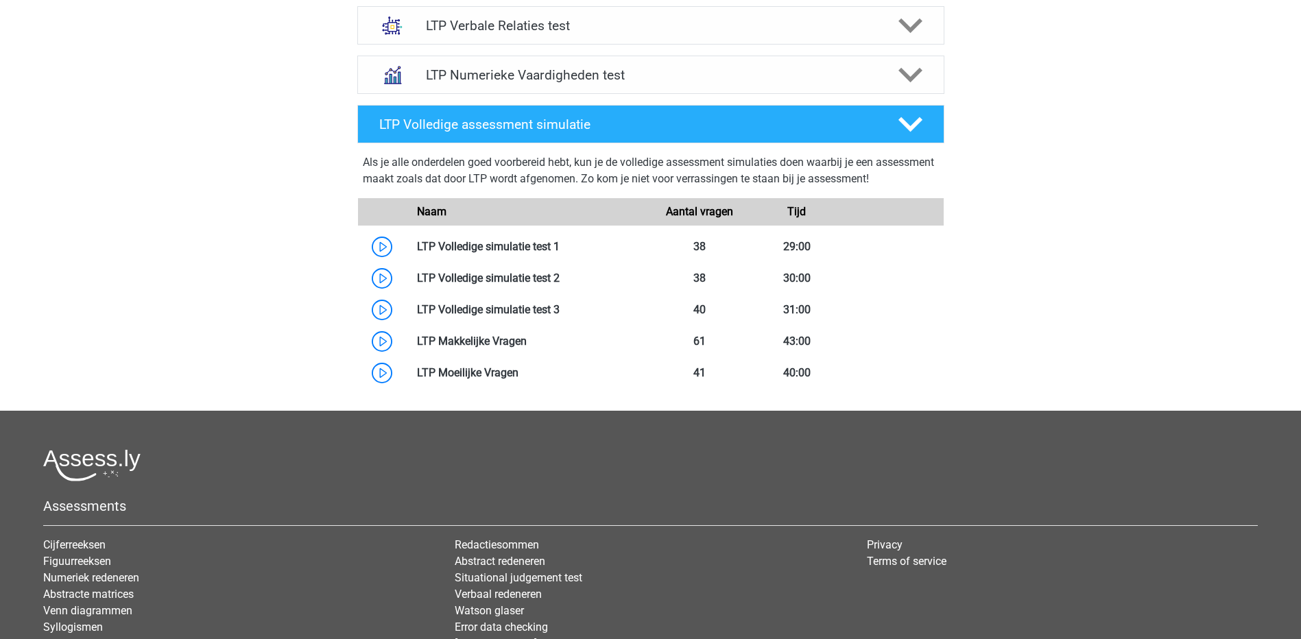
scroll to position [686, 0]
